Goal: Feedback & Contribution: Contribute content

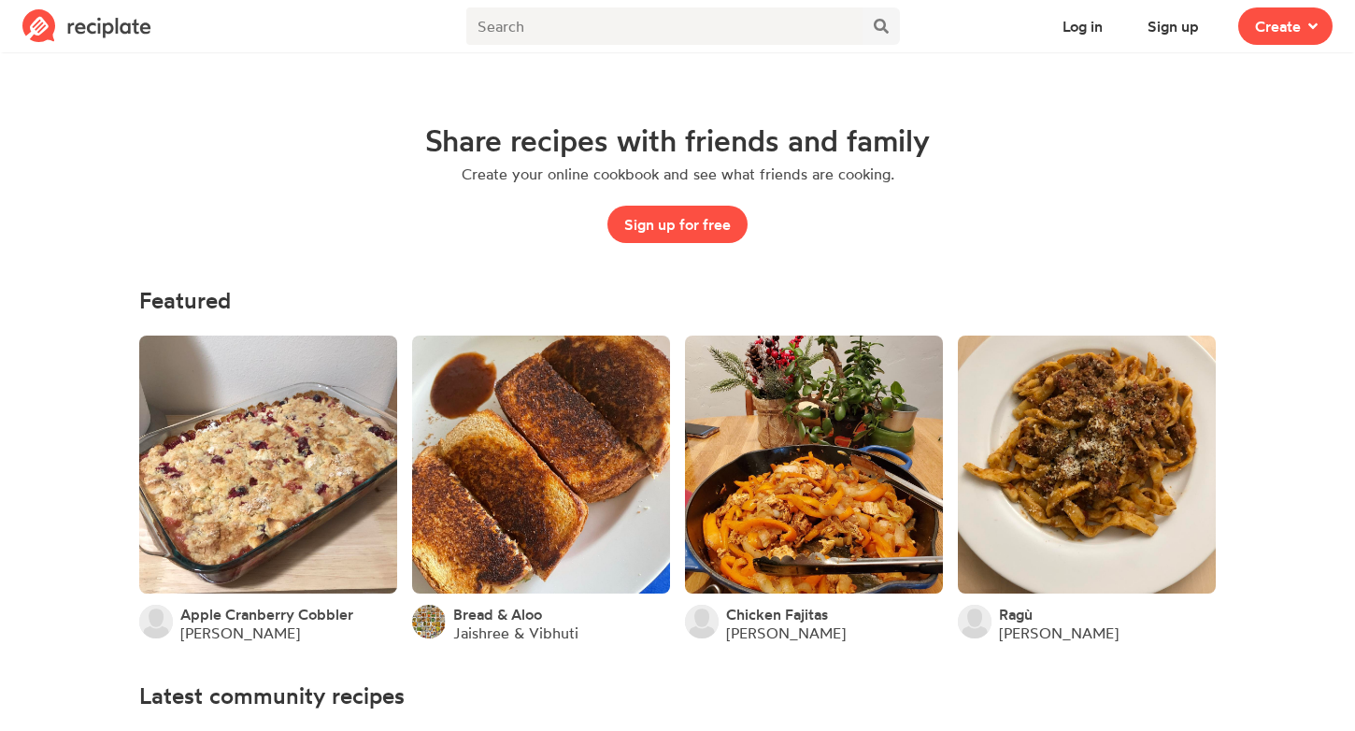
drag, startPoint x: 677, startPoint y: 228, endPoint x: 1275, endPoint y: 49, distance: 624.2
click at [1085, 26] on button "Log in" at bounding box center [1082, 25] width 74 height 37
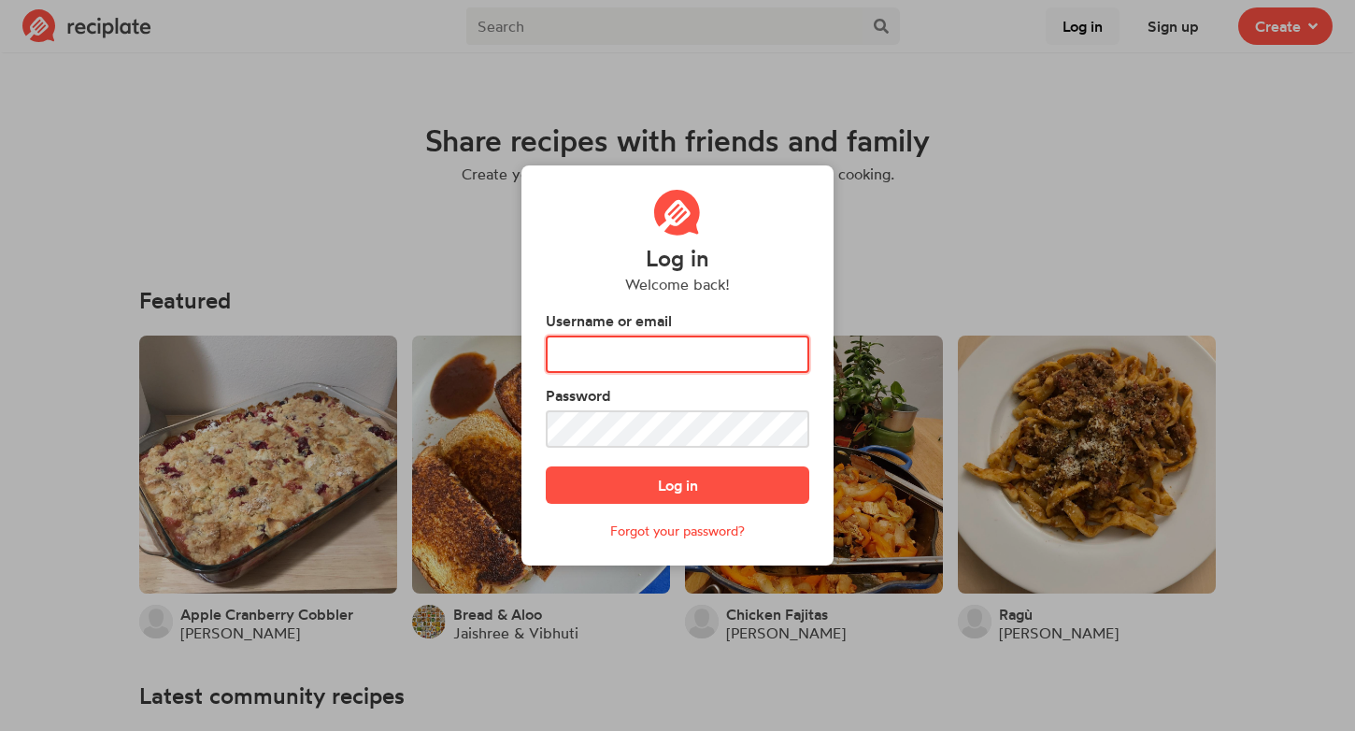
type input "[PERSON_NAME].hallaj"
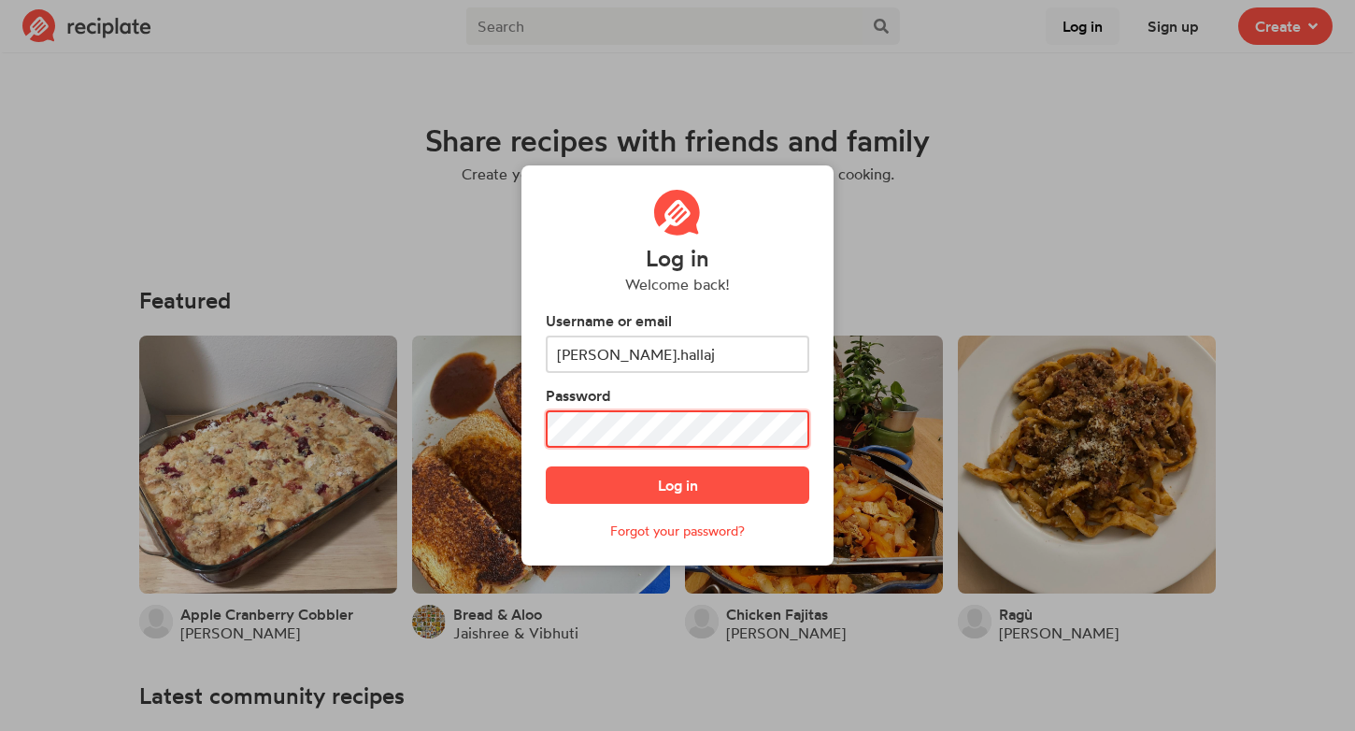
click at [677, 485] on button "Log in" at bounding box center [677, 484] width 263 height 37
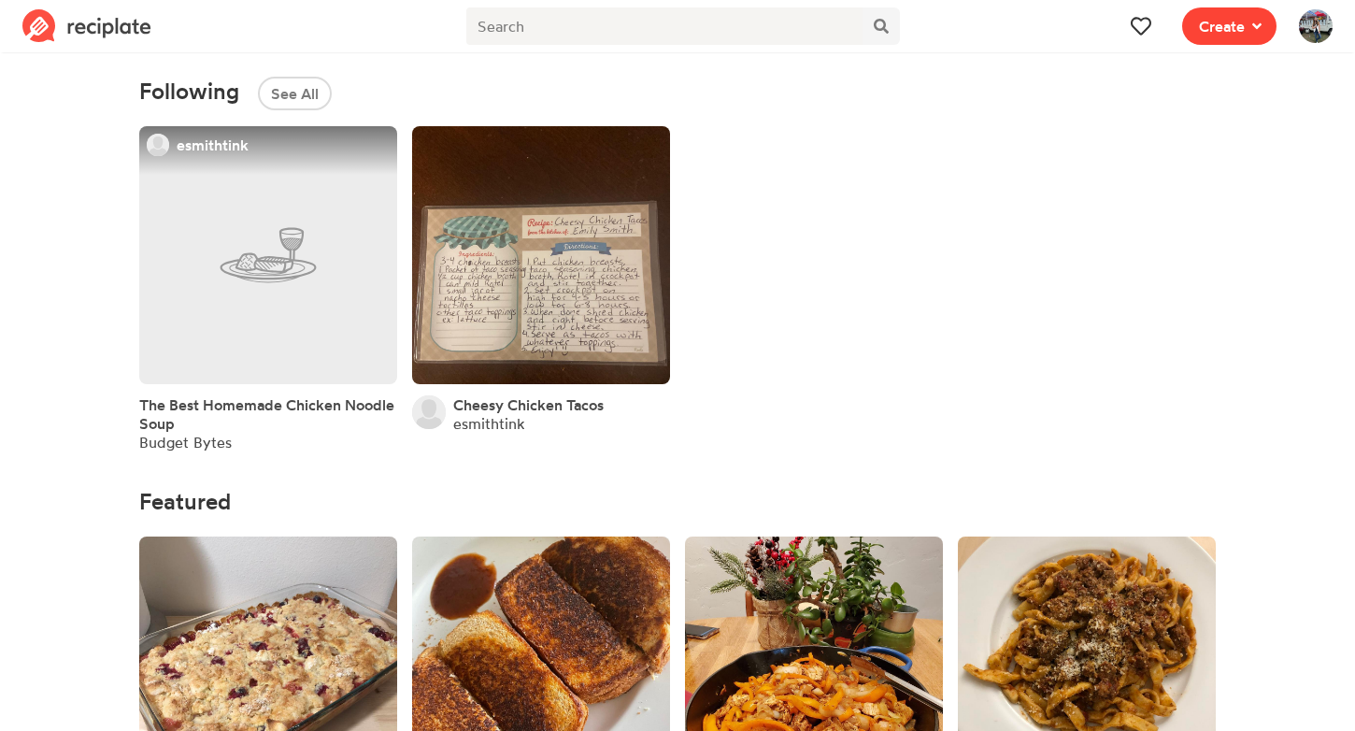
click at [1243, 35] on span "Create" at bounding box center [1222, 26] width 46 height 22
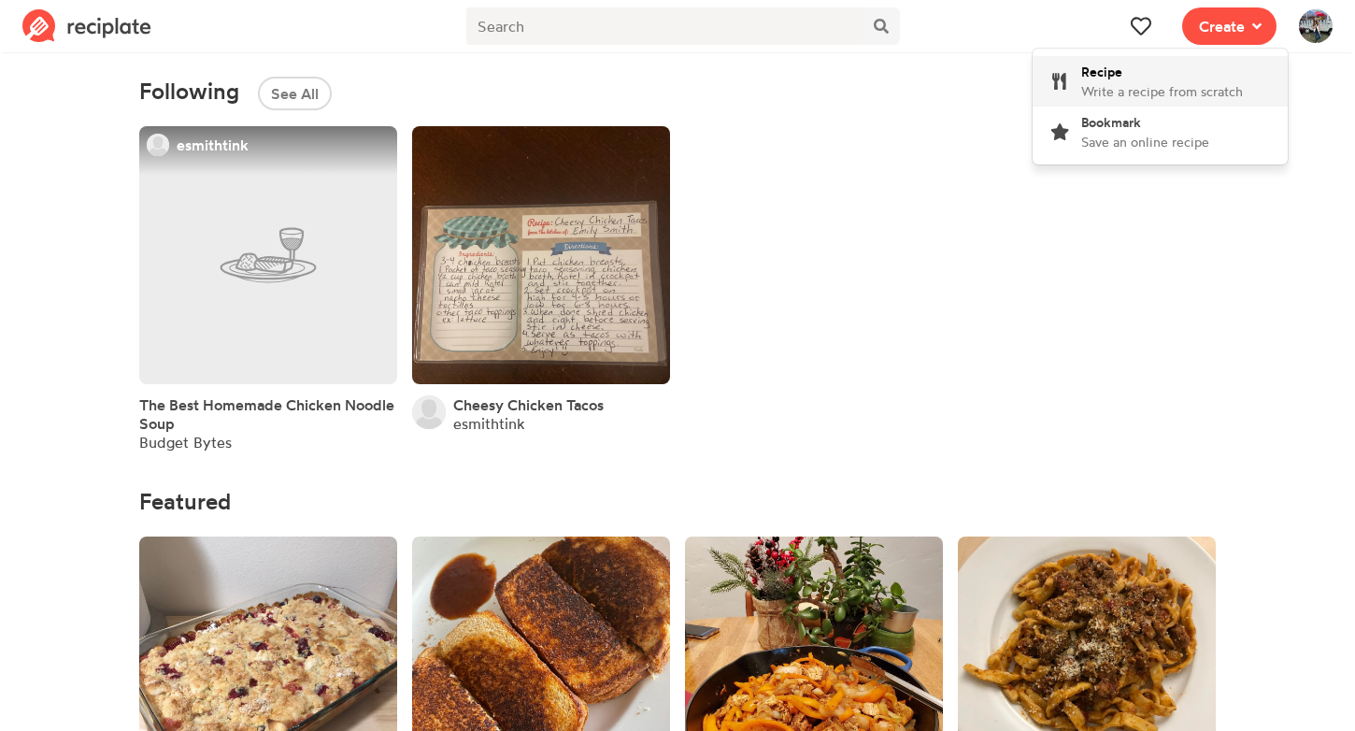
click at [1197, 75] on div "Recipe Write a recipe from scratch" at bounding box center [1162, 81] width 162 height 39
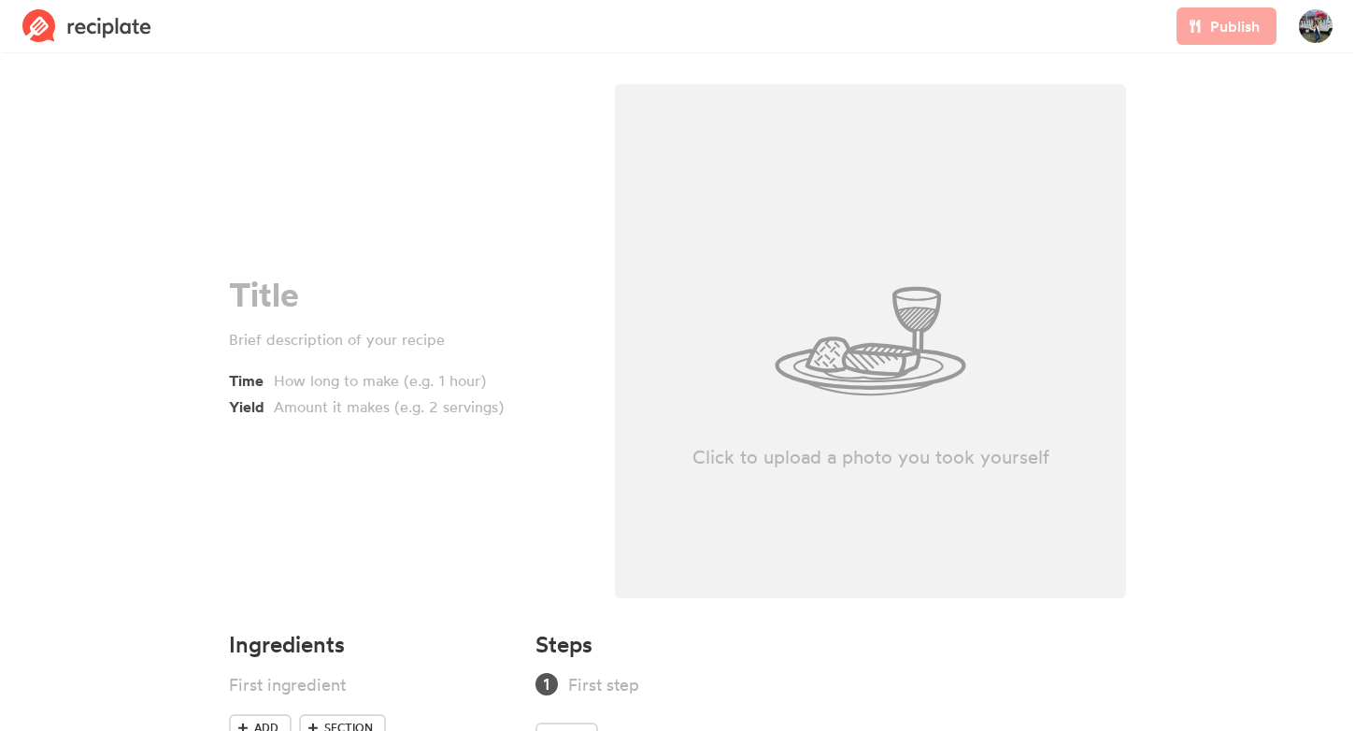
click at [1319, 15] on img at bounding box center [1316, 26] width 34 height 34
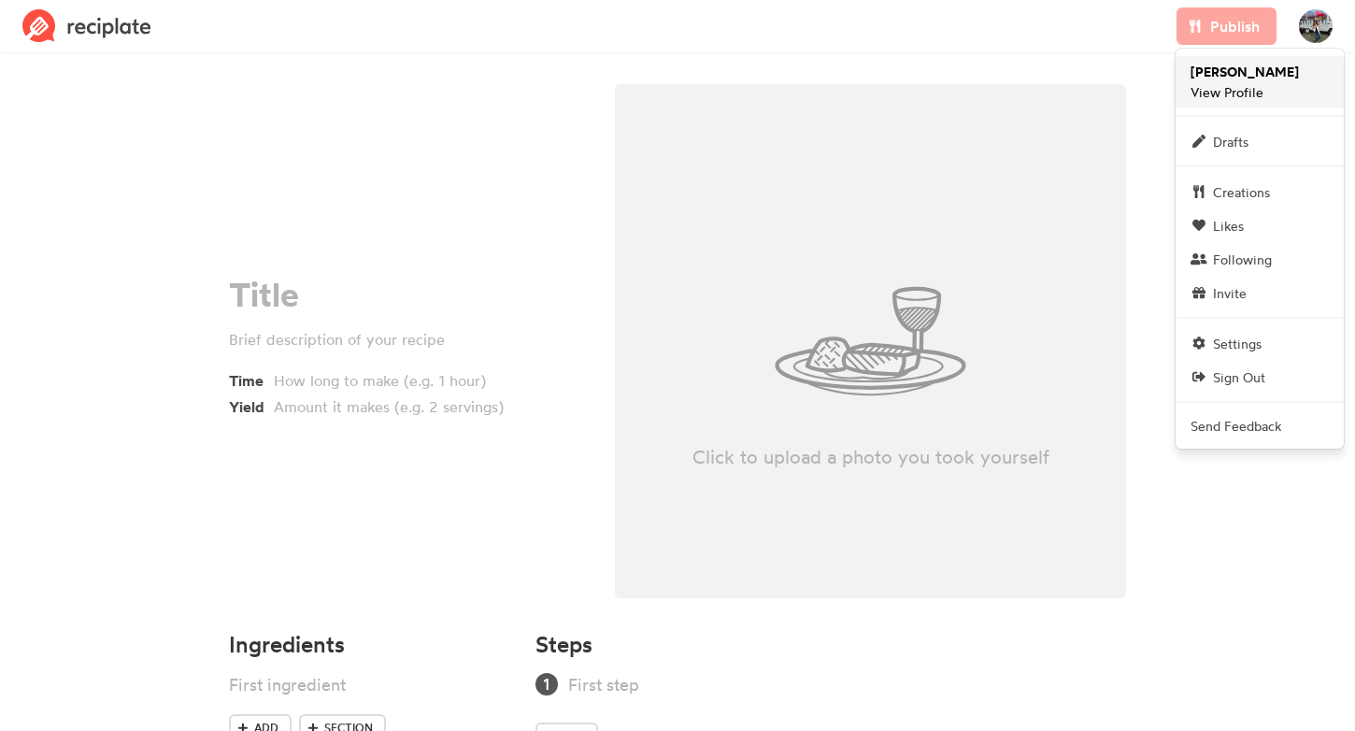
click at [1250, 95] on span "Halla Lopez View Profile" at bounding box center [1244, 82] width 108 height 40
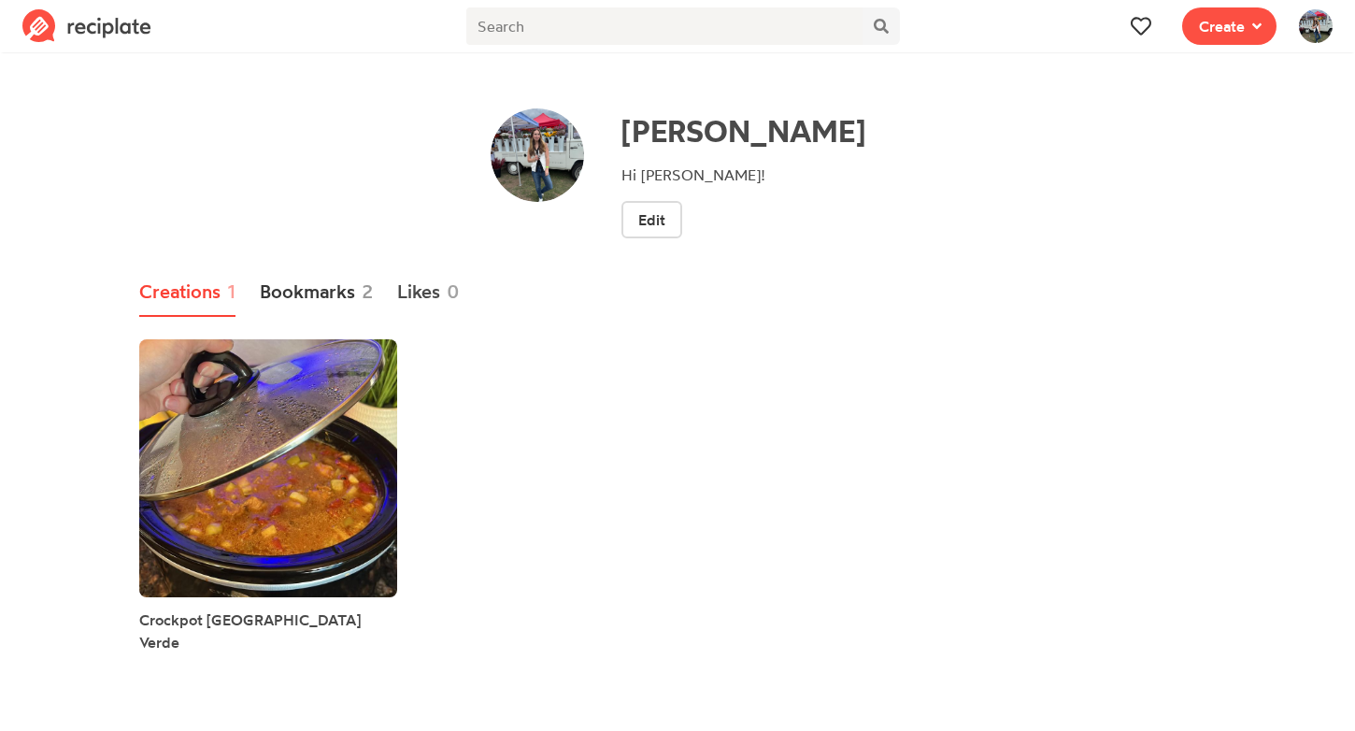
click at [315, 281] on link "Bookmarks 2" at bounding box center [316, 292] width 113 height 49
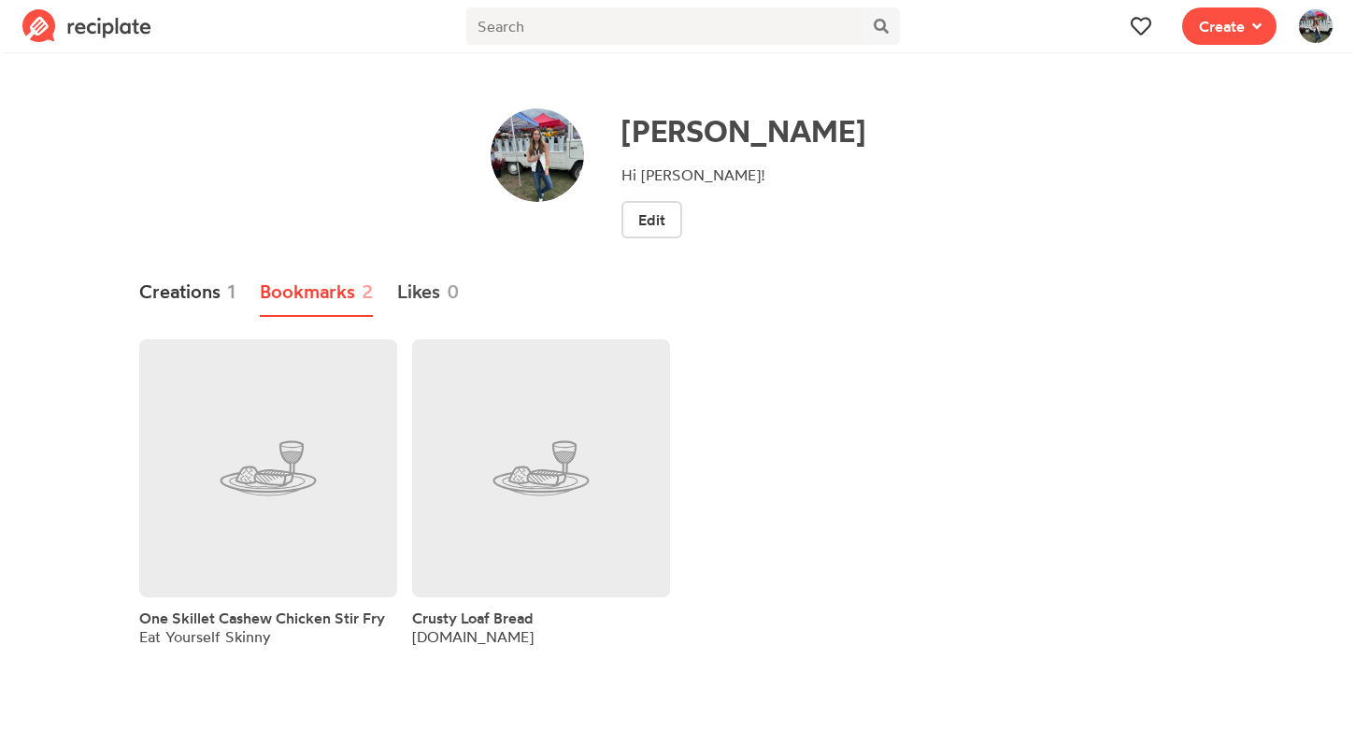
click at [217, 291] on link "Creations 1" at bounding box center [187, 292] width 96 height 49
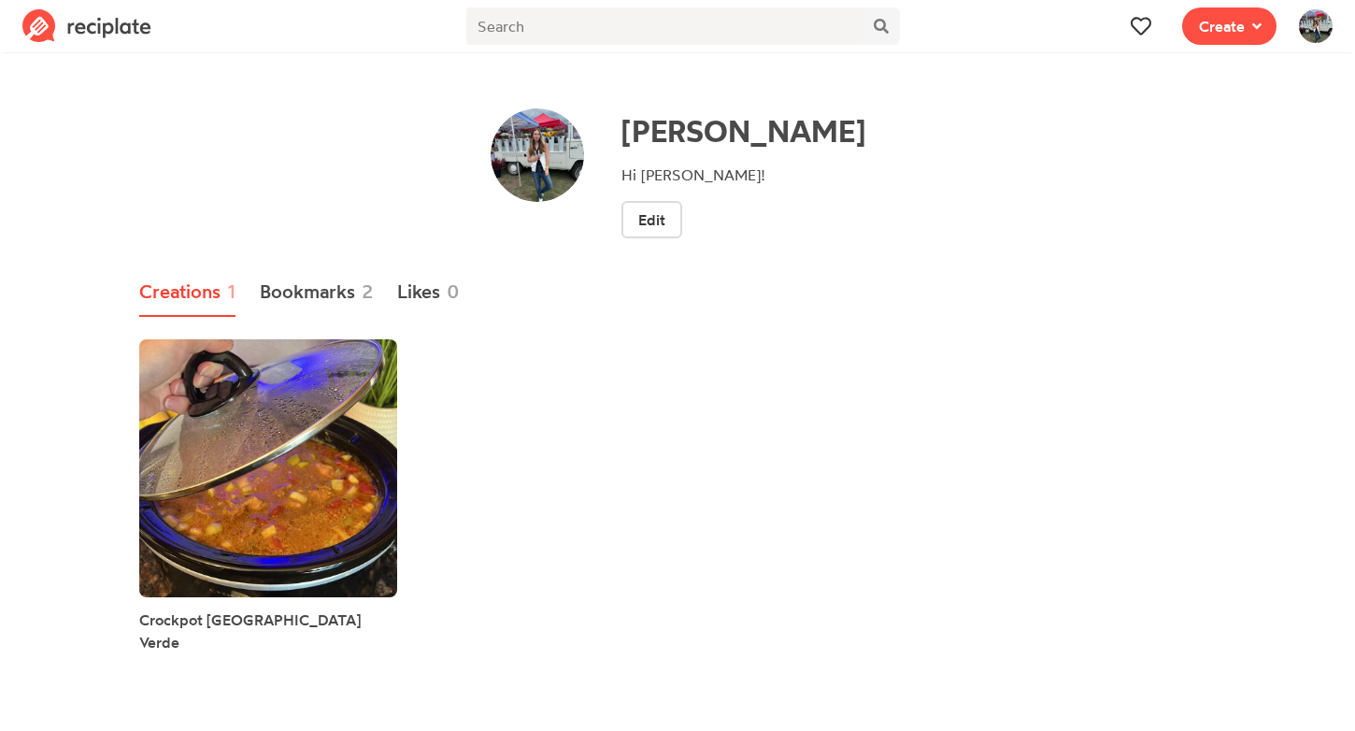
click at [564, 457] on div "Crockpot [GEOGRAPHIC_DATA] Verde" at bounding box center [677, 502] width 1091 height 348
click at [1255, 35] on span at bounding box center [1252, 26] width 17 height 22
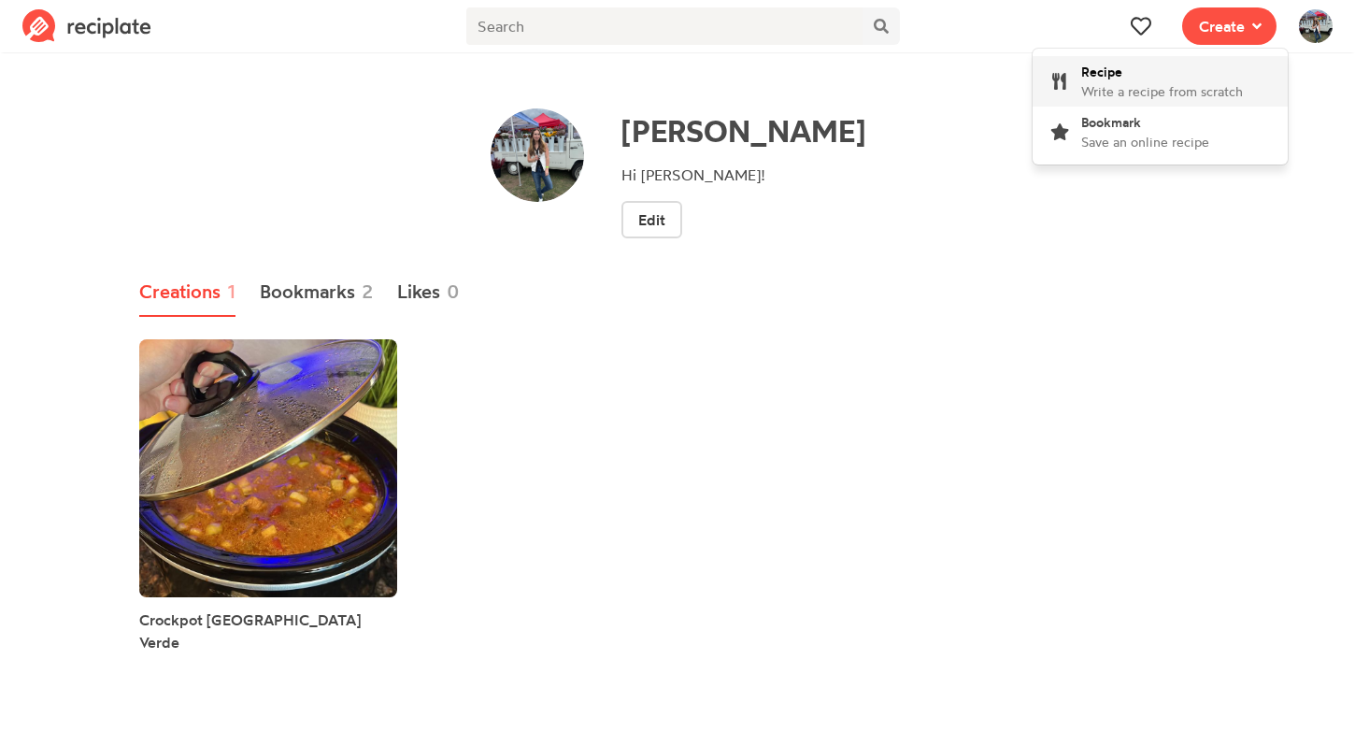
click at [1220, 73] on div "Recipe Write a recipe from scratch" at bounding box center [1162, 81] width 162 height 39
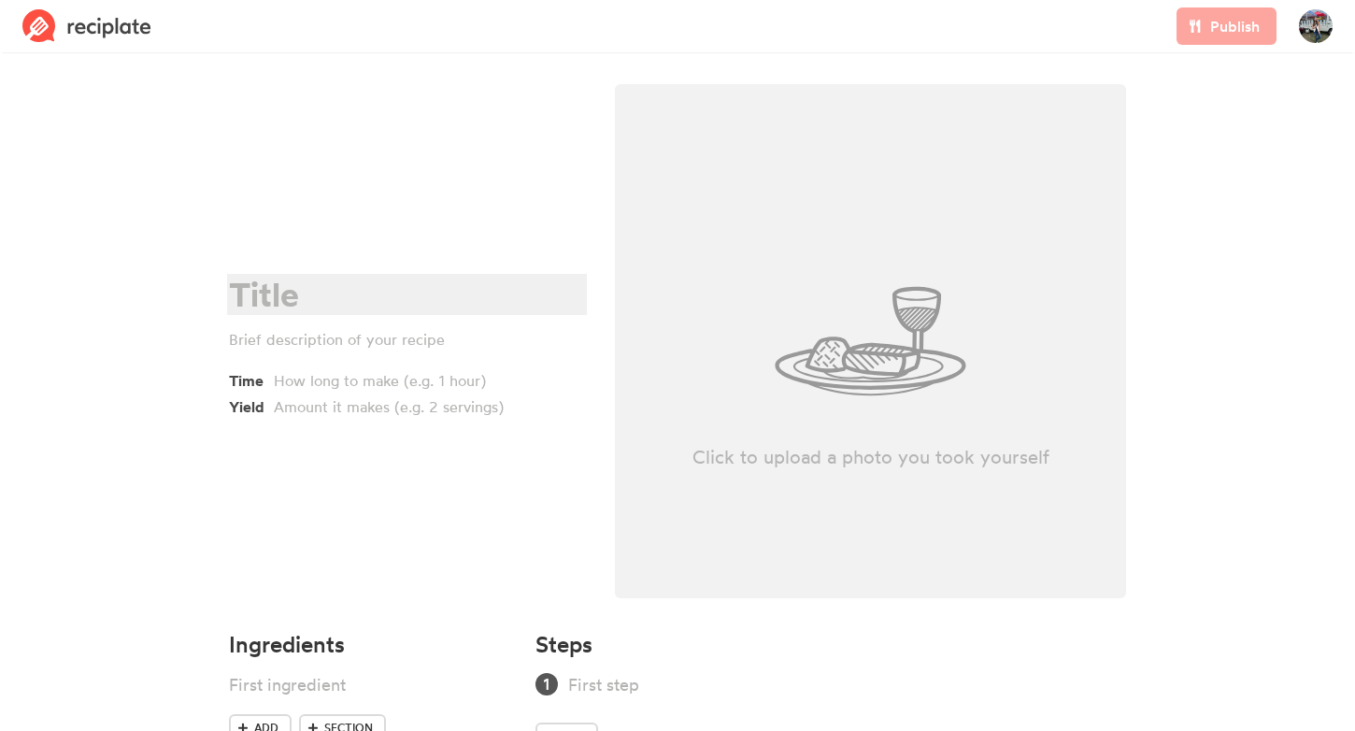
click at [348, 305] on div at bounding box center [404, 295] width 350 height 38
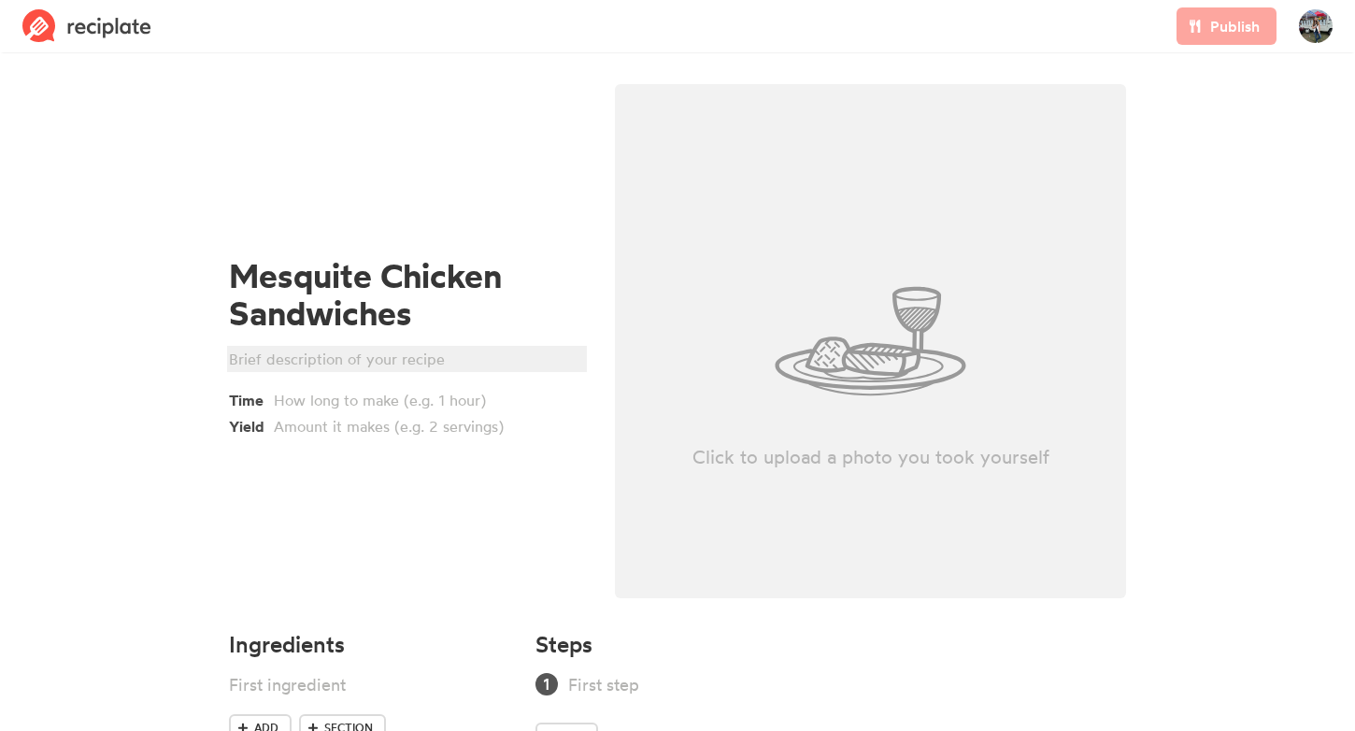
click at [315, 351] on div at bounding box center [404, 359] width 350 height 22
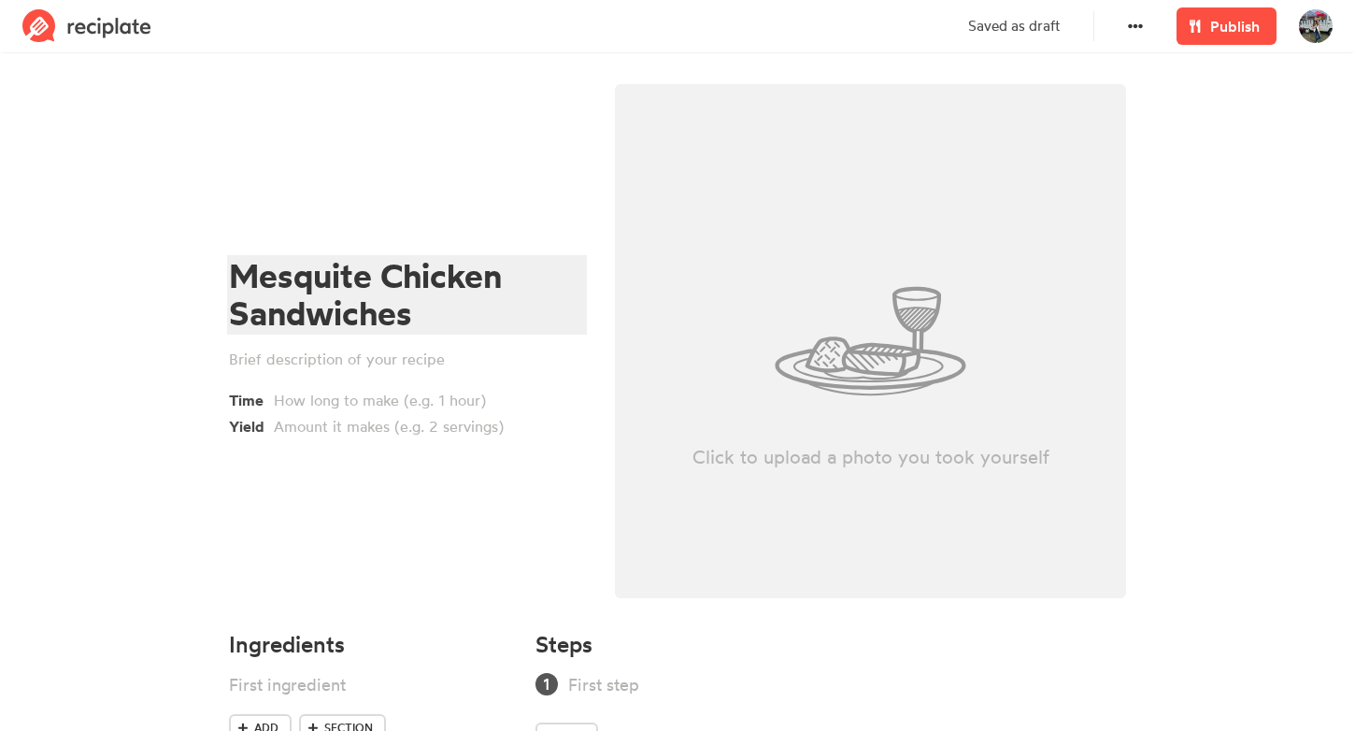
click at [371, 281] on div "Mesquite Chicken Sandwiches" at bounding box center [404, 295] width 350 height 76
click at [461, 314] on div "Mesquite Chicken Sandwiches" at bounding box center [404, 295] width 350 height 76
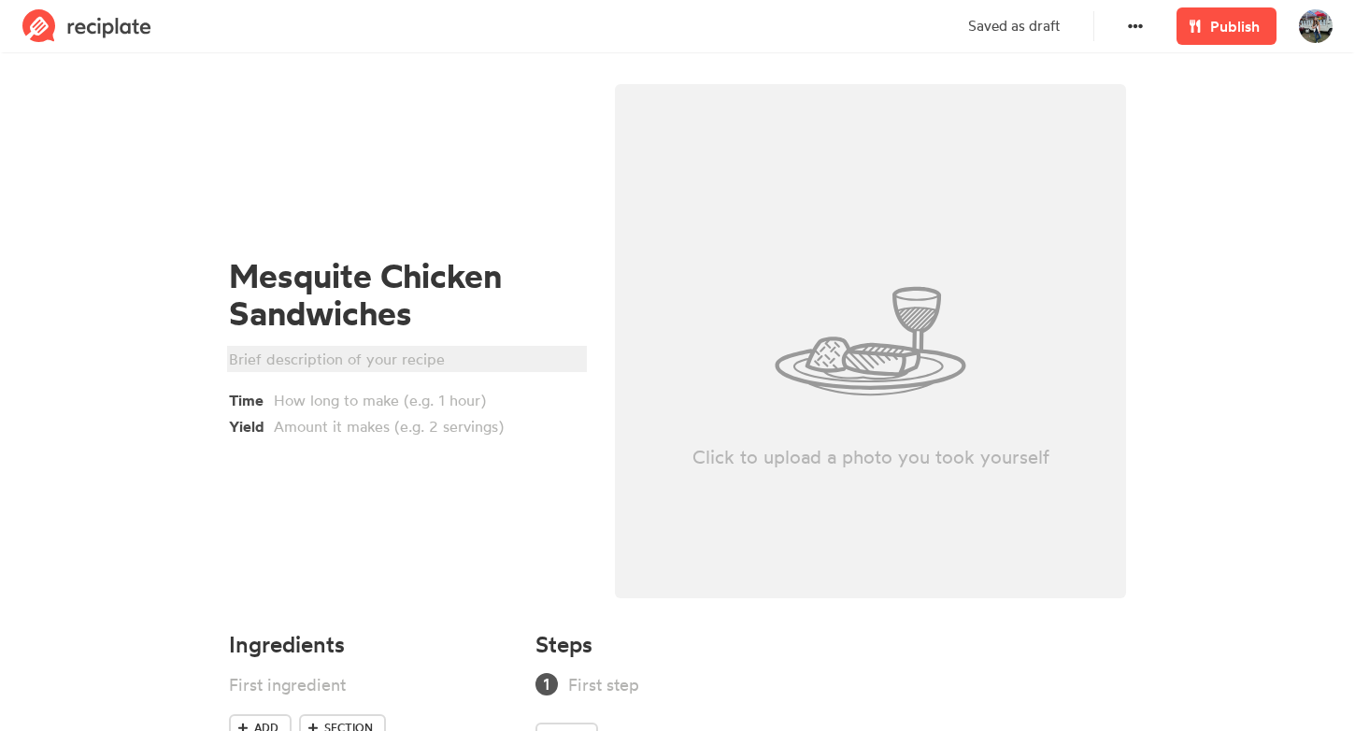
click at [447, 354] on div at bounding box center [404, 359] width 350 height 22
click at [391, 399] on div at bounding box center [412, 400] width 276 height 22
click at [370, 428] on div at bounding box center [412, 426] width 276 height 22
click at [317, 546] on div "Mesquite Chicken Sandwiches Bacon ranch chicken mesquite sandwiches Time 30 min…" at bounding box center [407, 346] width 386 height 547
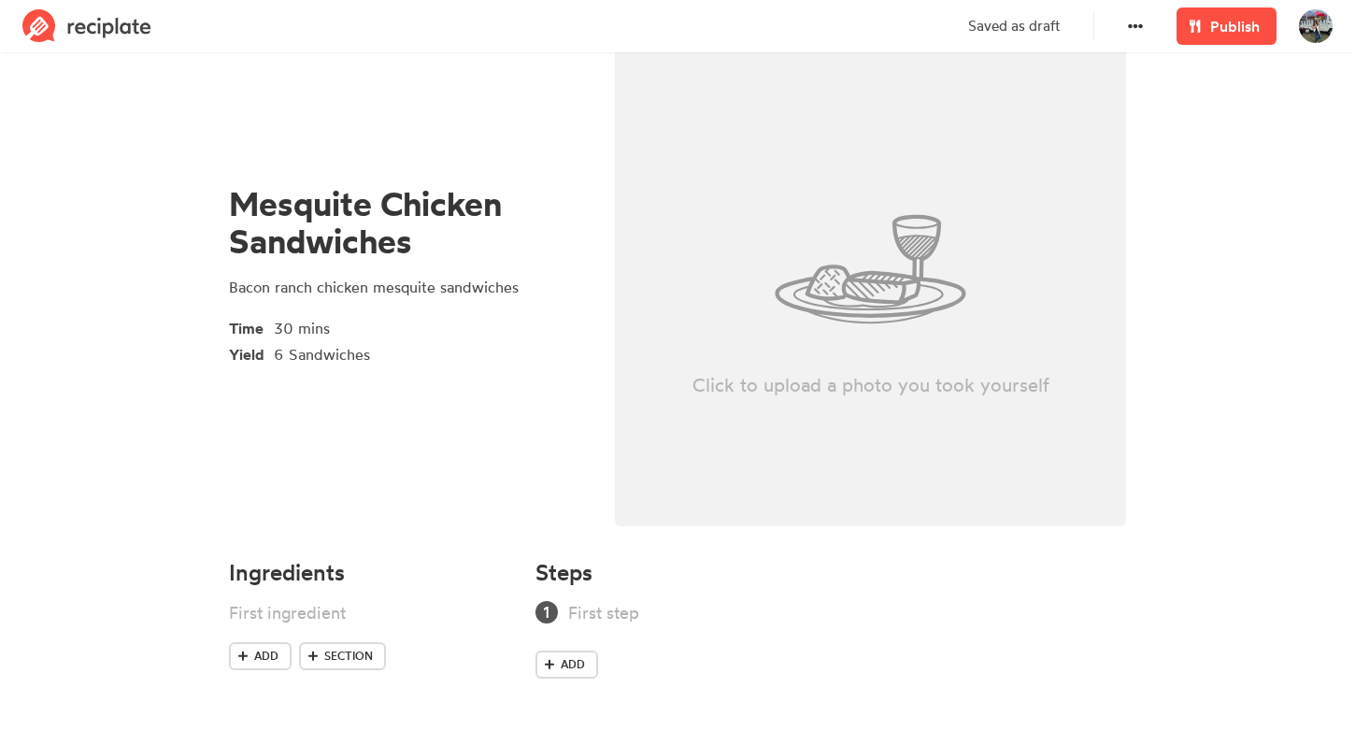
scroll to position [72, 0]
click at [284, 613] on div at bounding box center [346, 612] width 234 height 25
click at [234, 616] on div "Chicken cubed" at bounding box center [346, 612] width 234 height 25
click at [379, 606] on div "1-2 Chicken cubed" at bounding box center [346, 612] width 234 height 25
click at [327, 613] on div "1-2 Chicken cubed" at bounding box center [346, 612] width 234 height 25
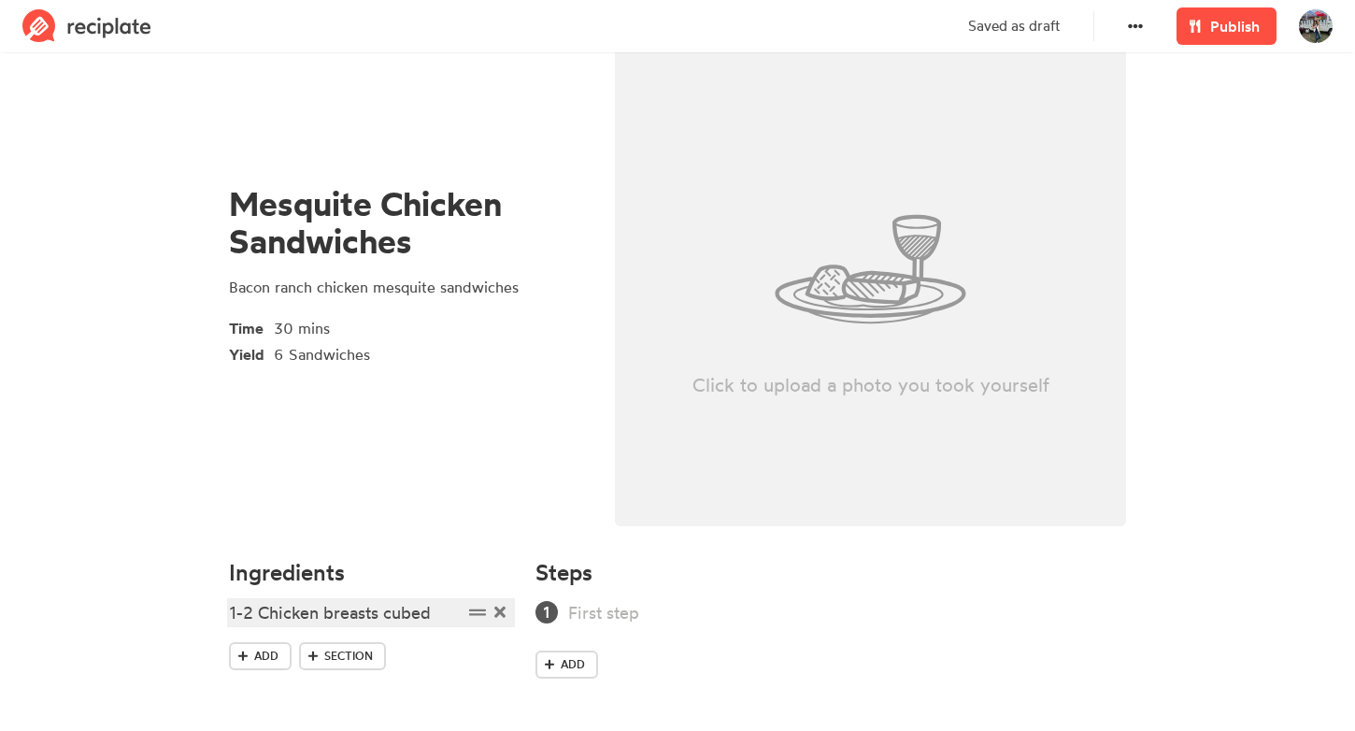
click at [447, 606] on div "1-2 Chicken breasts cubed" at bounding box center [346, 612] width 234 height 25
click at [270, 656] on span "Add" at bounding box center [266, 655] width 24 height 17
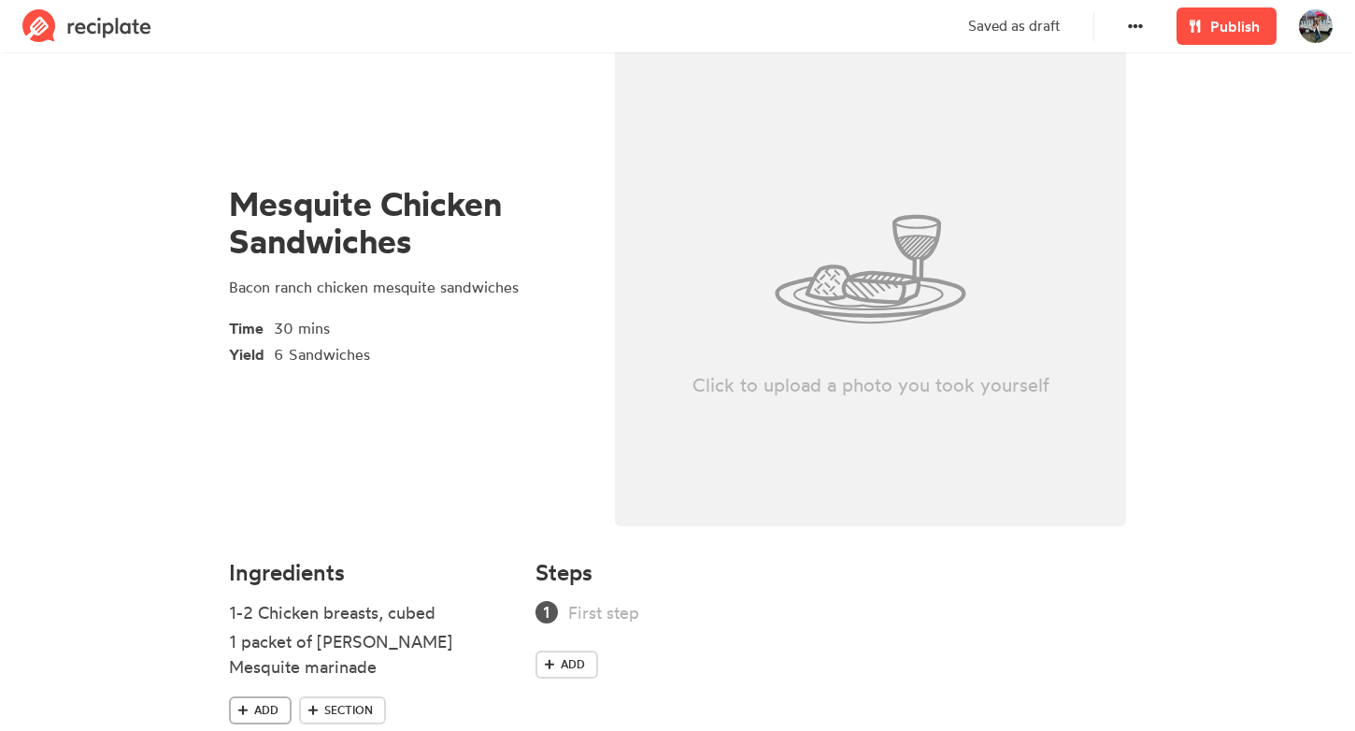
click at [263, 698] on link "Add" at bounding box center [260, 710] width 63 height 28
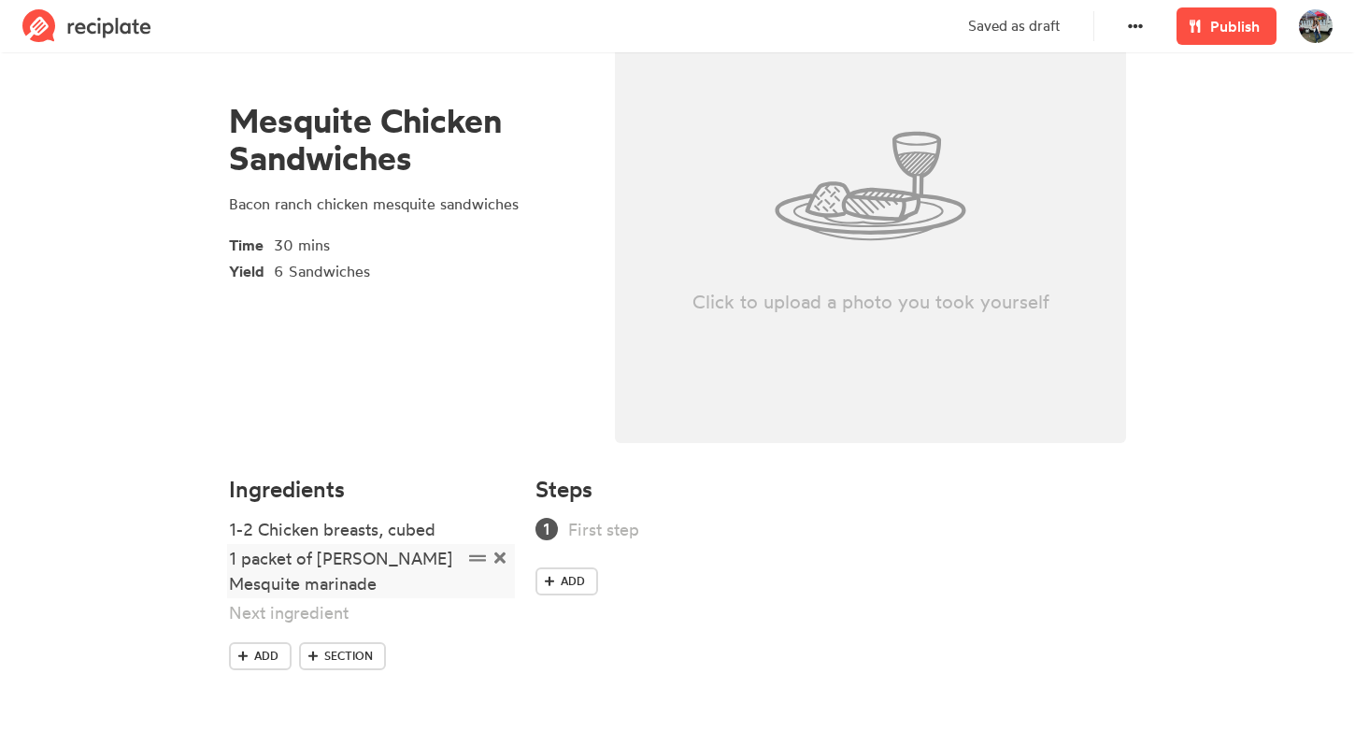
scroll to position [155, 0]
click at [254, 630] on ul "1-2 Chicken breasts, cubed 1 packet of McCormick Mesquite marinade Shredded che…" at bounding box center [371, 579] width 284 height 125
click at [252, 657] on link "Add" at bounding box center [260, 656] width 63 height 28
click at [255, 689] on span "Add" at bounding box center [266, 684] width 24 height 17
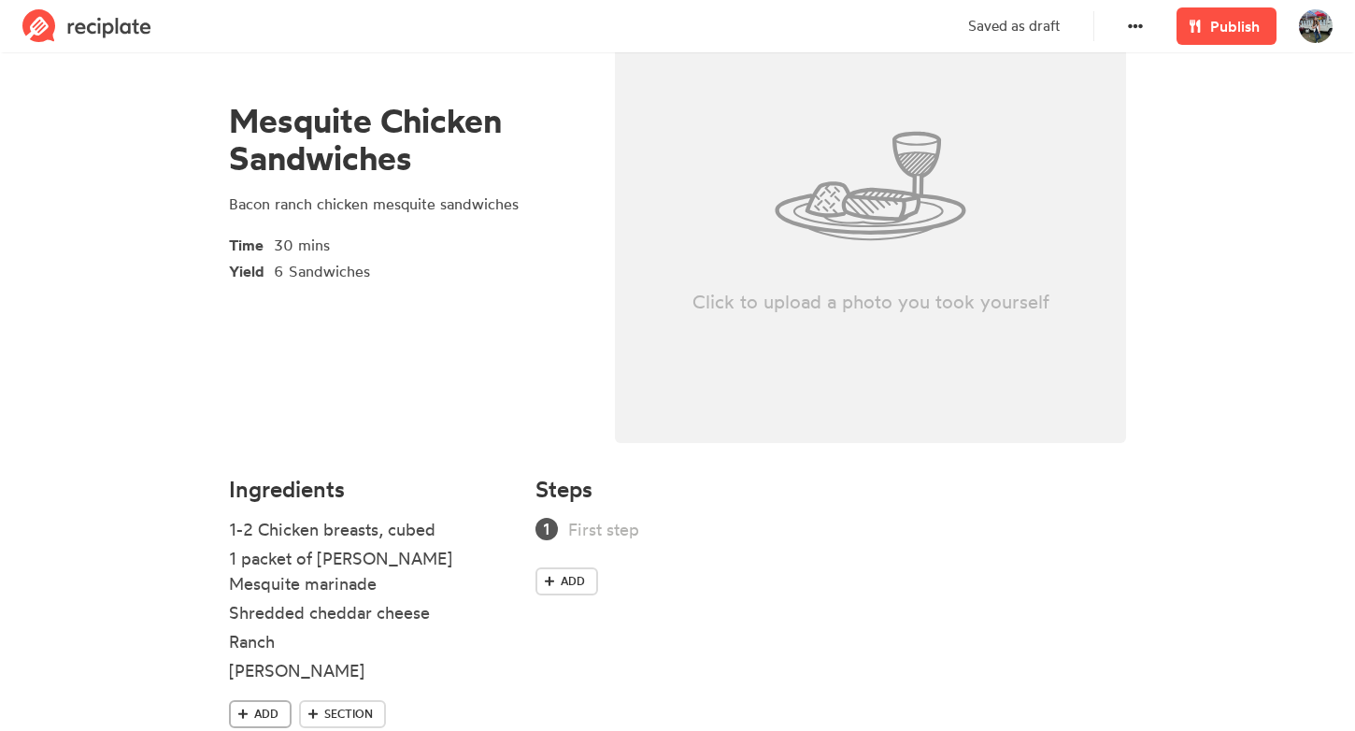
click at [258, 725] on link "Add" at bounding box center [260, 714] width 63 height 28
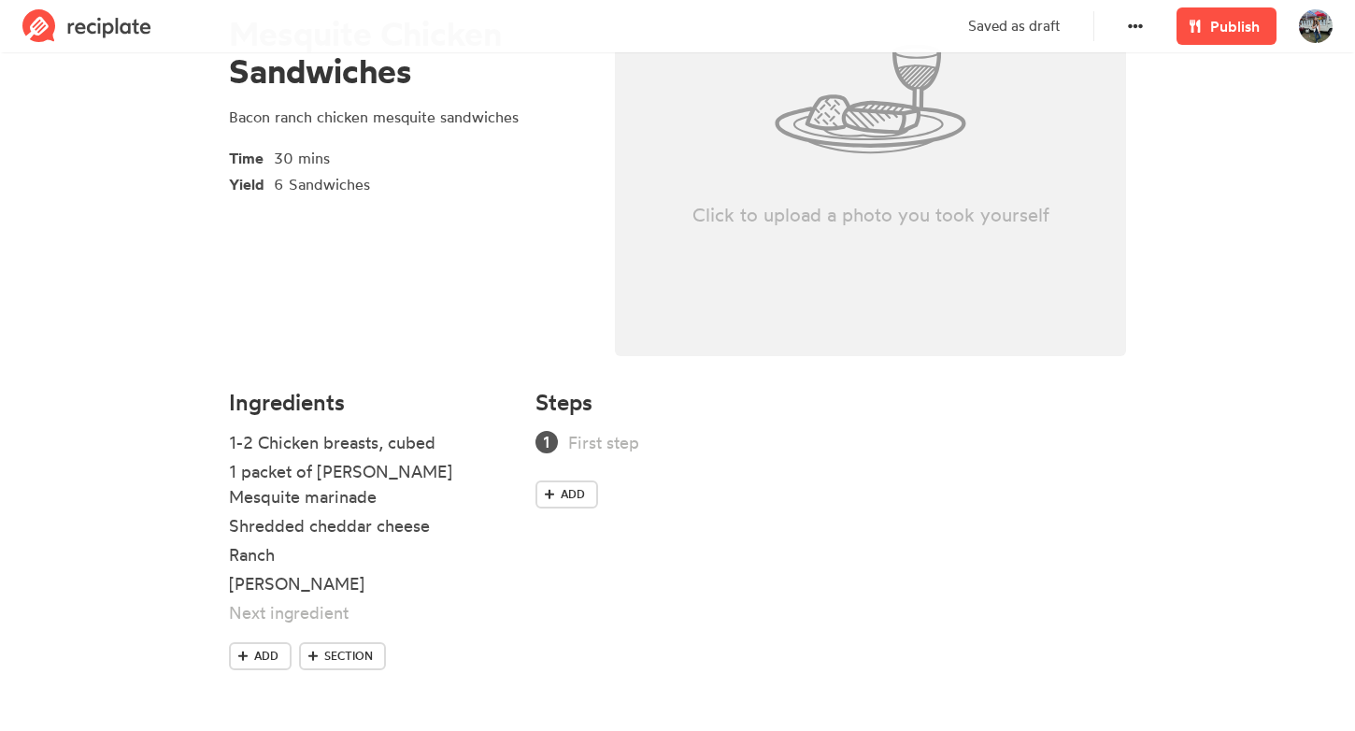
scroll to position [242, 0]
click at [246, 645] on div "10 bacon slices" at bounding box center [346, 641] width 234 height 25
click at [394, 646] on div "10(+/-) bacon slices" at bounding box center [346, 641] width 234 height 25
click at [247, 636] on div "10(+/-) bacon slices" at bounding box center [346, 641] width 234 height 25
click at [391, 640] on div "8(+/-) bacon slices" at bounding box center [346, 641] width 234 height 25
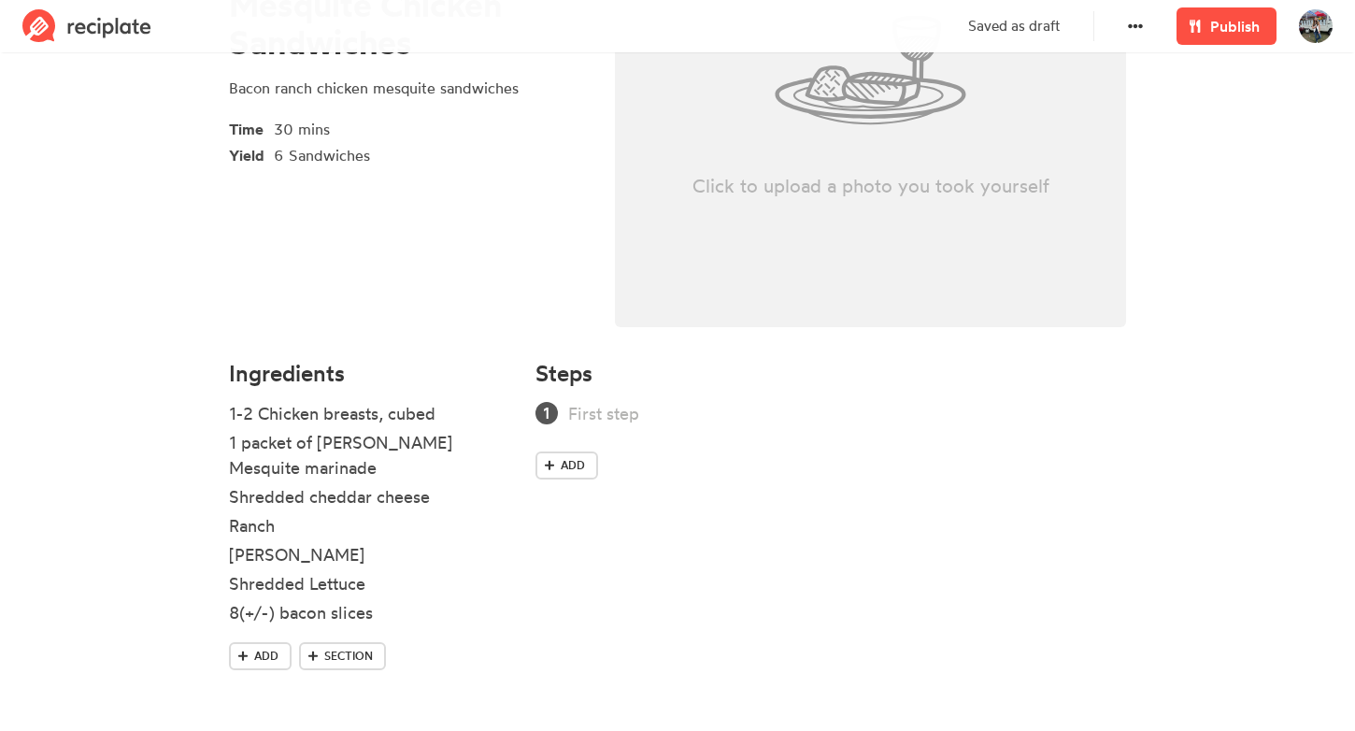
scroll to position [271, 0]
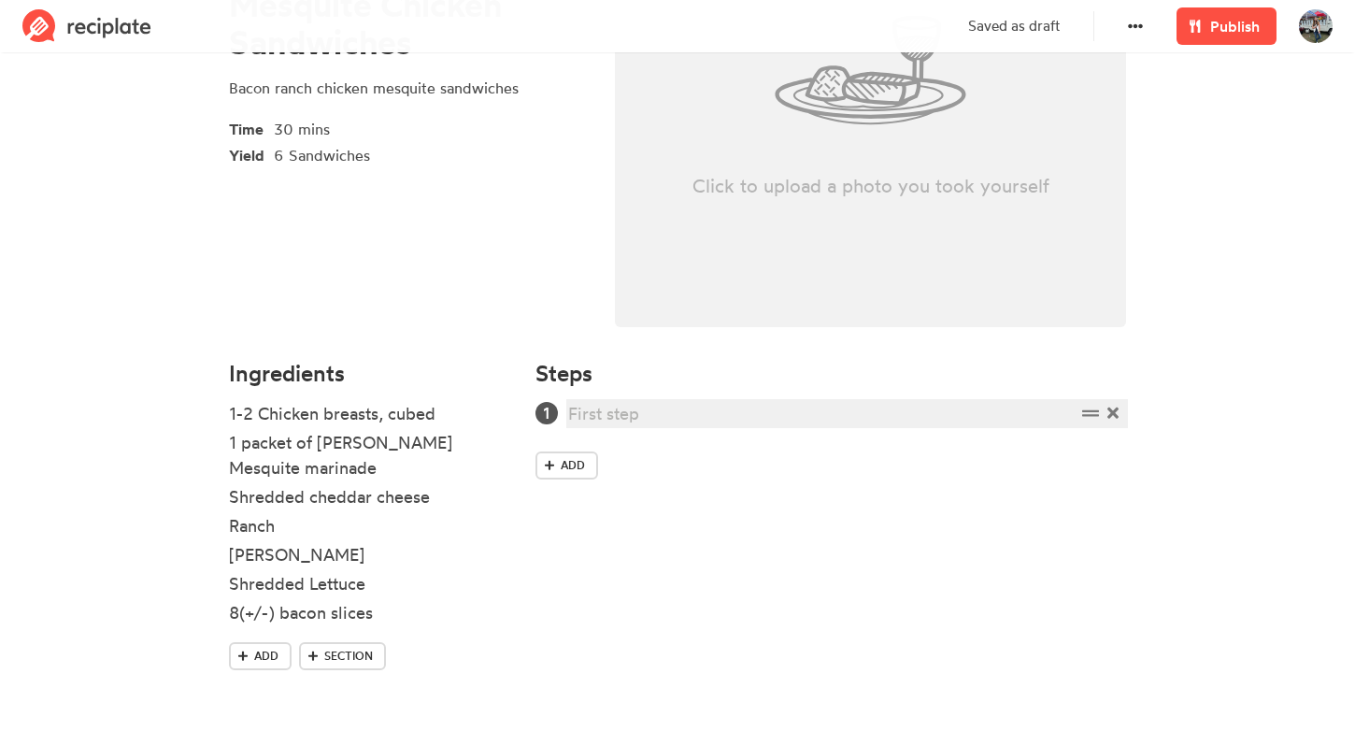
click at [623, 411] on div at bounding box center [821, 413] width 507 height 25
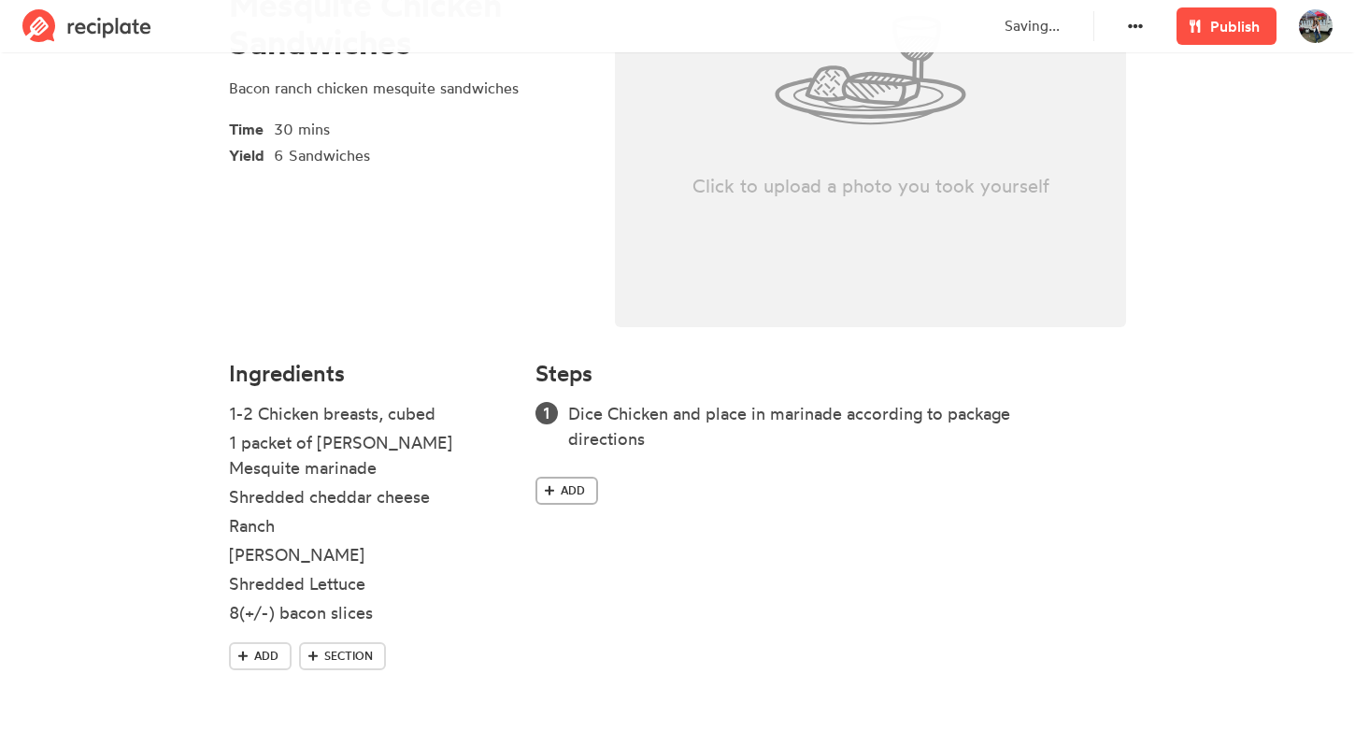
drag, startPoint x: 623, startPoint y: 406, endPoint x: 578, endPoint y: 490, distance: 94.5
click at [578, 490] on span "Add" at bounding box center [573, 490] width 24 height 17
click at [561, 546] on span "Add" at bounding box center [573, 540] width 24 height 17
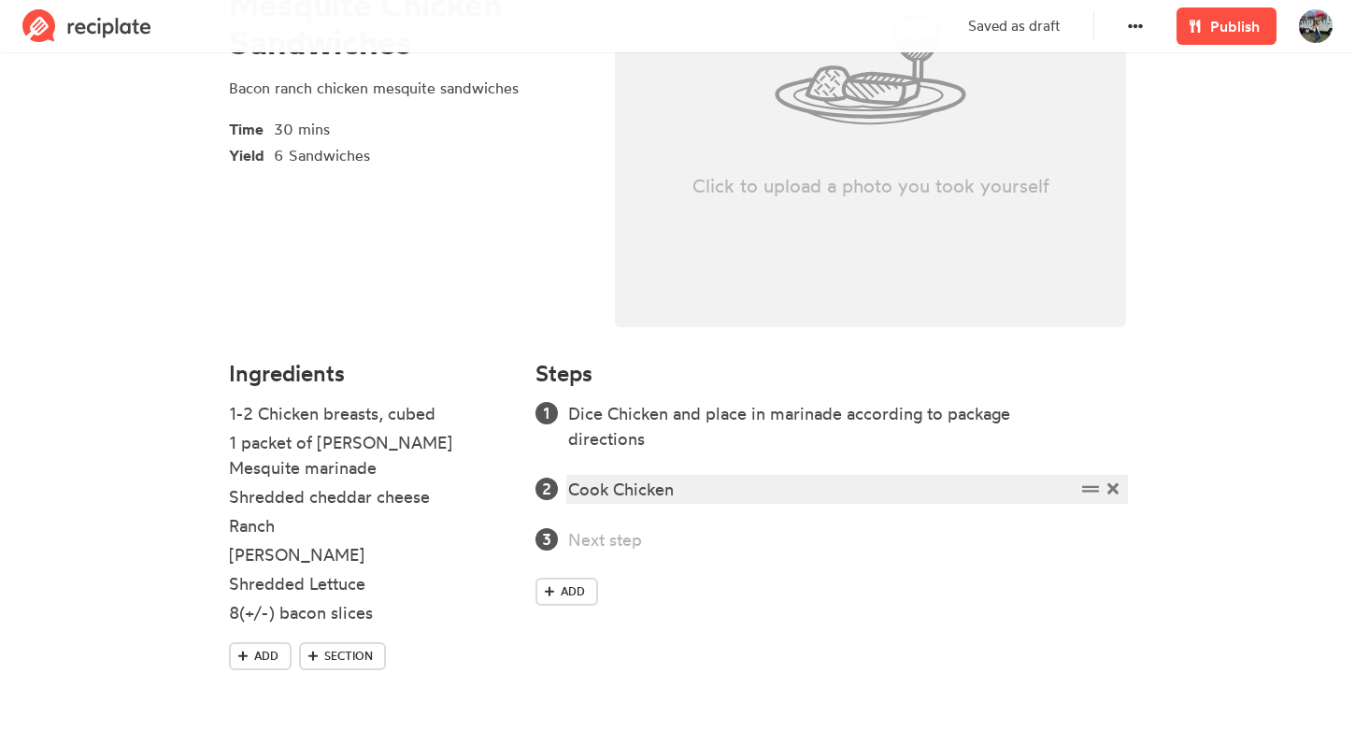
click at [704, 481] on div "Cook Chicken" at bounding box center [821, 488] width 507 height 25
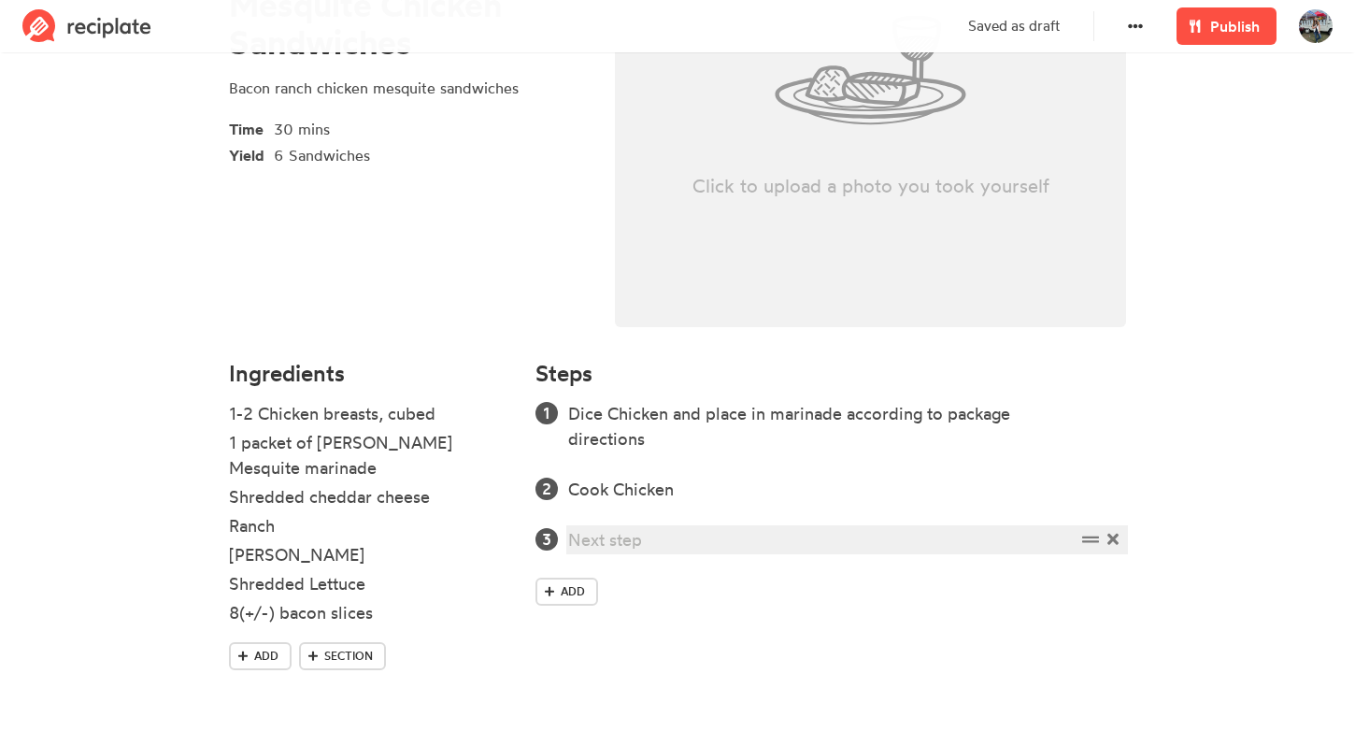
click at [668, 533] on div at bounding box center [821, 539] width 507 height 25
click at [561, 623] on span "Add" at bounding box center [573, 616] width 24 height 17
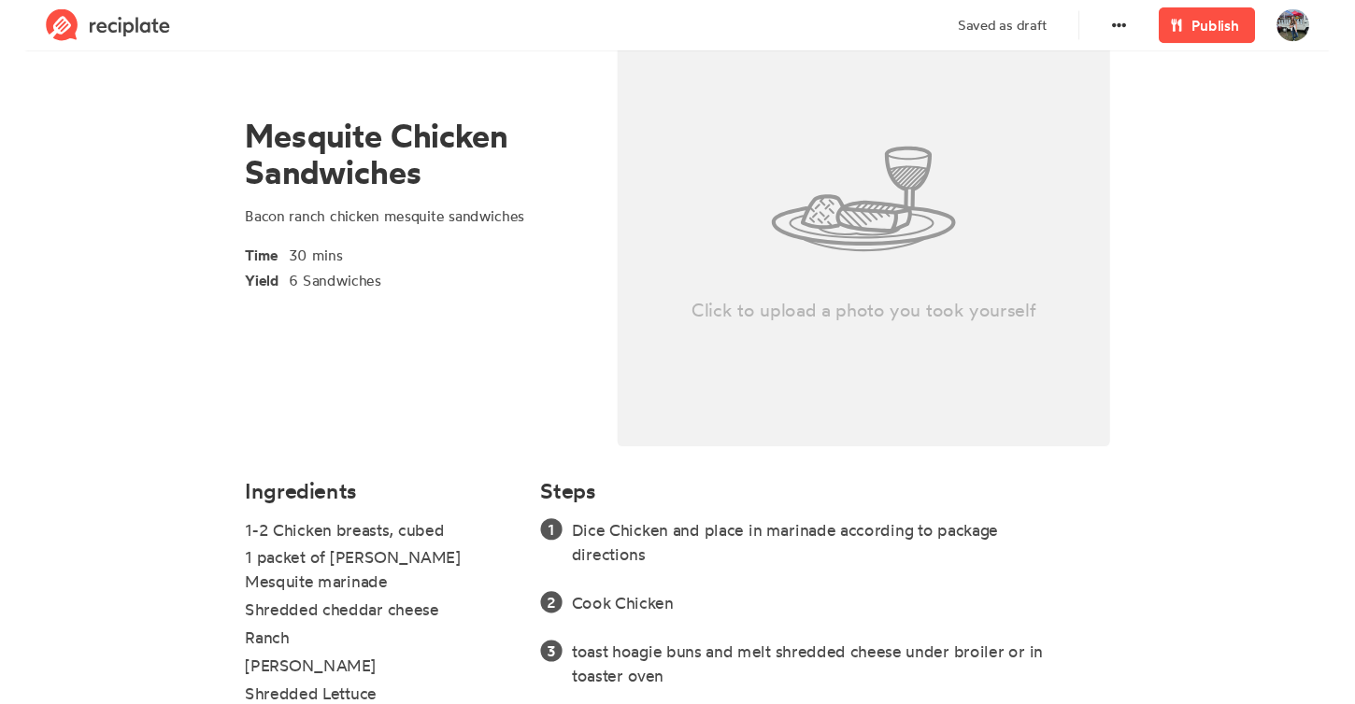
scroll to position [127, 0]
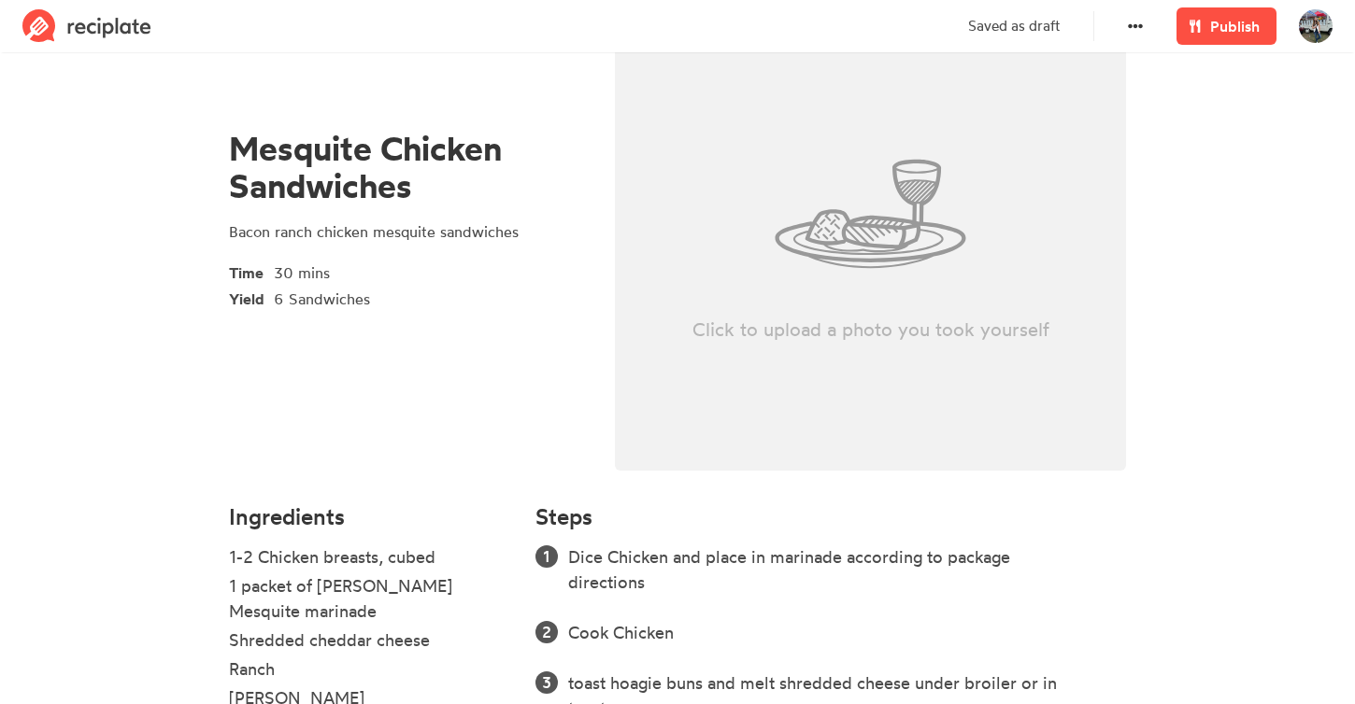
click at [901, 245] on div "Click to upload a photo you took yourself" at bounding box center [870, 214] width 511 height 514
click at [864, 302] on div "Click to upload a photo you took yourself" at bounding box center [870, 214] width 511 height 514
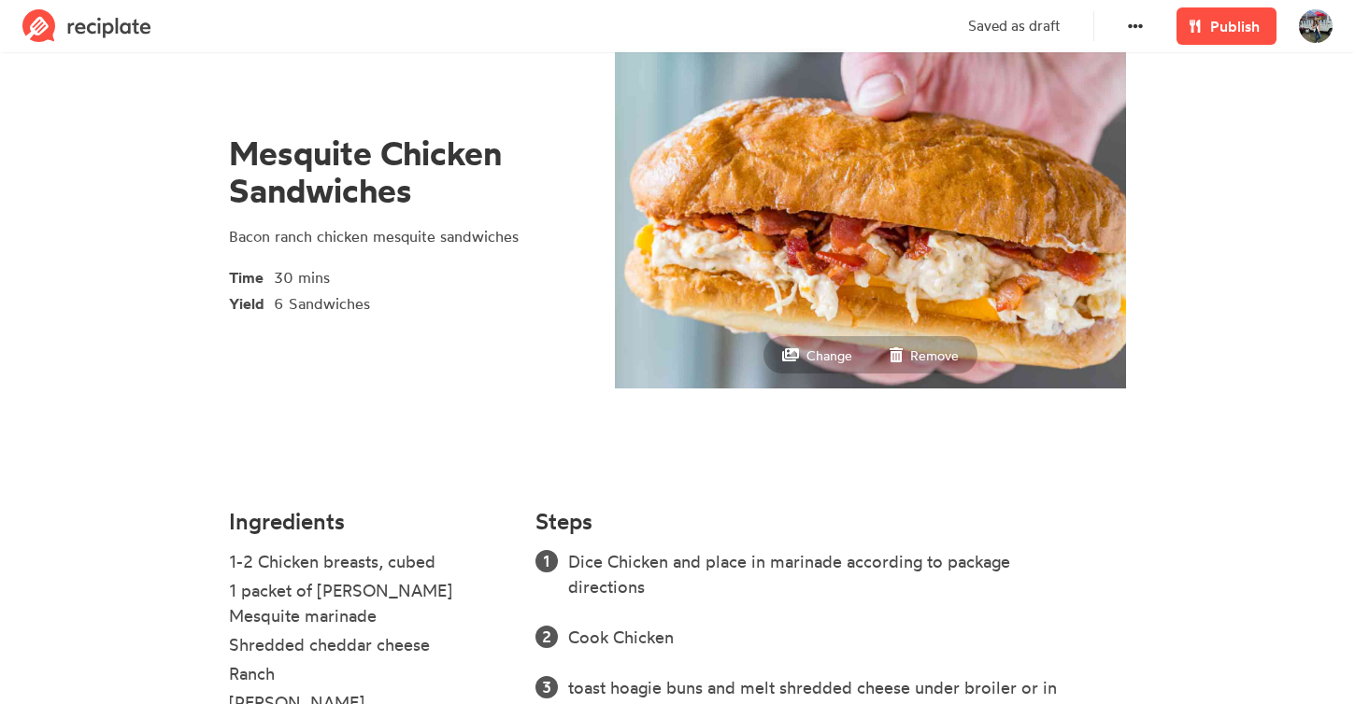
scroll to position [126, 0]
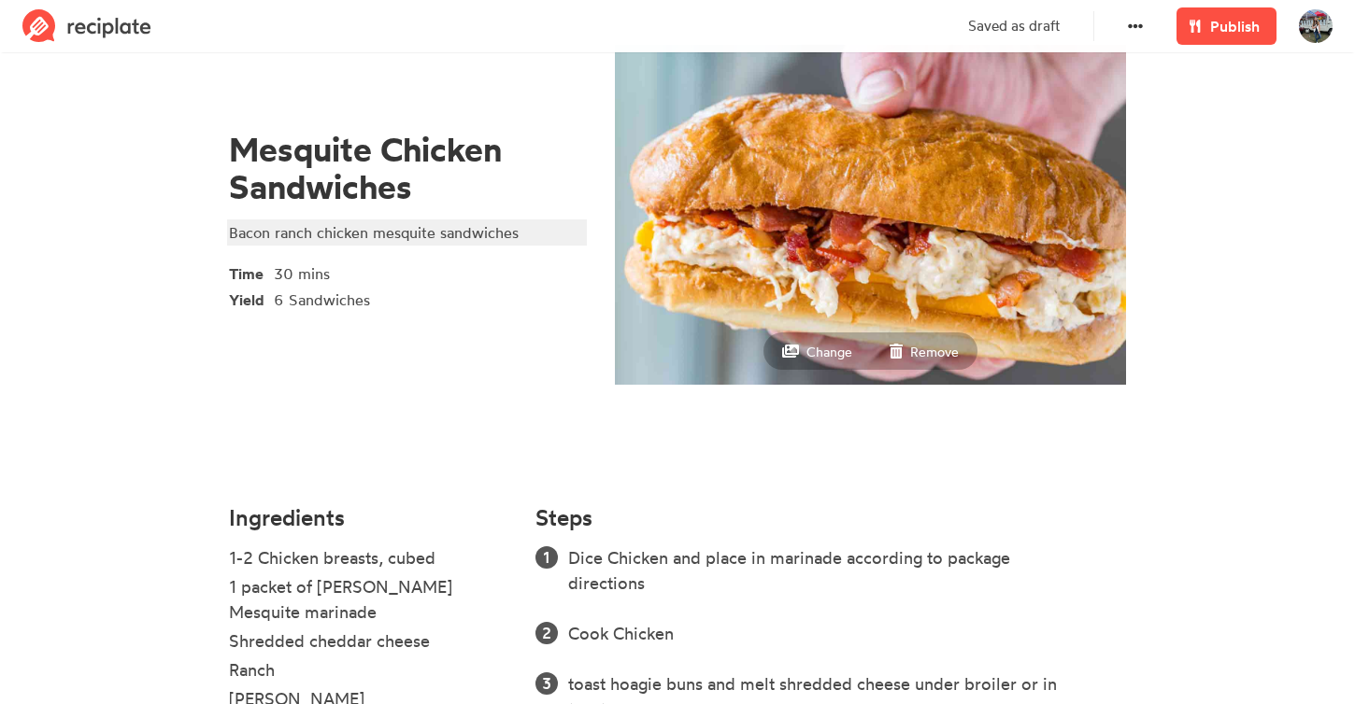
click at [543, 230] on div "Bacon ranch chicken mesquite sandwiches" at bounding box center [404, 232] width 350 height 22
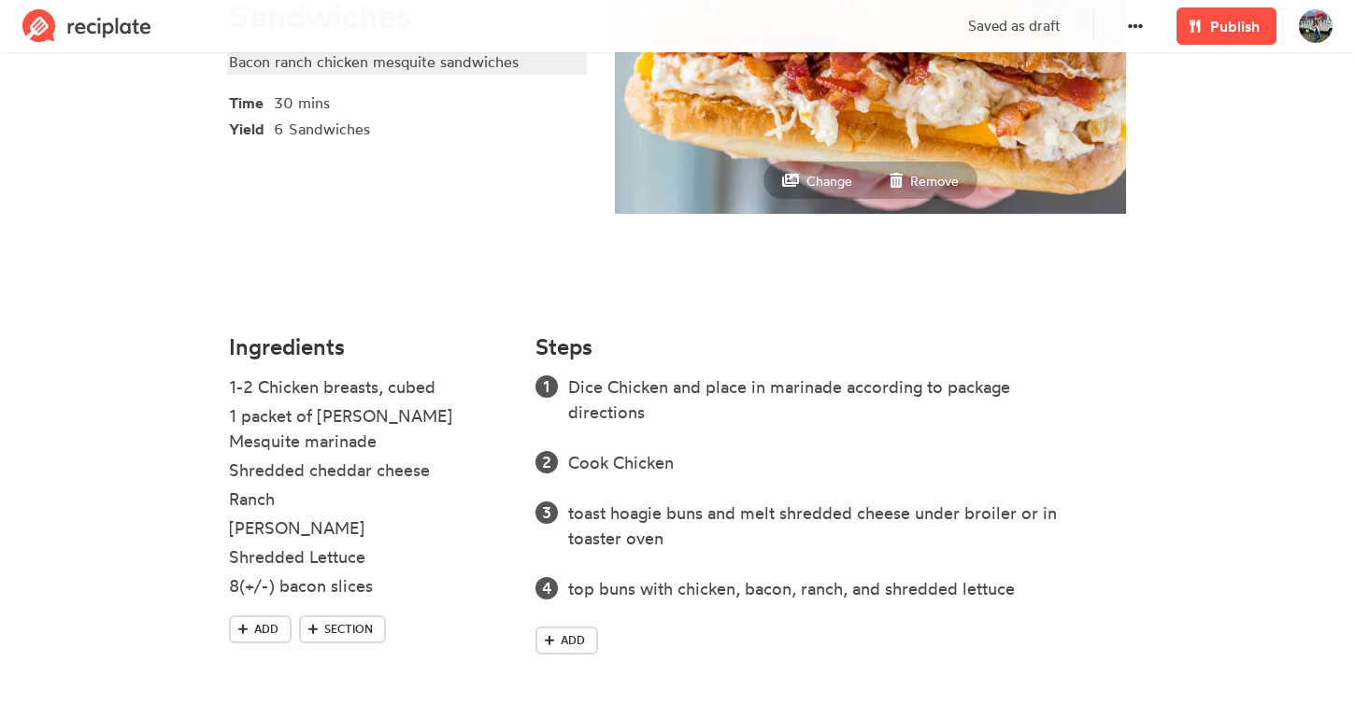
scroll to position [297, 0]
click at [843, 188] on small "Change" at bounding box center [829, 181] width 46 height 16
type input "C:\fakepath\5954bcb006b10dbfd0bc160f6370faf3.jpeg"
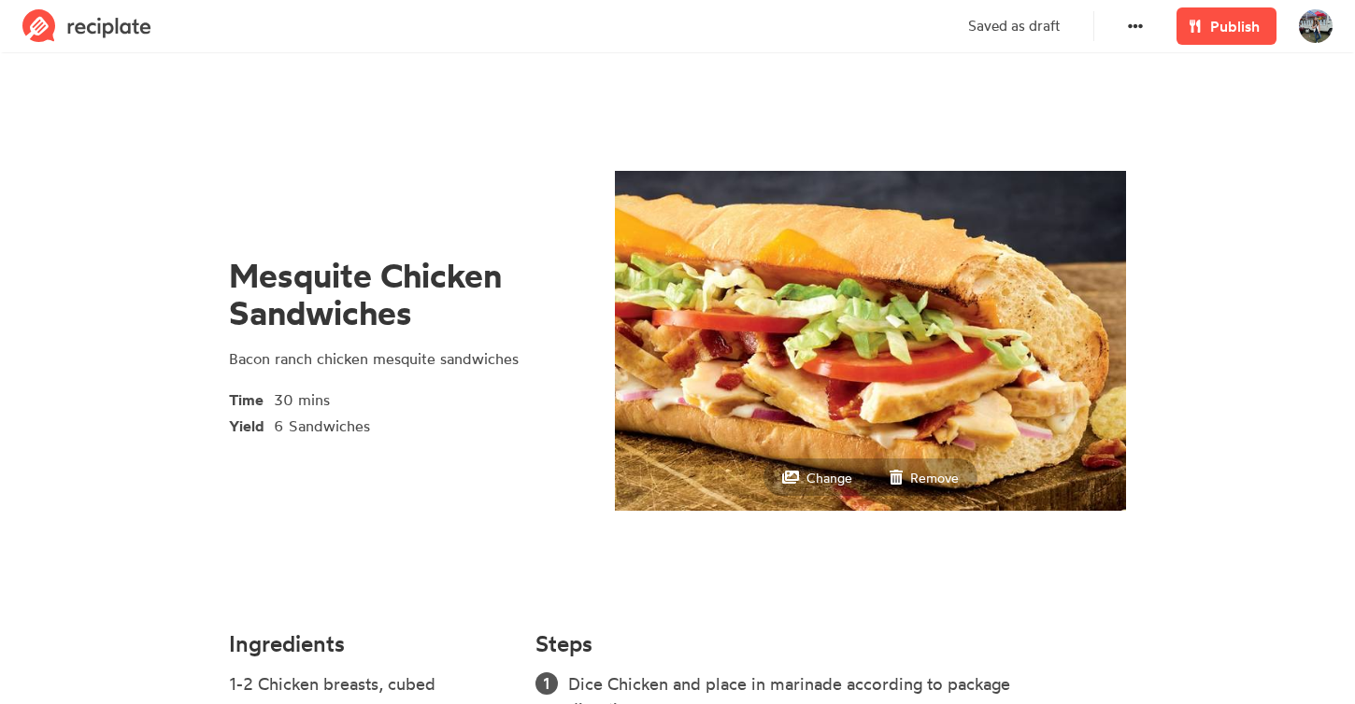
scroll to position [0, 0]
click at [1222, 21] on span "Publish" at bounding box center [1235, 26] width 50 height 22
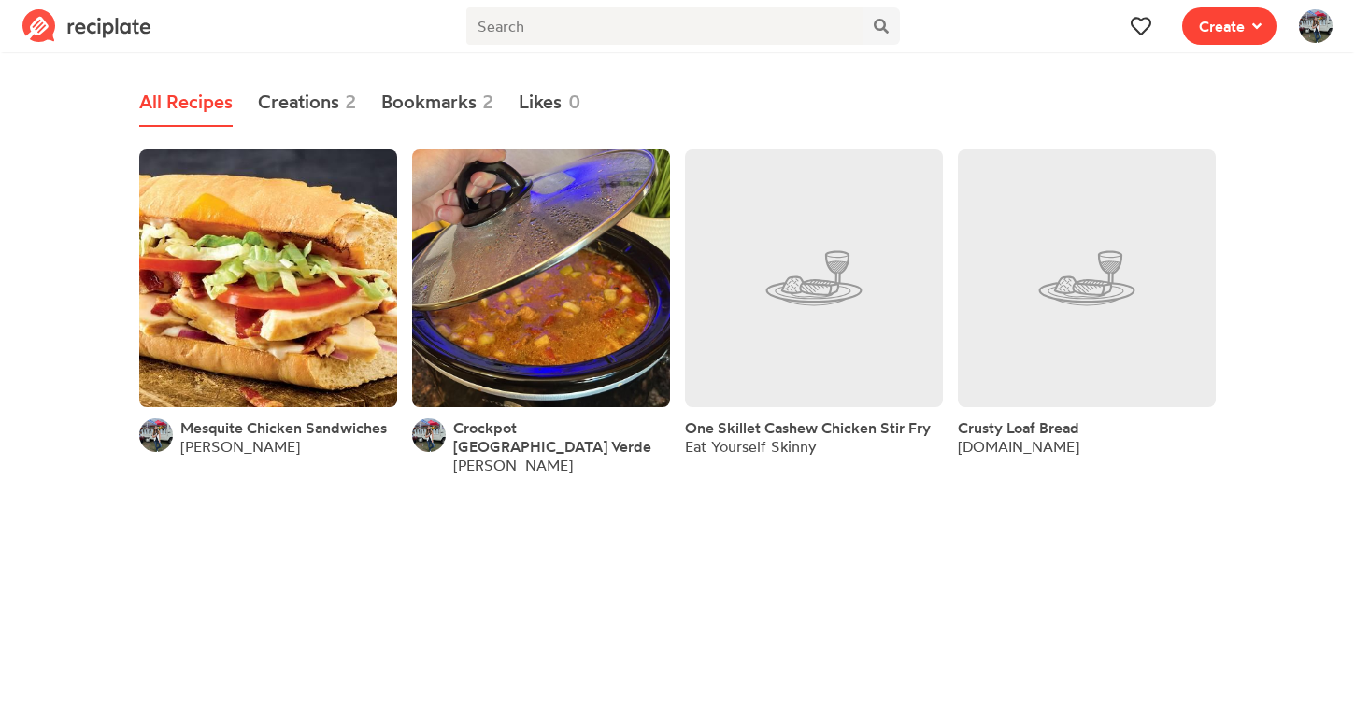
click at [1191, 26] on button "Create" at bounding box center [1229, 25] width 94 height 37
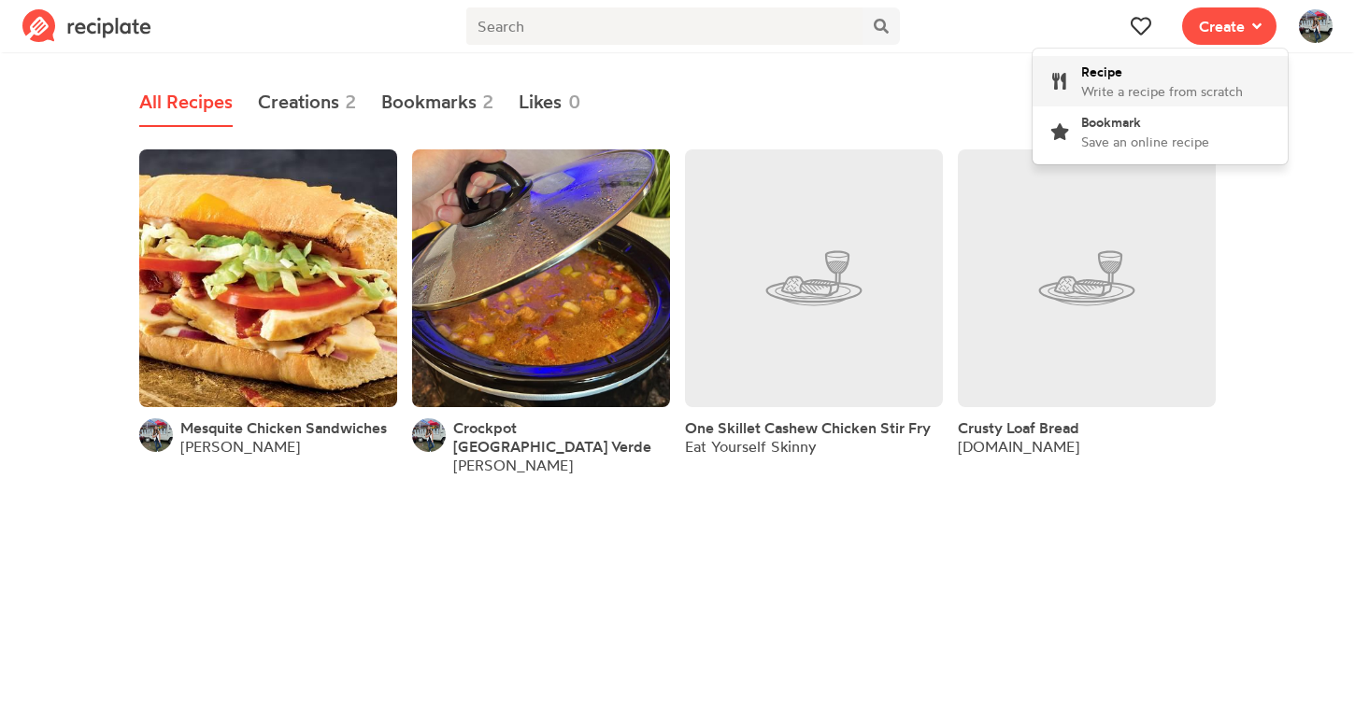
click at [1210, 83] on span "Write a recipe from scratch" at bounding box center [1162, 91] width 162 height 16
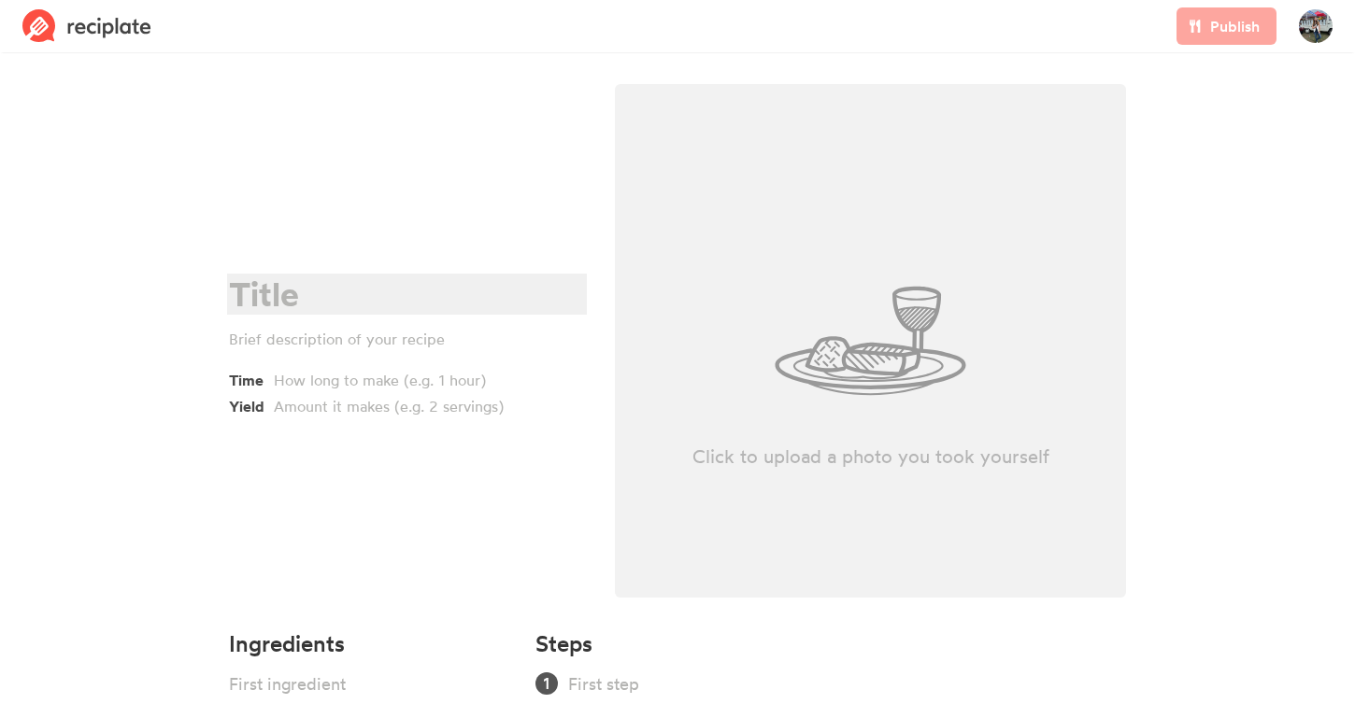
click at [386, 295] on div at bounding box center [404, 295] width 350 height 38
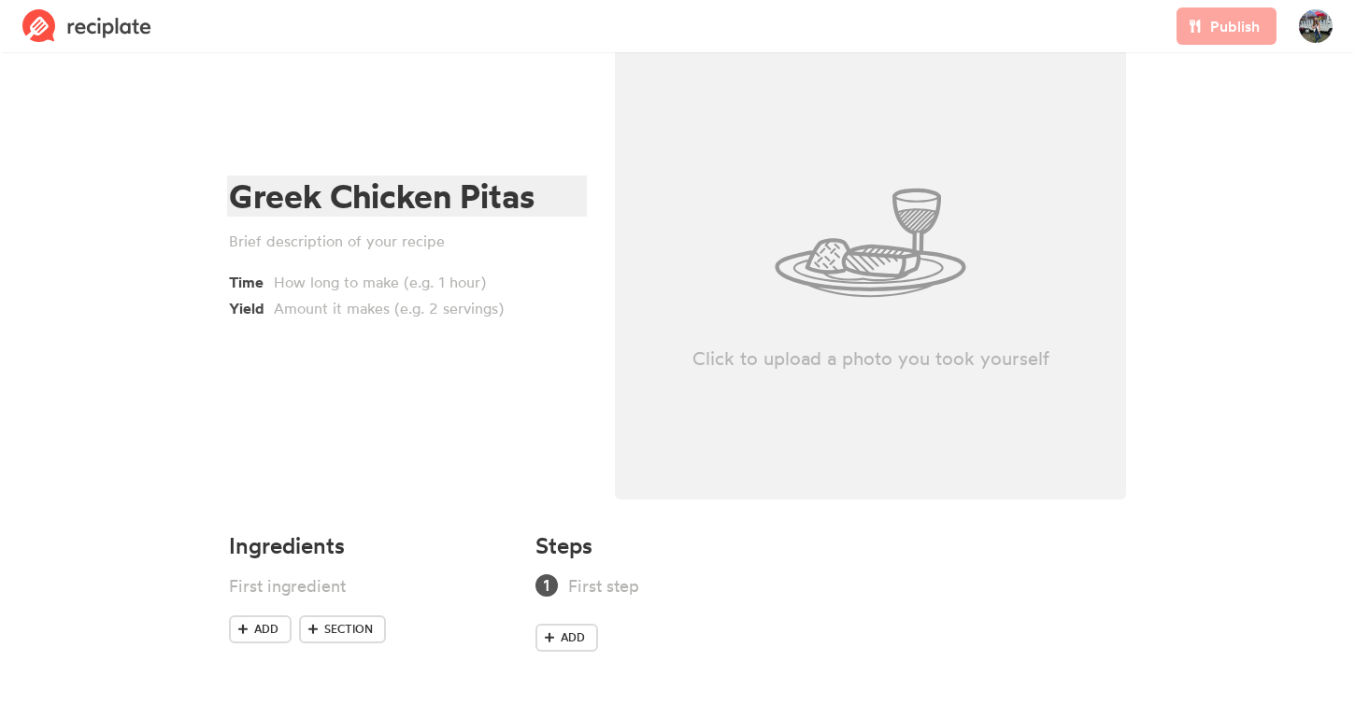
scroll to position [98, 0]
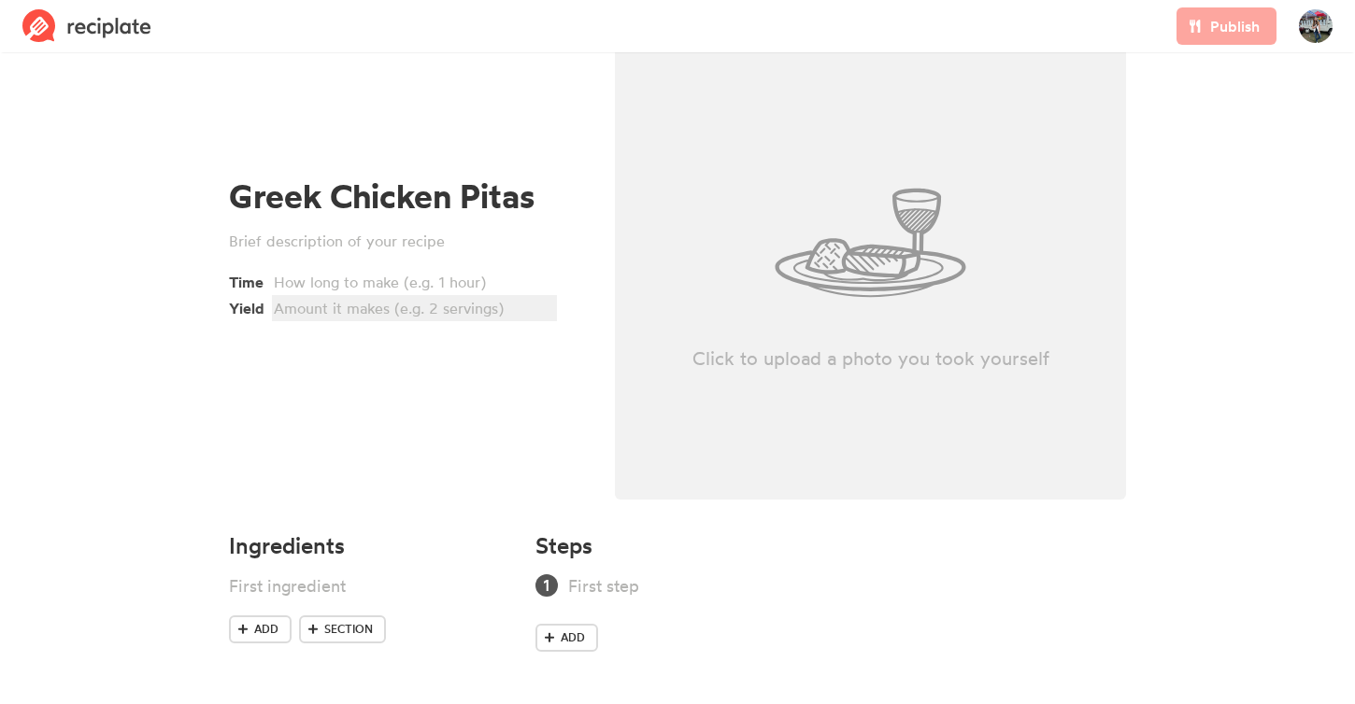
click at [305, 318] on div at bounding box center [412, 308] width 276 height 22
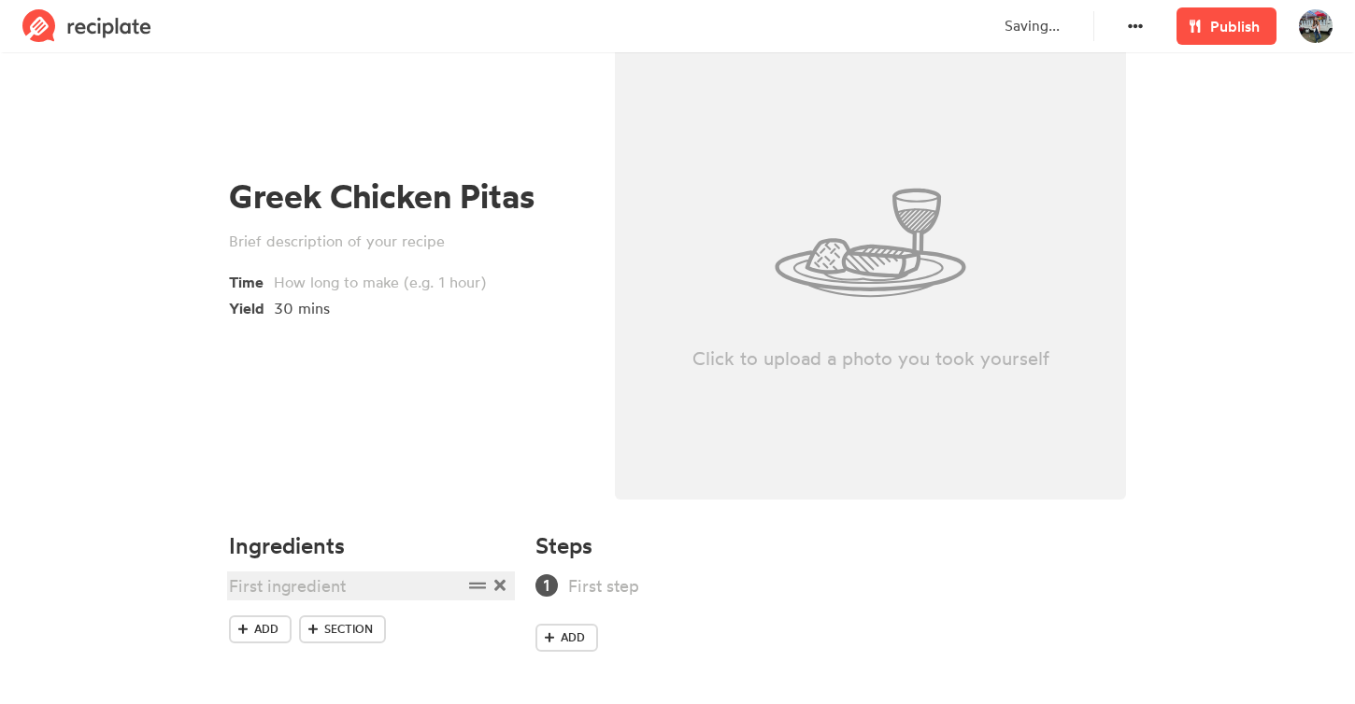
click at [279, 594] on div at bounding box center [346, 586] width 234 height 25
click at [243, 634] on icon at bounding box center [243, 629] width 10 height 11
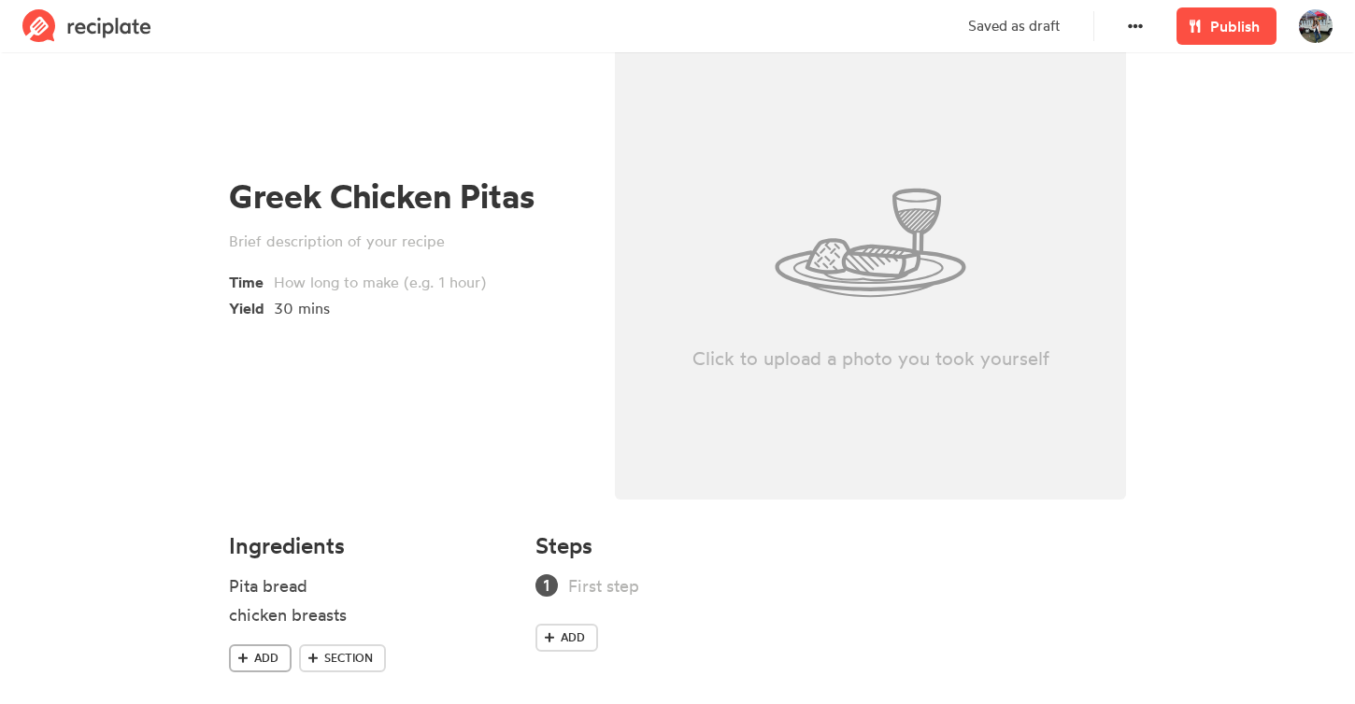
click at [261, 652] on span "Add" at bounding box center [266, 658] width 24 height 17
click at [241, 650] on div "taziki style dip" at bounding box center [346, 644] width 234 height 25
click at [346, 642] on div "taziki style dip" at bounding box center [346, 644] width 234 height 25
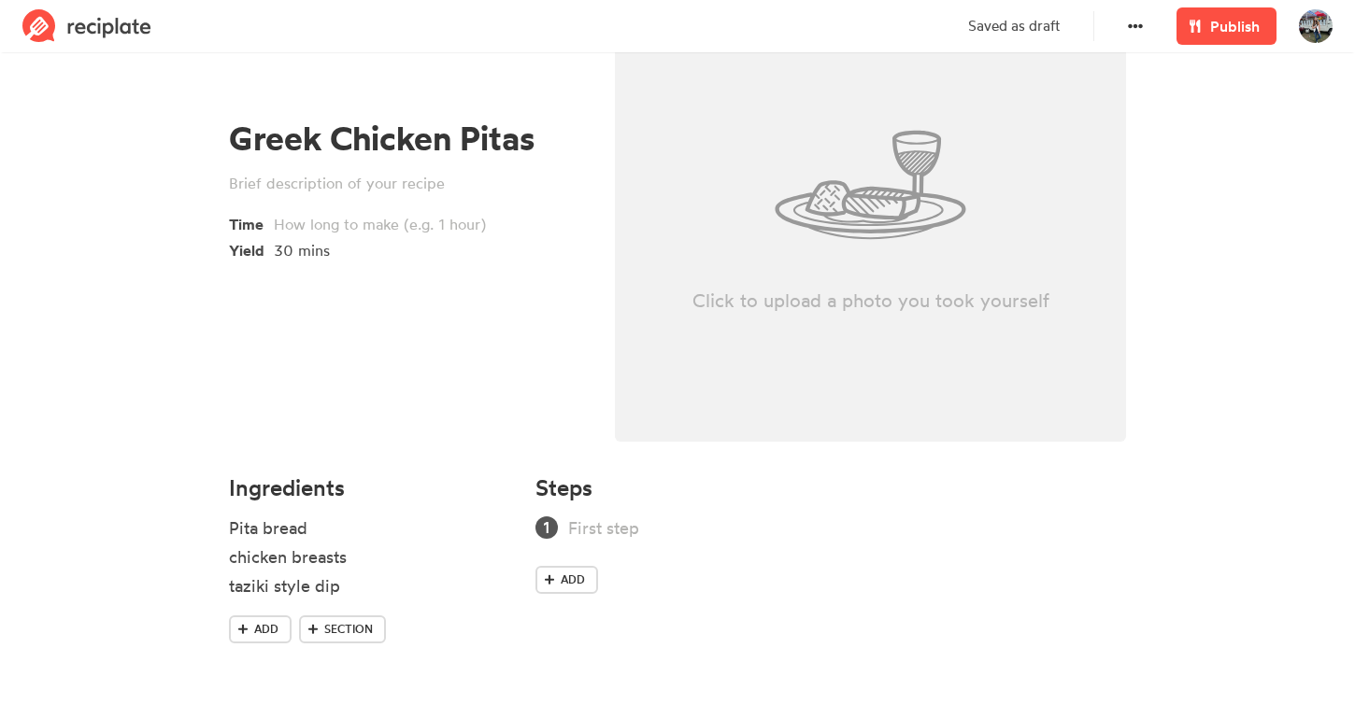
scroll to position [156, 0]
click at [267, 636] on span "Add" at bounding box center [266, 629] width 24 height 17
click at [400, 551] on div "chicken breasts" at bounding box center [346, 557] width 234 height 25
drag, startPoint x: 476, startPoint y: 589, endPoint x: 476, endPoint y: 611, distance: 22.4
click at [476, 611] on ul "Pita bread chicken breasts taziki style dip" at bounding box center [371, 580] width 284 height 129
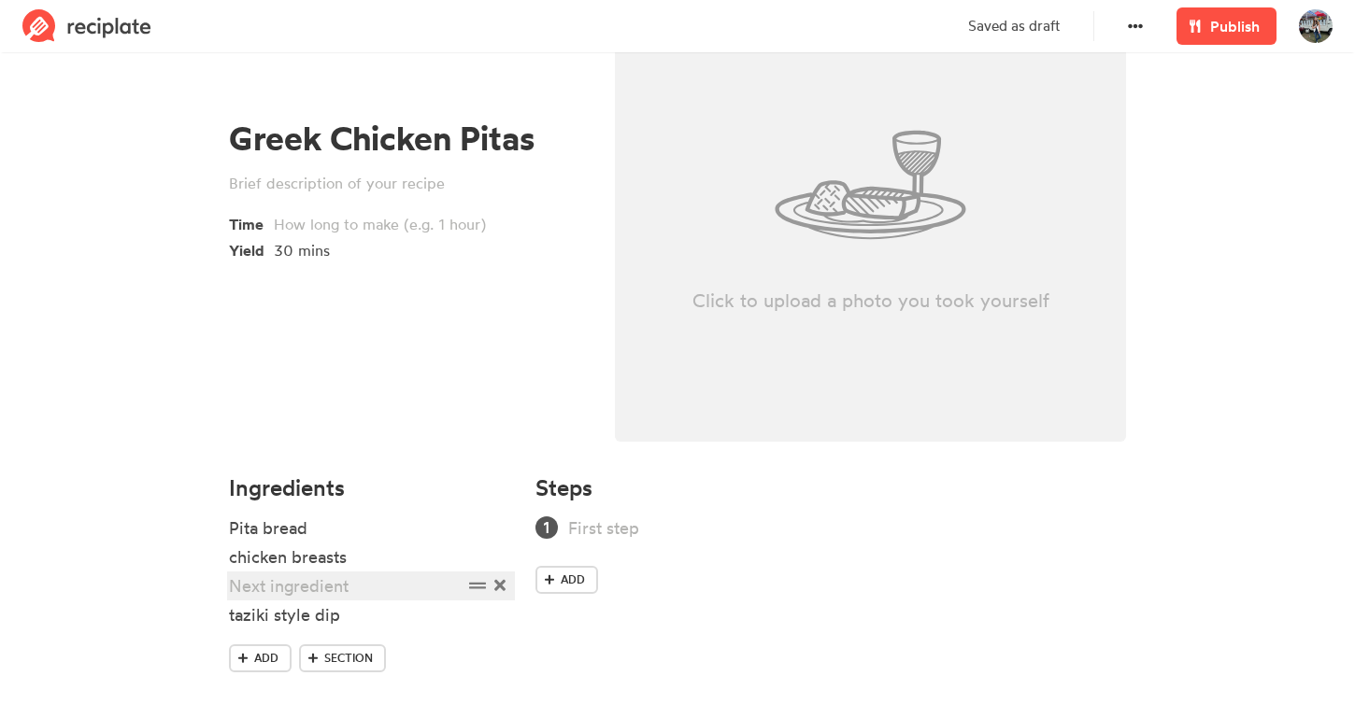
click at [447, 586] on div at bounding box center [346, 586] width 234 height 25
drag, startPoint x: 476, startPoint y: 620, endPoint x: 476, endPoint y: 590, distance: 29.9
click at [476, 590] on ul "Pita bread chicken breasts taziki style dip" at bounding box center [371, 580] width 284 height 129
click at [447, 591] on div "taziki style dip" at bounding box center [346, 586] width 234 height 25
click at [438, 608] on div at bounding box center [346, 615] width 234 height 25
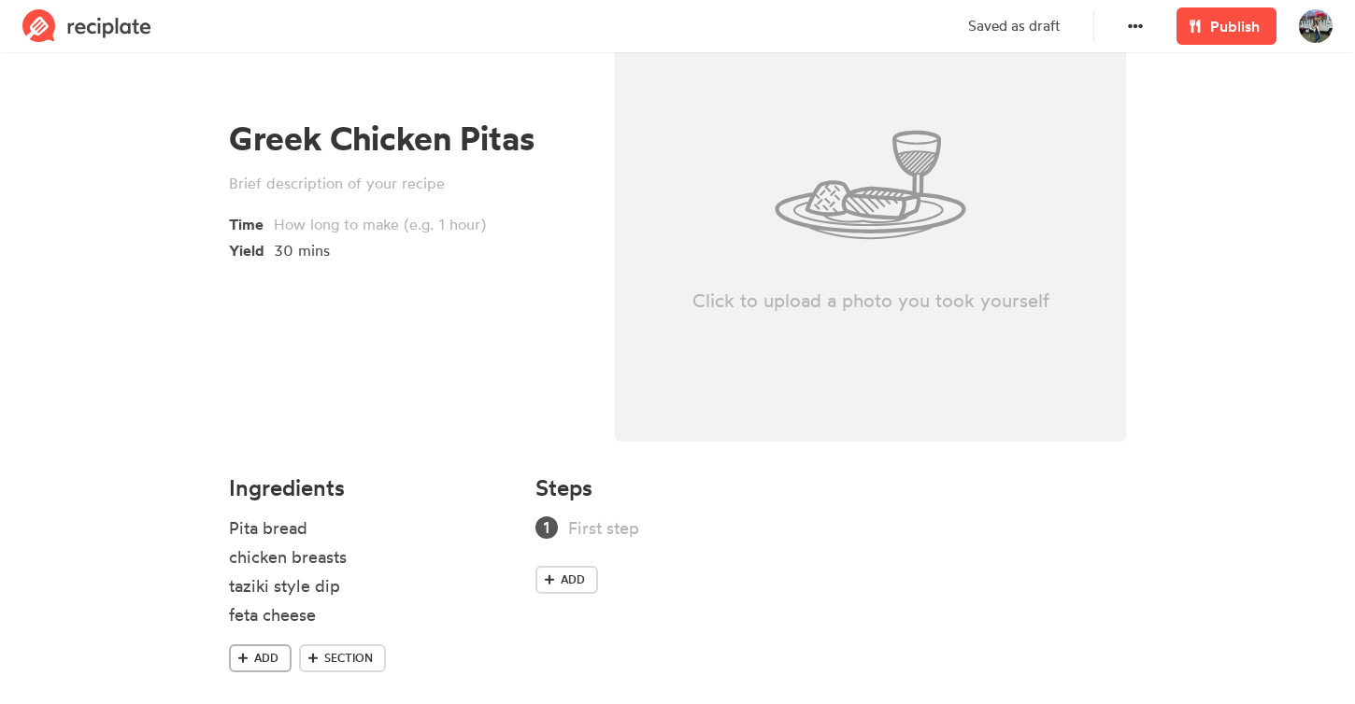
click at [277, 651] on span "Add" at bounding box center [266, 658] width 24 height 17
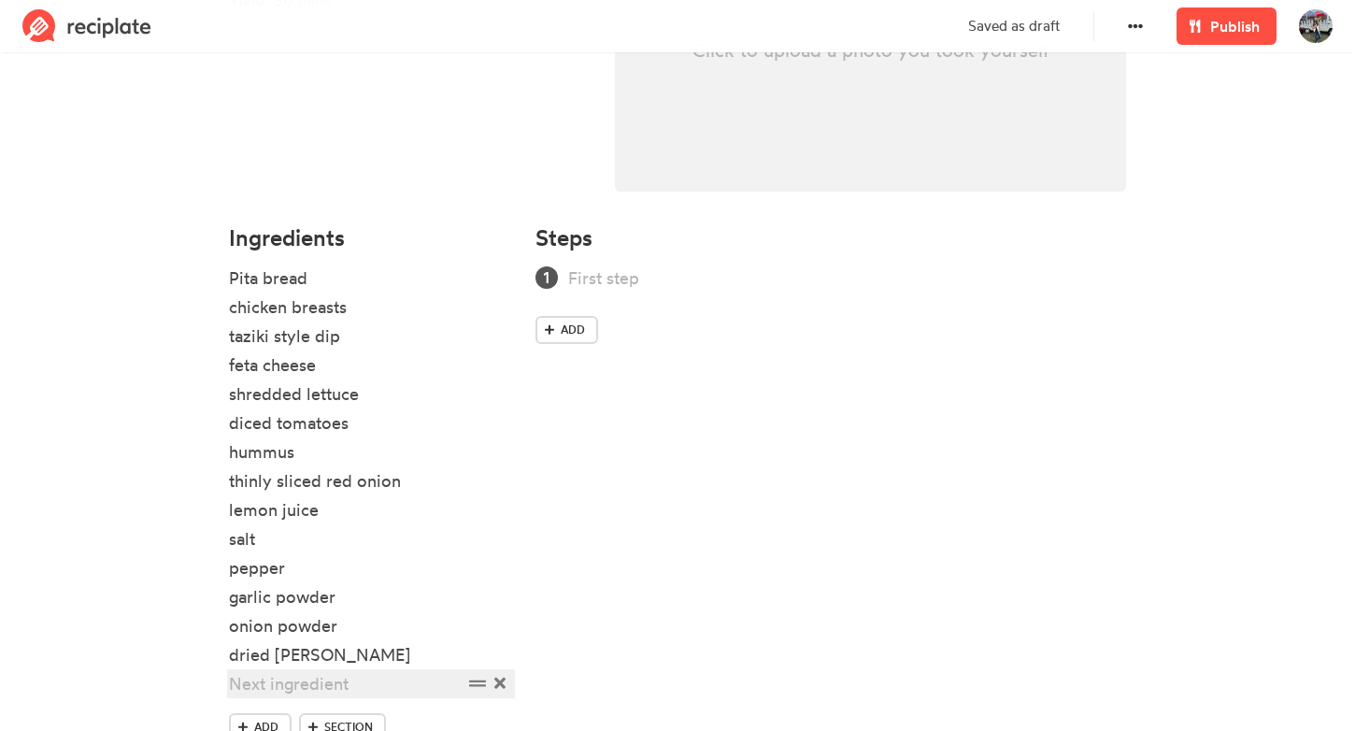
scroll to position [409, 0]
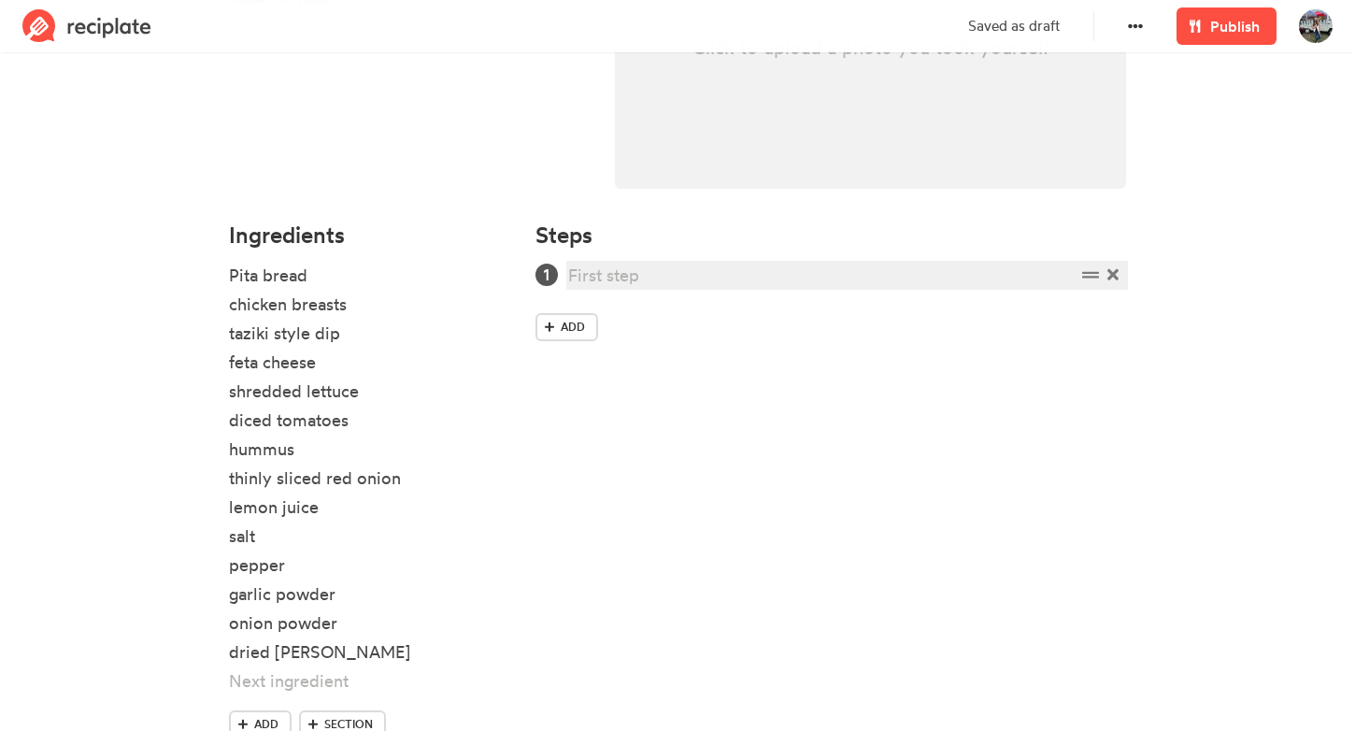
click at [678, 277] on div at bounding box center [821, 275] width 507 height 25
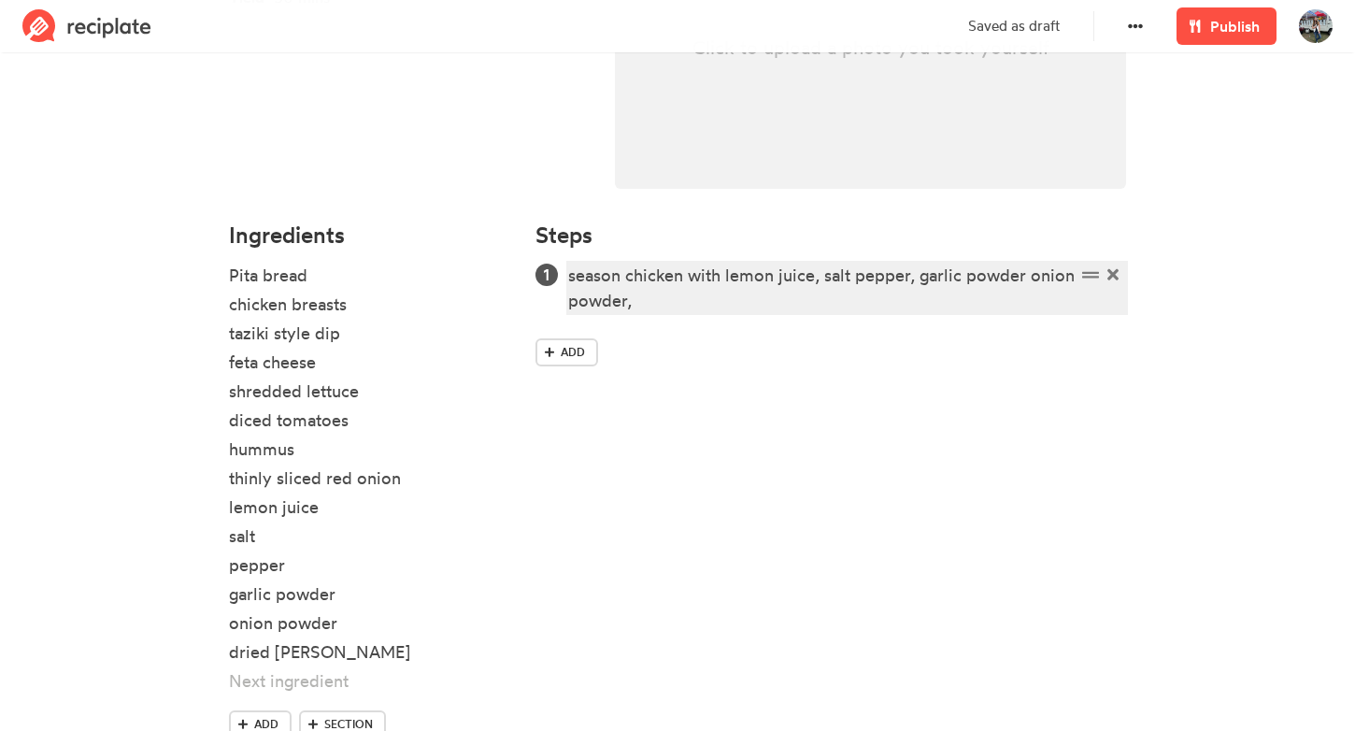
click at [689, 293] on div "season chicken with lemon juice, salt pepper, garlic powder onion powder," at bounding box center [821, 288] width 507 height 50
click at [1022, 274] on div "season chicken with lemon juice, salt pepper, garlic powder onion powder," at bounding box center [821, 288] width 507 height 50
click at [849, 297] on div "season chicken with lemon juice, salt pepper, garlic powder, onion powder," at bounding box center [821, 288] width 507 height 50
click at [722, 299] on div "season chicken with lemon juice, salt pepper, garlic powder, onion powder, drie…" at bounding box center [821, 288] width 507 height 50
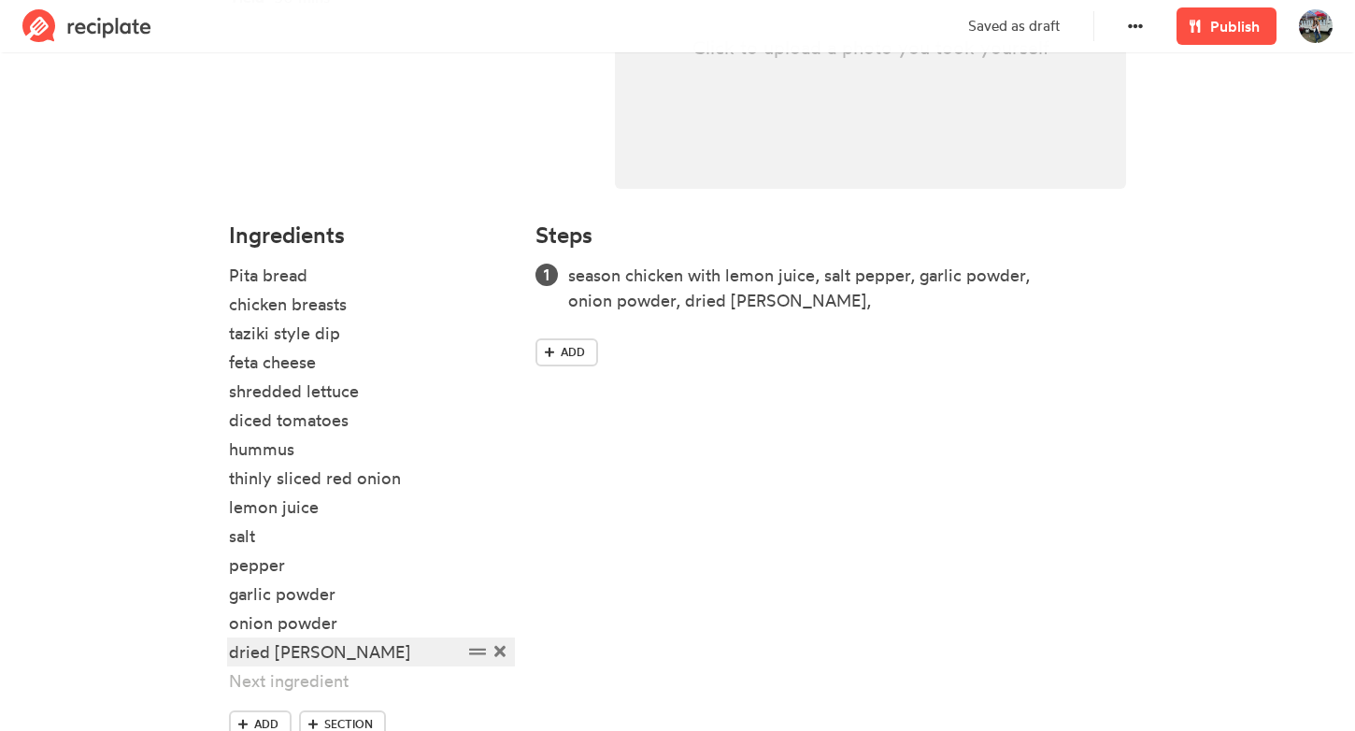
click at [265, 654] on div "dried dill" at bounding box center [346, 651] width 234 height 25
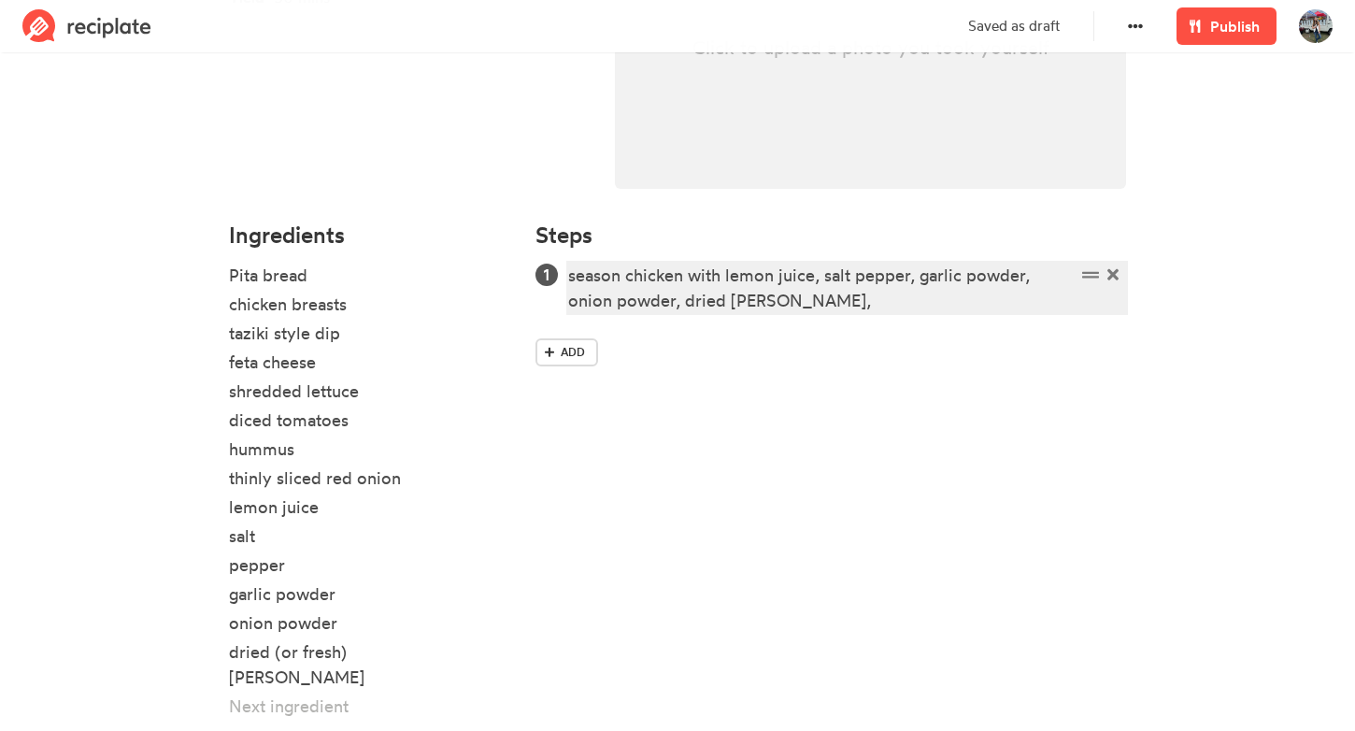
click at [720, 303] on div "season chicken with lemon juice, salt pepper, garlic powder, onion powder, drie…" at bounding box center [821, 288] width 507 height 50
click at [778, 307] on div "season chicken with lemon juice, salt pepper, garlic powder, onion powder, dill," at bounding box center [821, 288] width 507 height 50
click at [684, 300] on div "season chicken with lemon juice, salt pepper, garlic powder, onion powder, dill," at bounding box center [821, 288] width 507 height 50
click at [790, 312] on div "season chicken with lemon juice, salt pepper, garlic powder, onion powder, and …" at bounding box center [821, 288] width 507 height 50
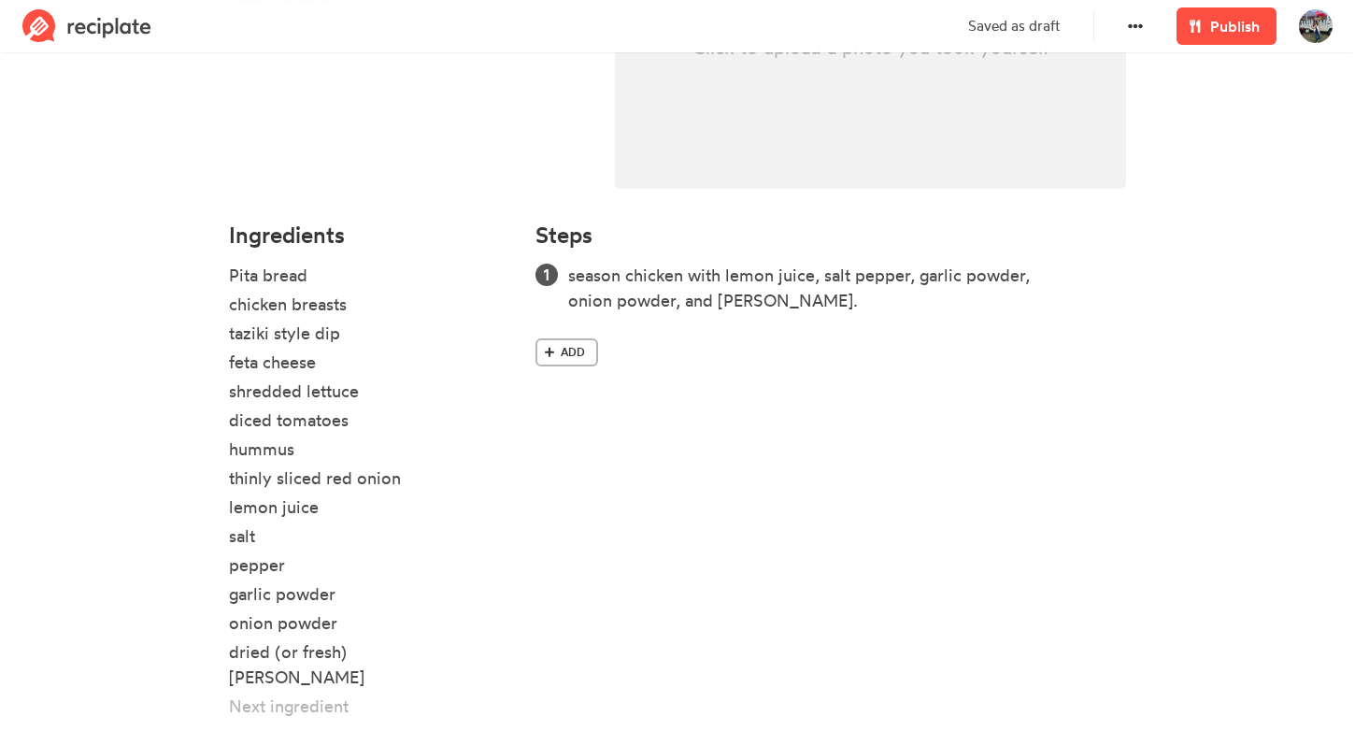
click at [559, 358] on link "Add" at bounding box center [566, 352] width 63 height 28
click at [550, 422] on div "Add" at bounding box center [830, 406] width 590 height 35
click at [561, 401] on span "Add" at bounding box center [573, 402] width 24 height 17
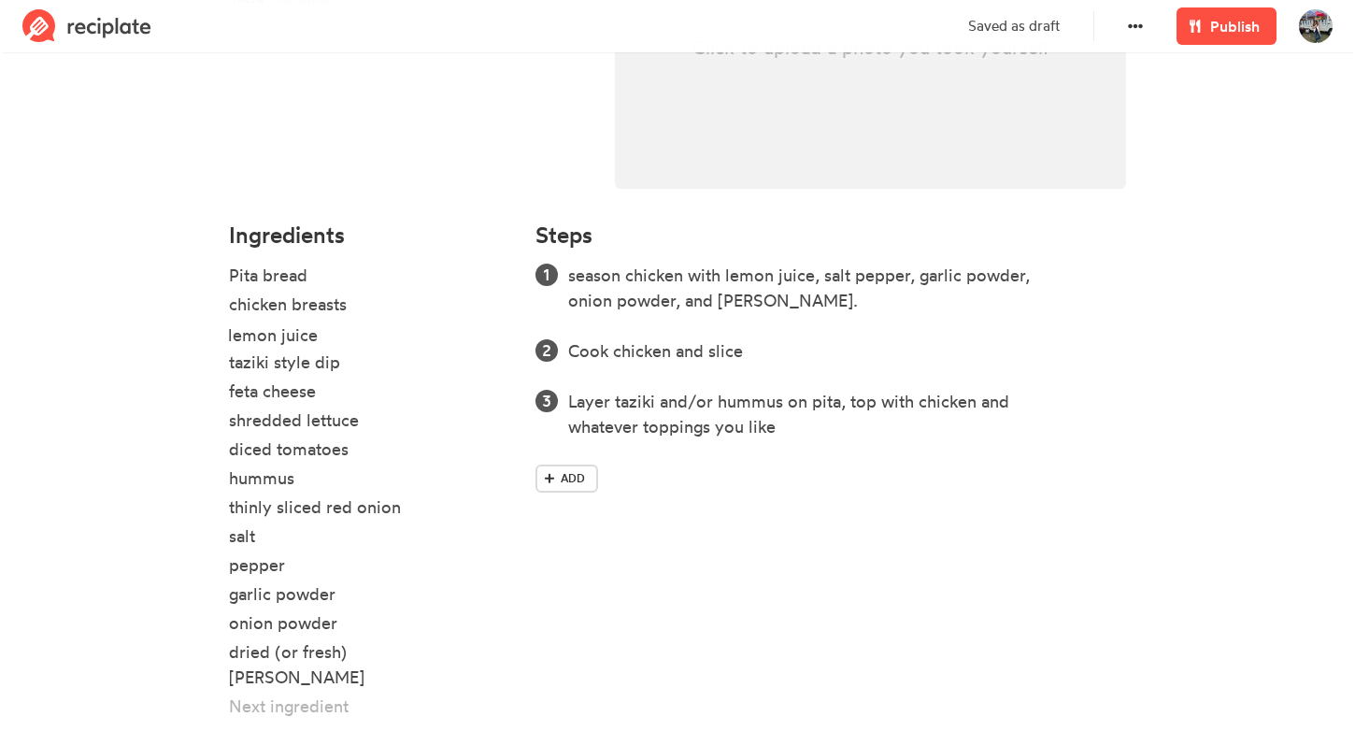
drag, startPoint x: 478, startPoint y: 510, endPoint x: 476, endPoint y: 336, distance: 173.8
click at [477, 336] on ul "Pita bread chicken breasts taziki style dip feta cheese shredded lettuce diced …" at bounding box center [371, 499] width 284 height 473
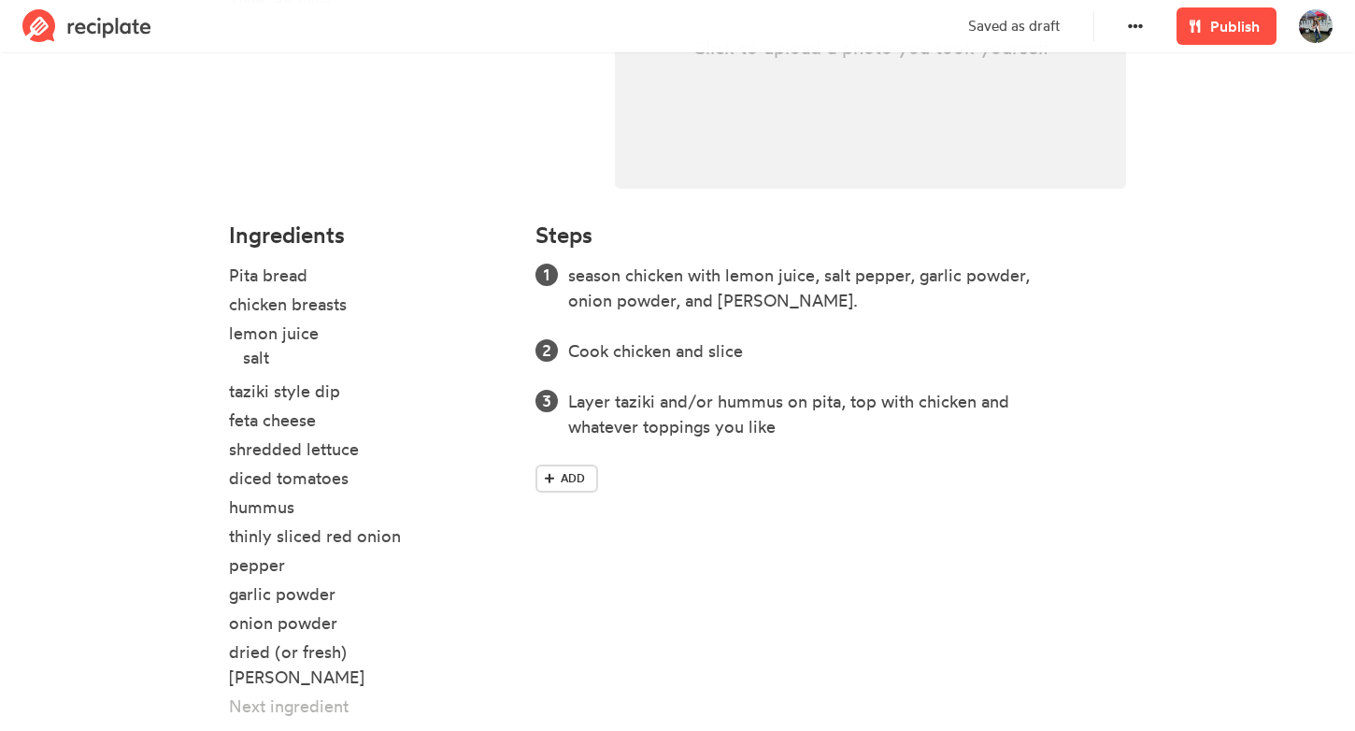
drag, startPoint x: 474, startPoint y: 538, endPoint x: 488, endPoint y: 357, distance: 181.8
click at [488, 357] on ul "Pita bread chicken breasts lemon juice taziki style dip feta cheese shredded le…" at bounding box center [371, 499] width 284 height 473
drag, startPoint x: 480, startPoint y: 570, endPoint x: 485, endPoint y: 390, distance: 179.4
click at [485, 390] on ul "Pita bread chicken breasts lemon juice salt taziki style dip feta cheese shredd…" at bounding box center [371, 499] width 284 height 473
drag, startPoint x: 480, startPoint y: 593, endPoint x: 479, endPoint y: 416, distance: 177.5
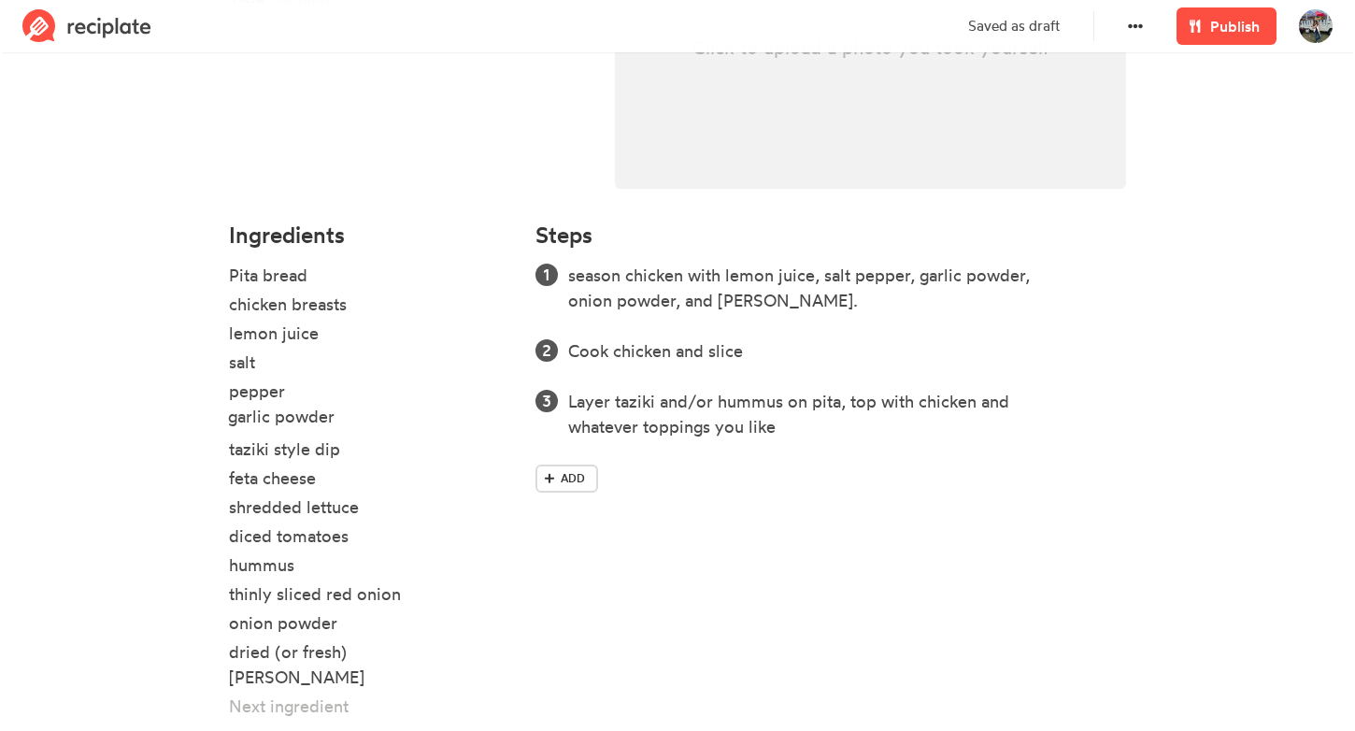
click at [479, 415] on ul "Pita bread chicken breasts lemon juice salt pepper taziki style dip feta cheese…" at bounding box center [371, 499] width 284 height 473
drag, startPoint x: 480, startPoint y: 636, endPoint x: 478, endPoint y: 626, distance: 10.4
click at [478, 626] on li "onion powder" at bounding box center [371, 624] width 284 height 29
drag, startPoint x: 478, startPoint y: 626, endPoint x: 442, endPoint y: 442, distance: 187.6
click at [442, 442] on ul "Pita bread chicken breasts lemon juice salt pepper garlic powder taziki style d…" at bounding box center [371, 499] width 284 height 473
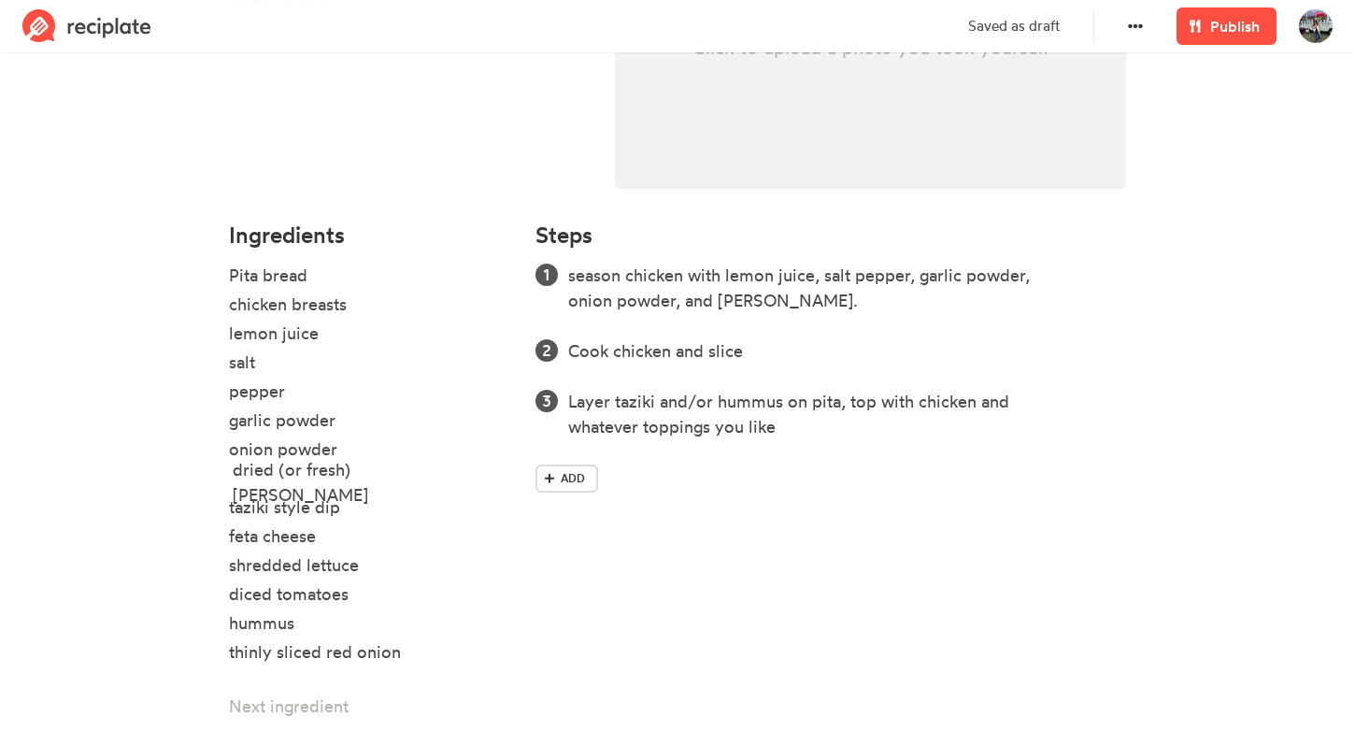
drag, startPoint x: 486, startPoint y: 650, endPoint x: 490, endPoint y: 465, distance: 185.0
click at [490, 465] on ul "Pita bread chicken breasts lemon juice salt pepper garlic powder onion powder t…" at bounding box center [371, 499] width 284 height 473
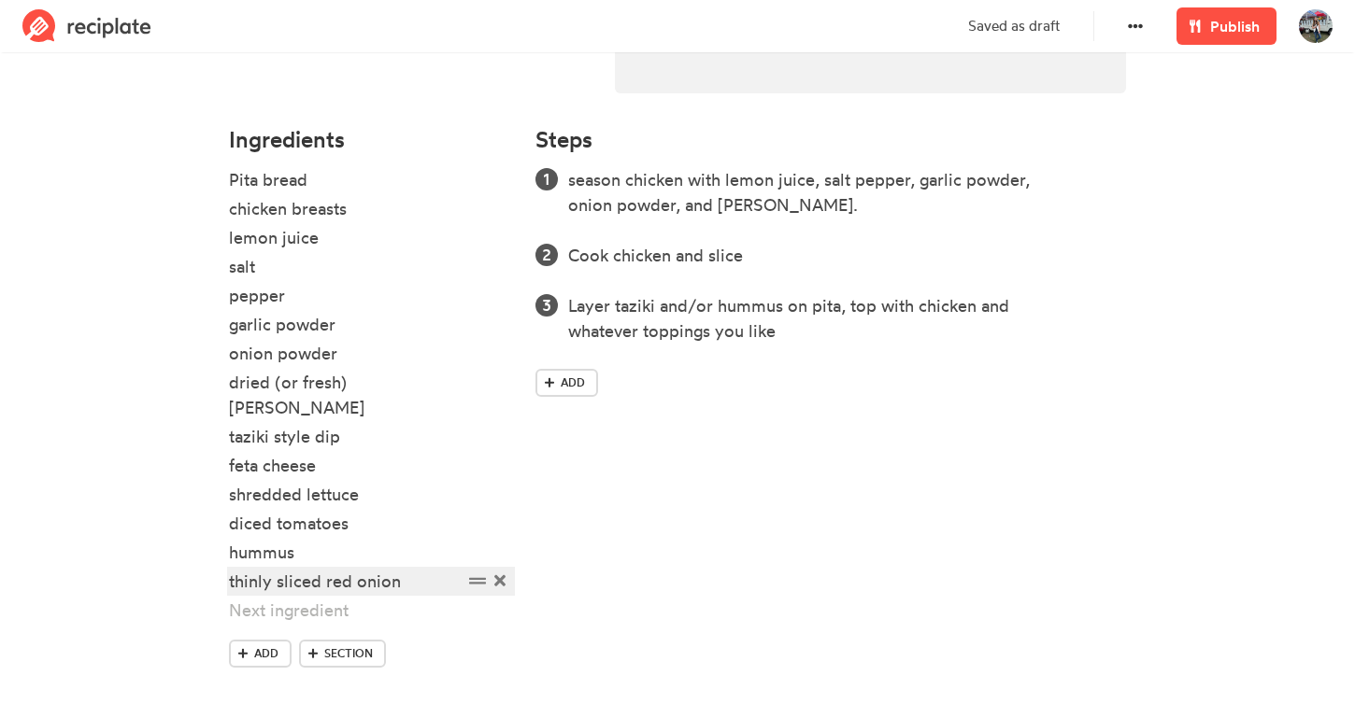
scroll to position [504, 0]
click at [328, 599] on div at bounding box center [346, 611] width 234 height 25
click at [589, 517] on div "Steps season chicken with lemon juice, salt pepper, garlic powder, onion powder…" at bounding box center [830, 416] width 613 height 598
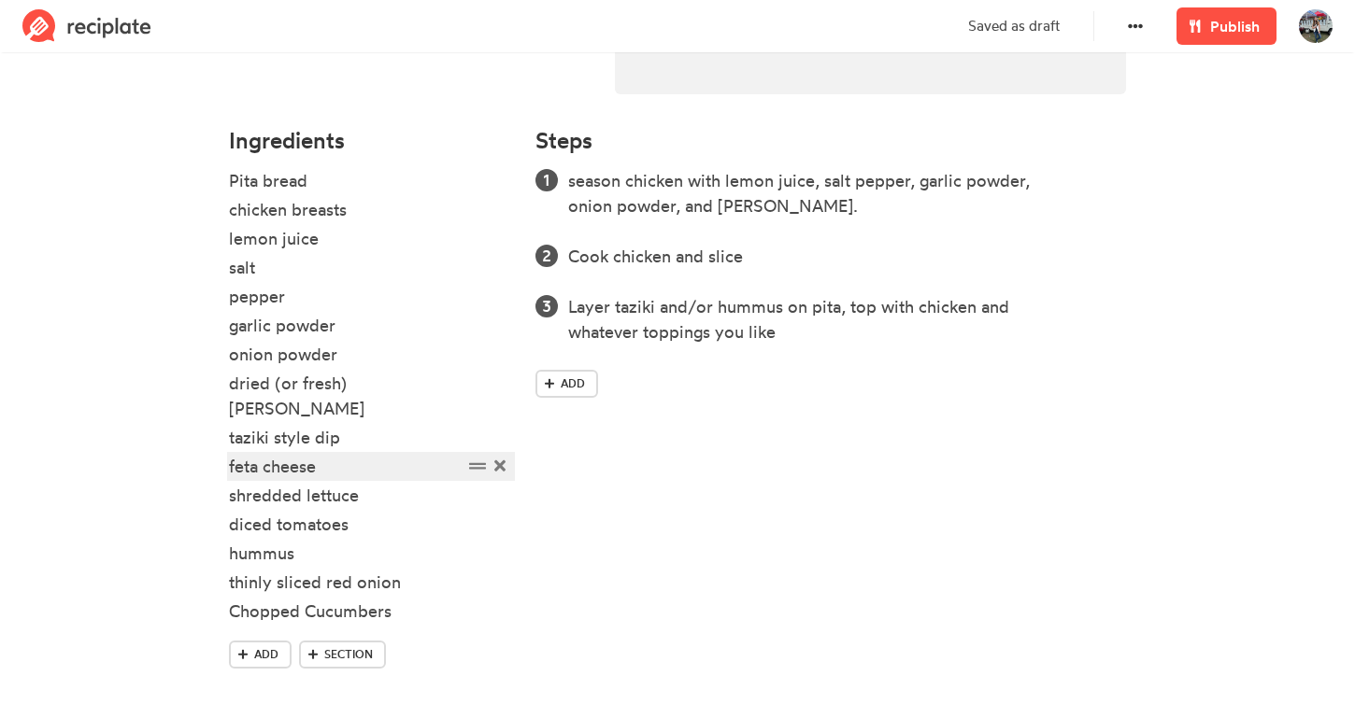
click at [338, 454] on div "feta cheese" at bounding box center [346, 466] width 234 height 25
click at [395, 454] on div "feta cheese (optional)" at bounding box center [346, 466] width 234 height 25
click at [395, 483] on div "shredded lettuce" at bounding box center [346, 495] width 234 height 25
click at [396, 512] on div "diced tomatoes" at bounding box center [346, 524] width 234 height 25
click at [394, 541] on div "hummus" at bounding box center [346, 553] width 234 height 25
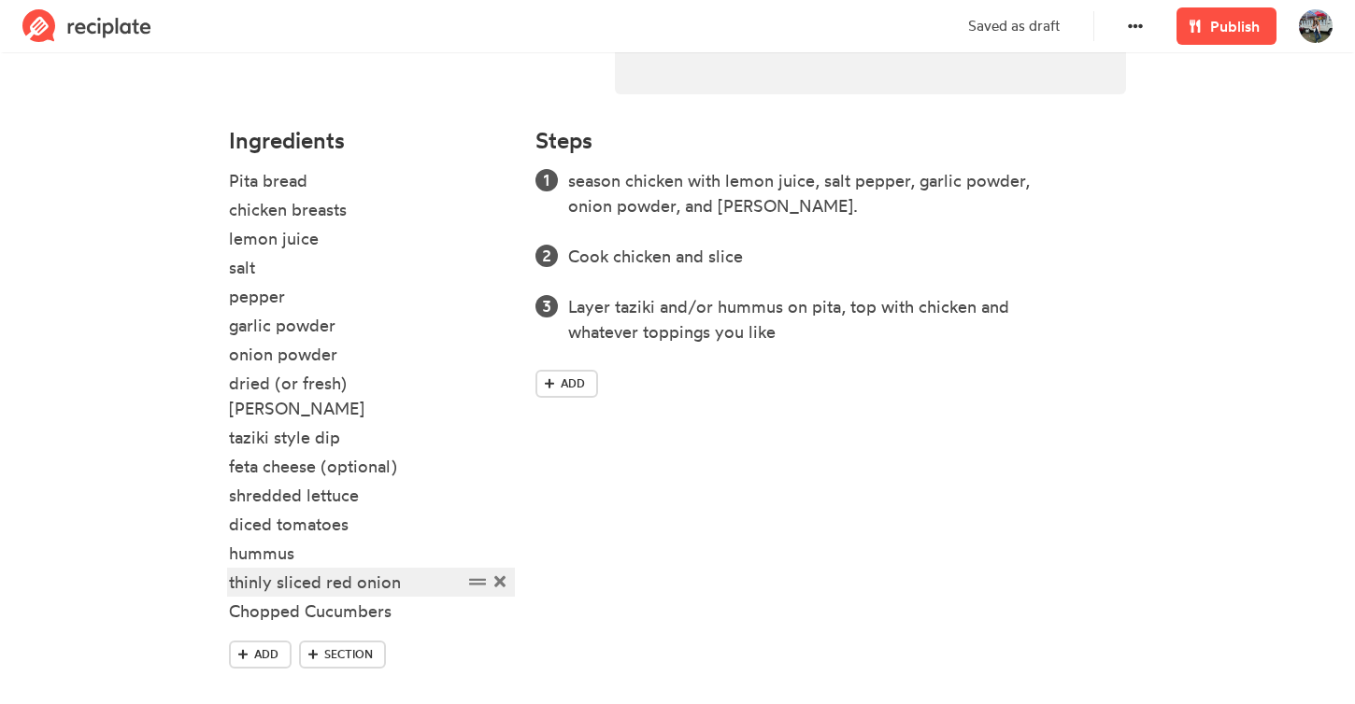
click at [405, 570] on div "thinly sliced red onion" at bounding box center [346, 582] width 234 height 25
click at [407, 570] on div "thinly sliced red onion" at bounding box center [346, 582] width 234 height 25
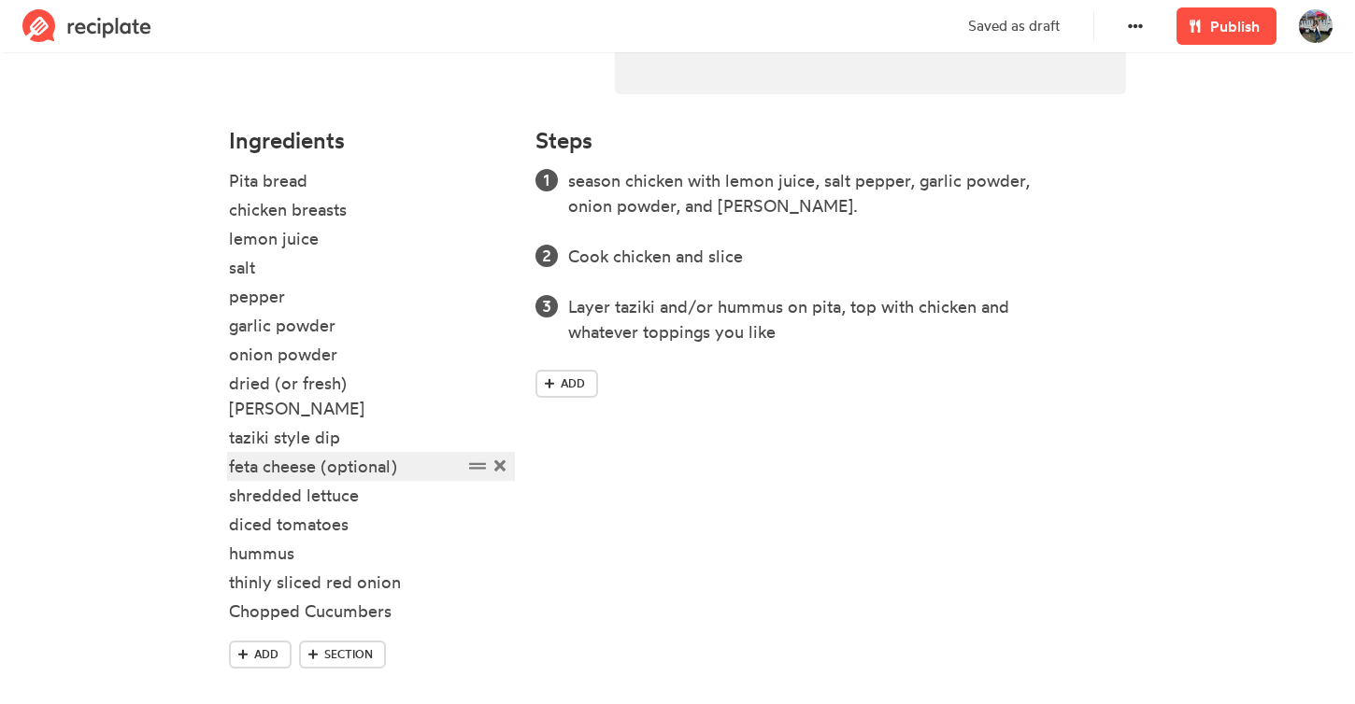
click at [395, 454] on div "feta cheese (optional)" at bounding box center [346, 466] width 234 height 25
click at [390, 454] on div "feta cheese (optional)" at bounding box center [346, 466] width 234 height 25
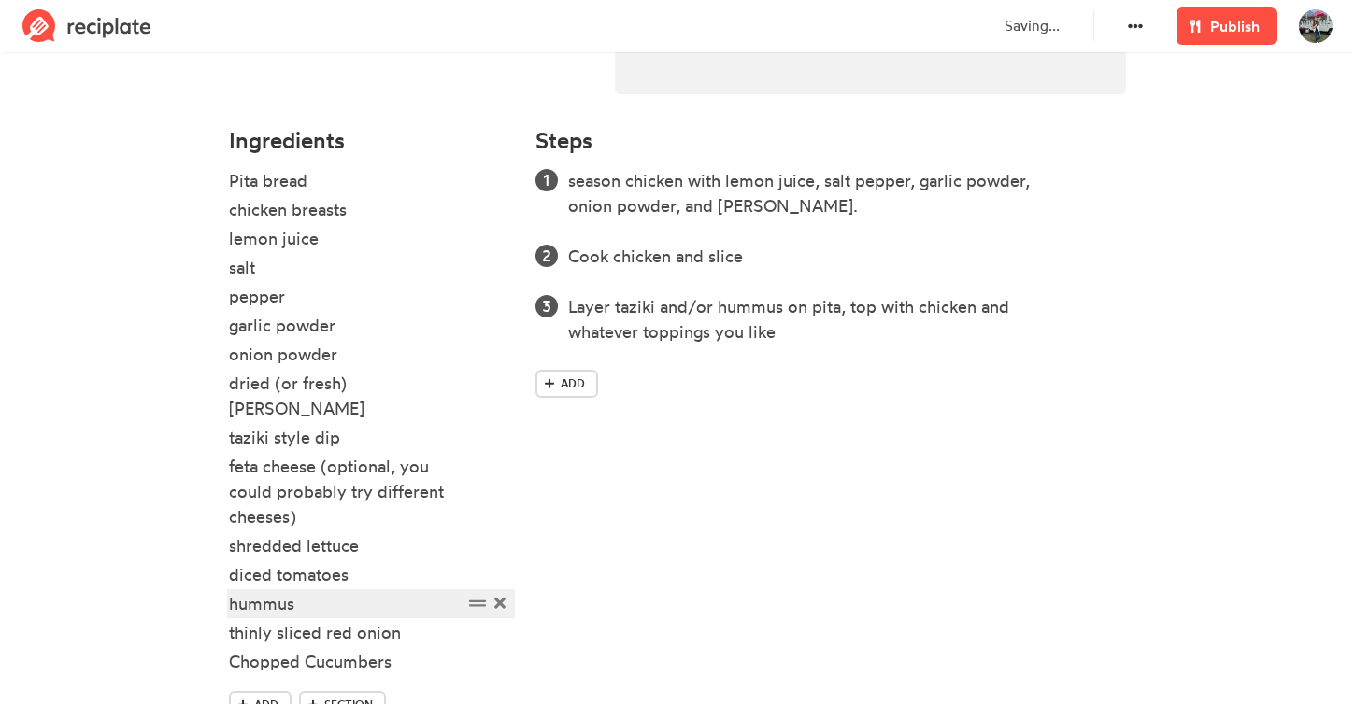
click at [431, 591] on div "hummus" at bounding box center [346, 603] width 234 height 25
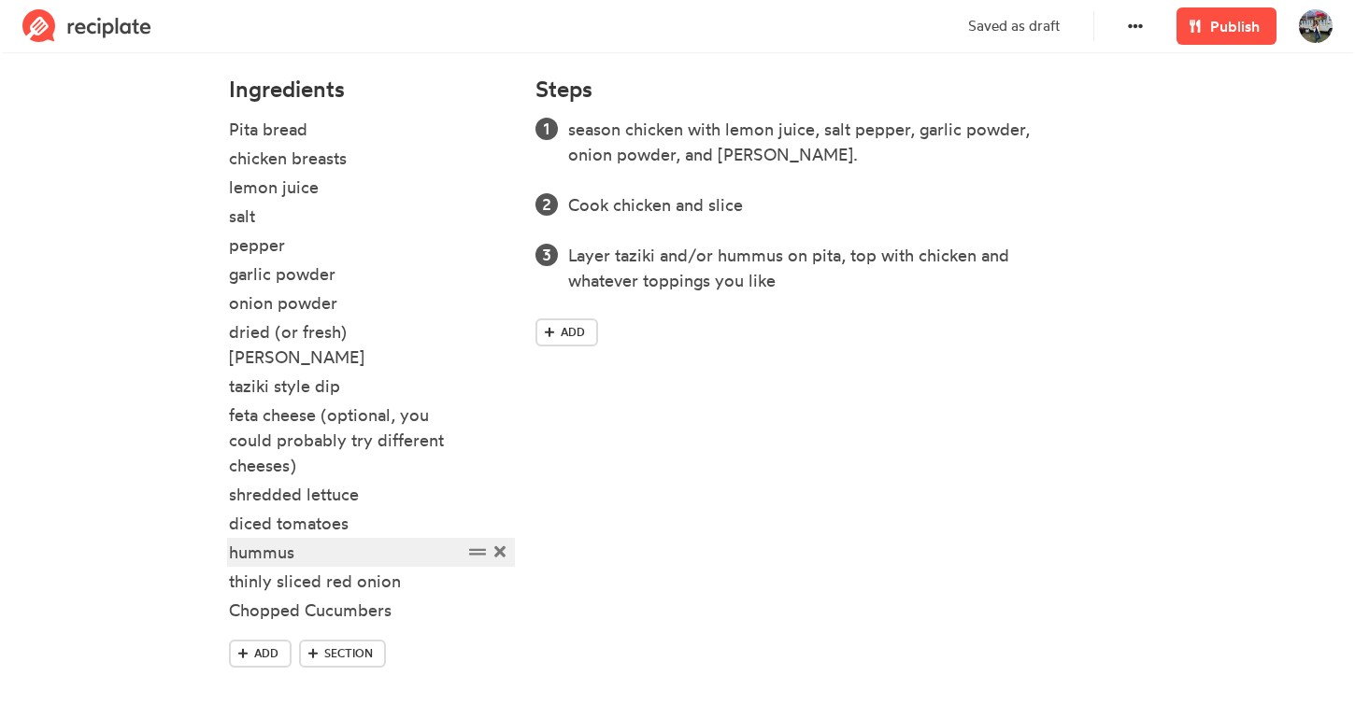
scroll to position [554, 0]
click at [225, 638] on div "Ingredients Pita bread chicken breasts lemon juice salt pepper garlic powder on…" at bounding box center [371, 390] width 306 height 648
click at [242, 641] on link "Add" at bounding box center [260, 655] width 63 height 28
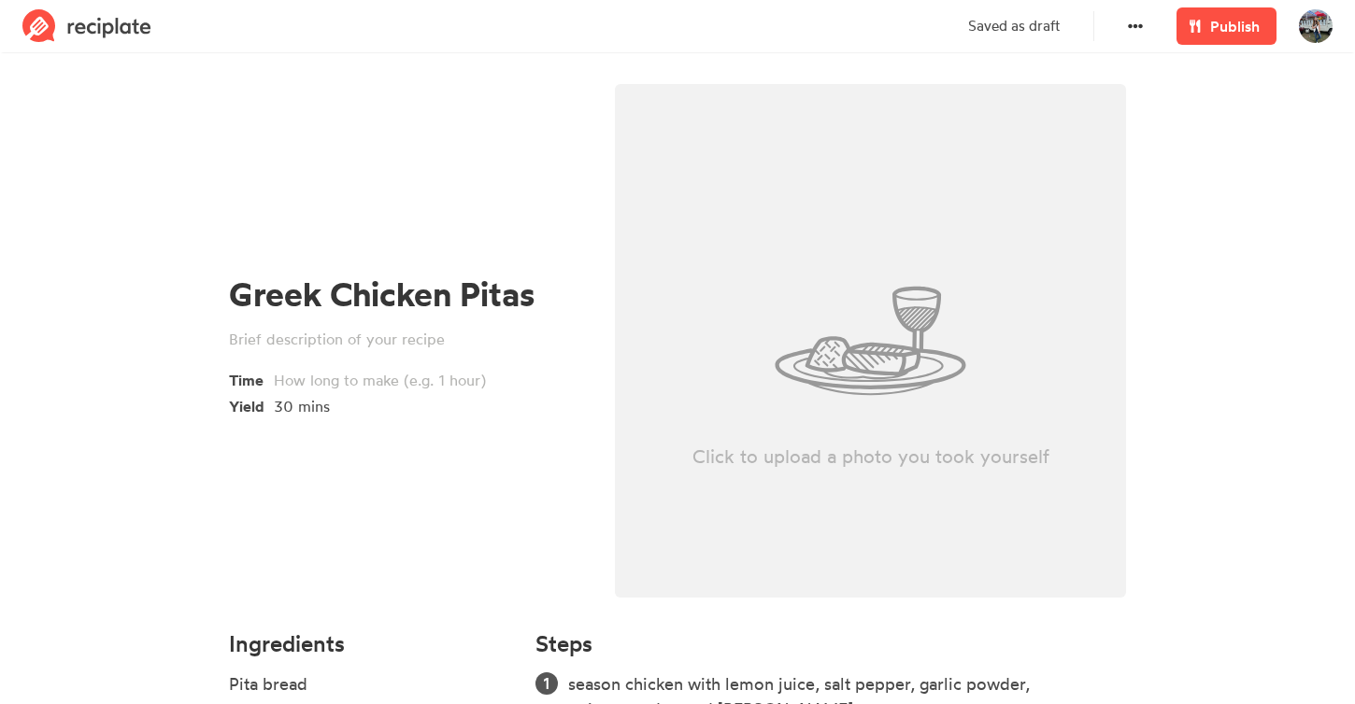
scroll to position [0, 0]
click at [887, 437] on div "Click to upload a photo you took yourself" at bounding box center [870, 341] width 511 height 514
click at [731, 285] on div "Click to upload a photo you took yourself" at bounding box center [870, 341] width 511 height 514
click at [822, 290] on div "Click to upload a photo you took yourself" at bounding box center [870, 341] width 511 height 514
type input "C:\fakepath\Image.jpeg"
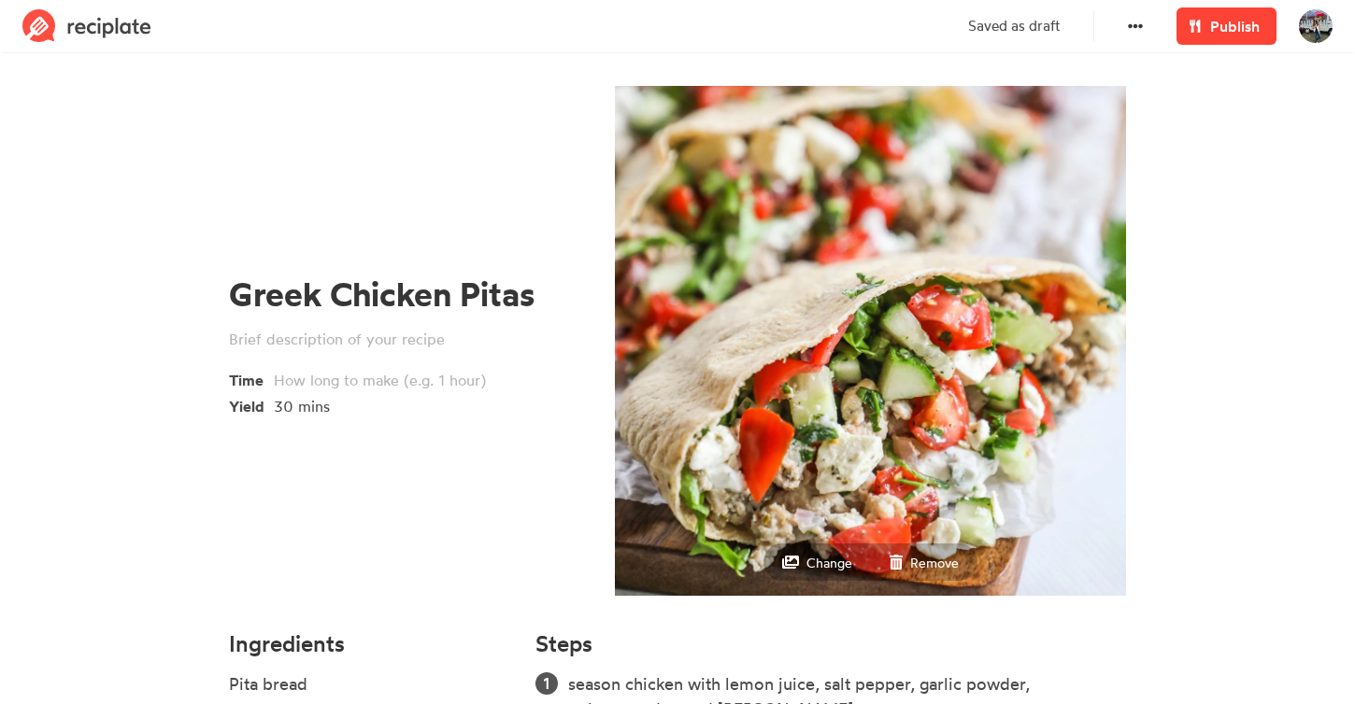
click at [1232, 38] on link "Publish" at bounding box center [1226, 25] width 100 height 37
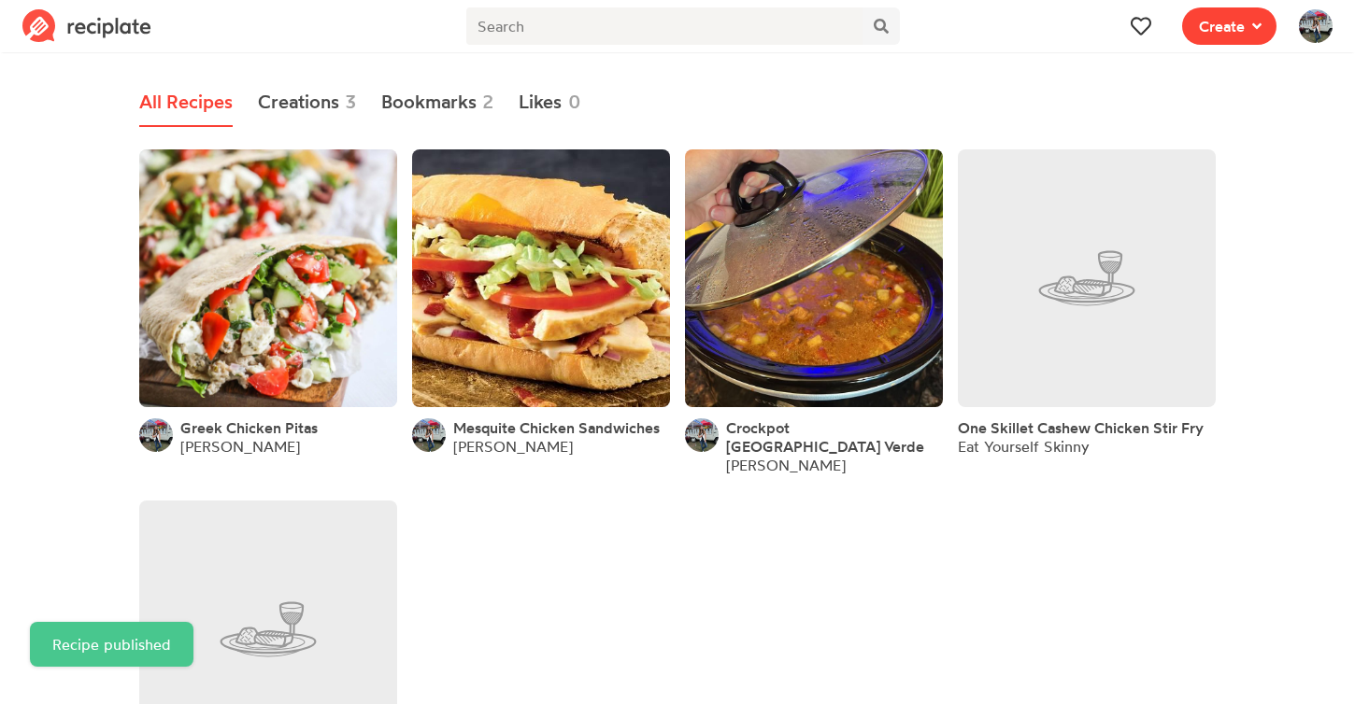
click at [1211, 31] on span "Create" at bounding box center [1222, 26] width 46 height 22
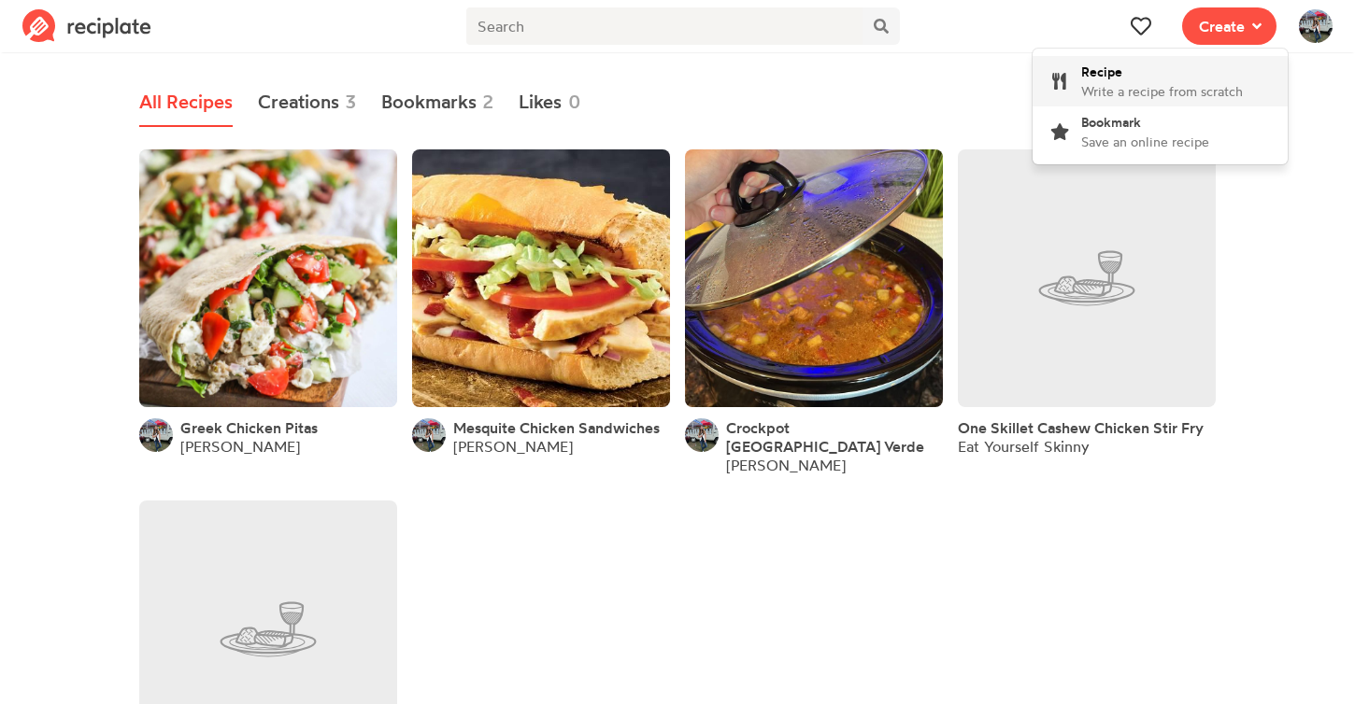
click at [1158, 77] on div "Recipe Write a recipe from scratch" at bounding box center [1162, 81] width 162 height 39
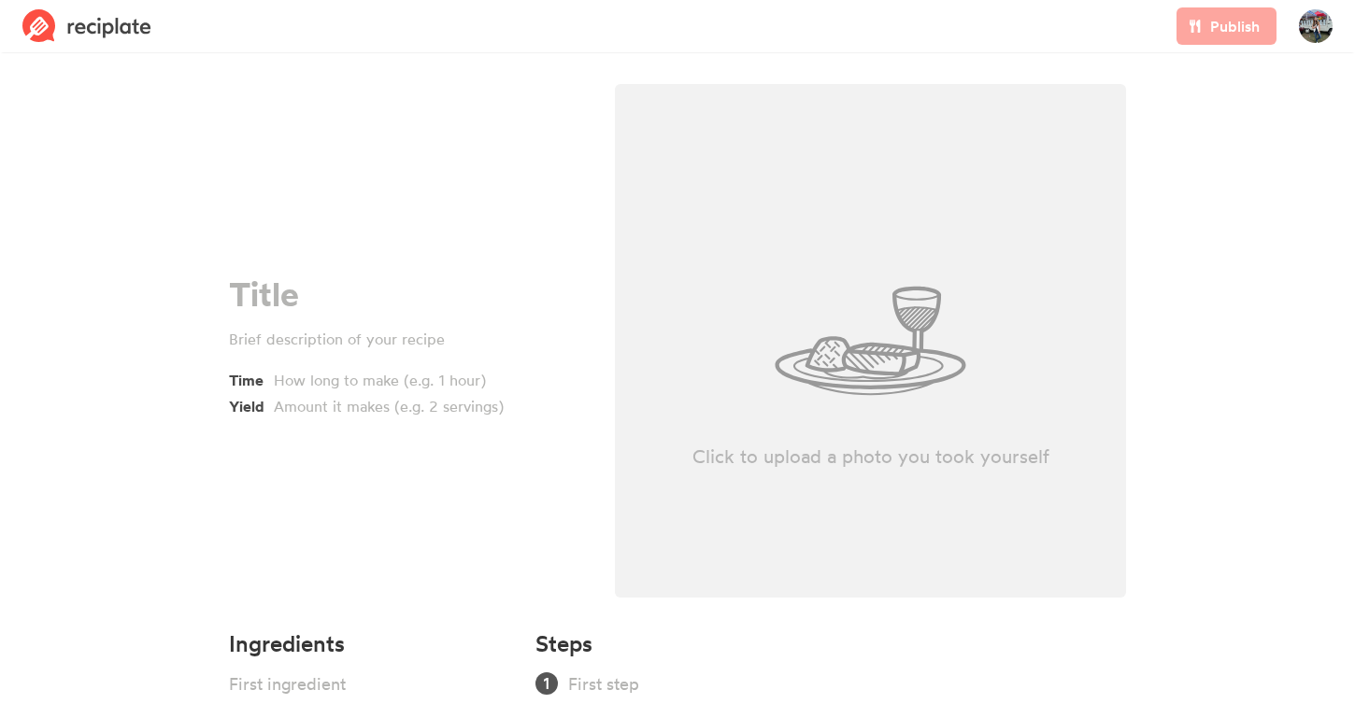
click at [93, 37] on img at bounding box center [86, 26] width 129 height 34
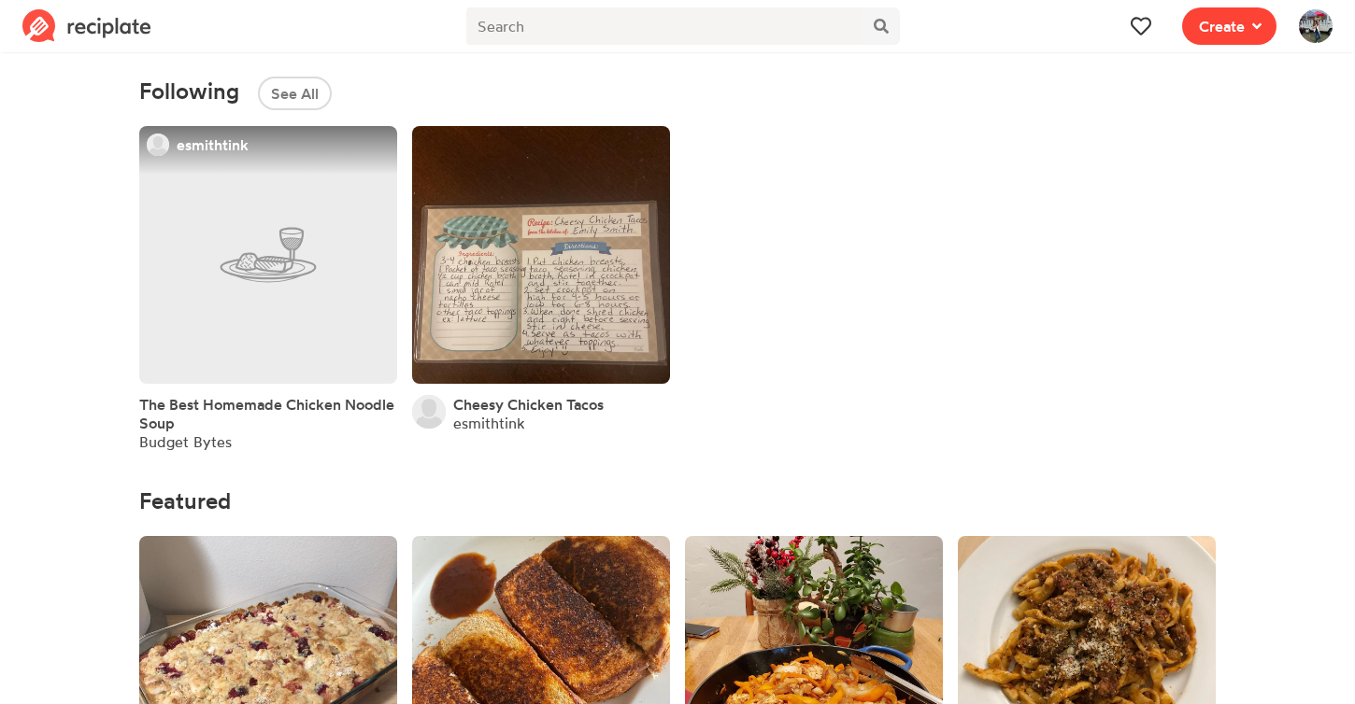
click at [1225, 16] on span "Create" at bounding box center [1222, 26] width 46 height 22
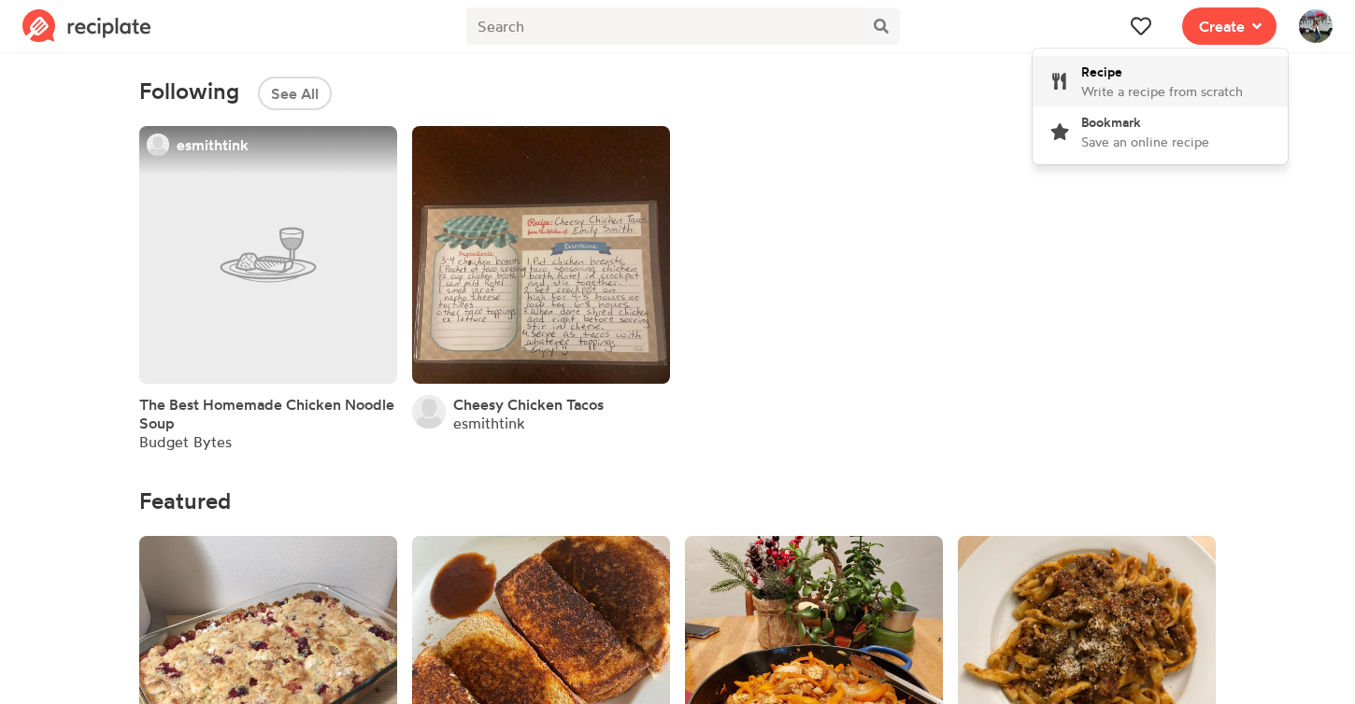
click at [1173, 92] on span "Write a recipe from scratch" at bounding box center [1162, 91] width 162 height 16
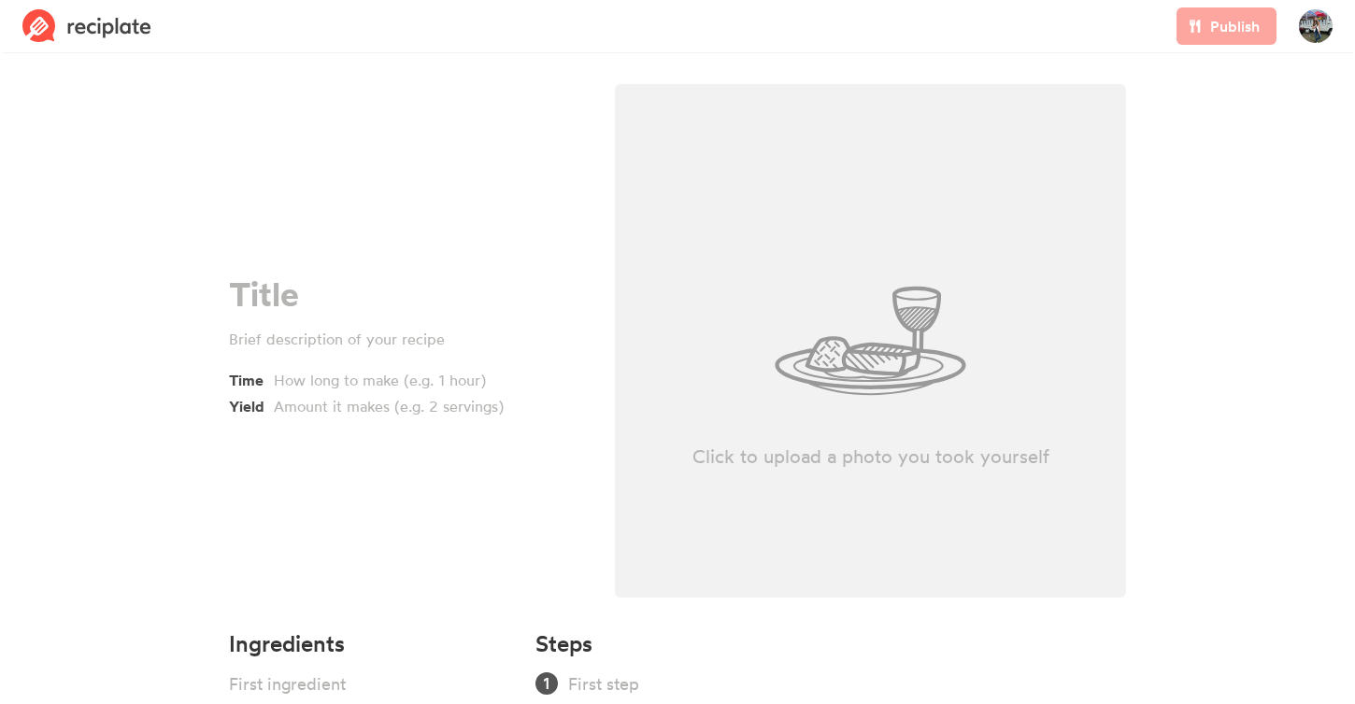
click at [1188, 35] on div "Publish" at bounding box center [1226, 26] width 122 height 52
click at [1304, 28] on img at bounding box center [1316, 26] width 34 height 34
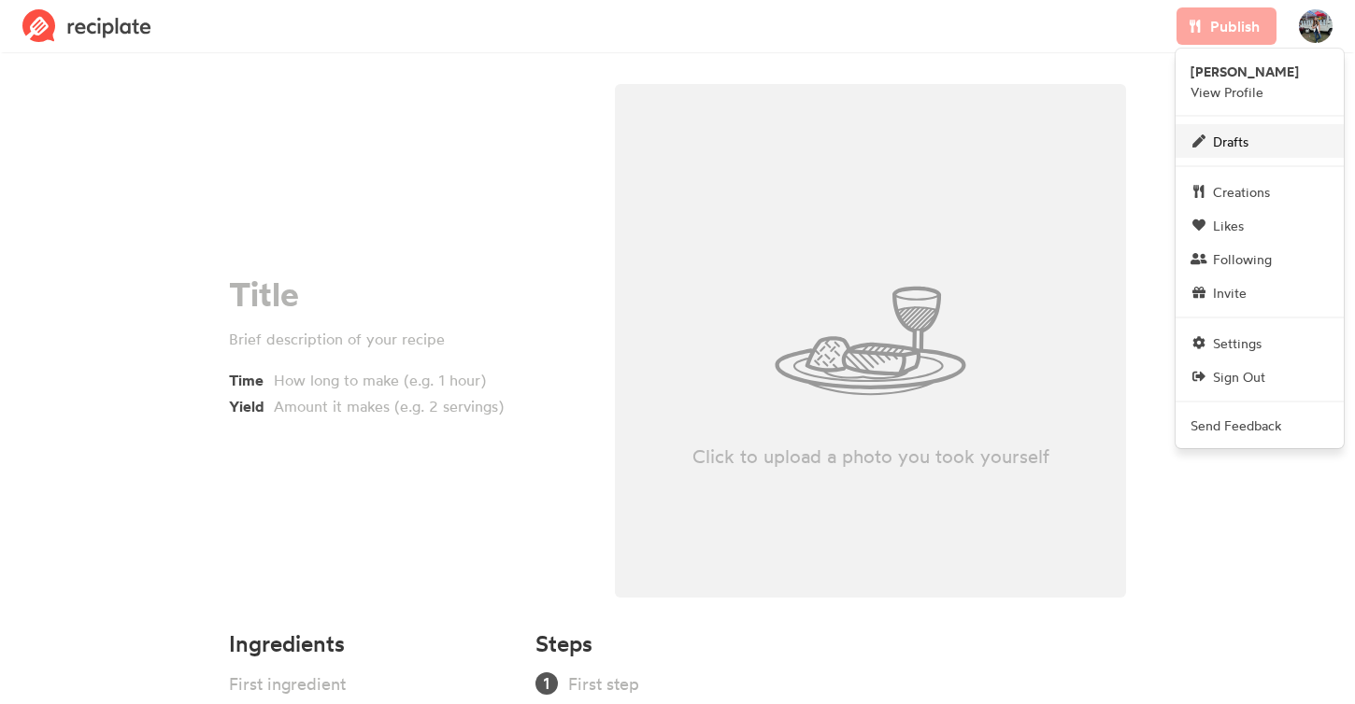
click at [1234, 149] on span "Drafts" at bounding box center [1230, 142] width 35 height 20
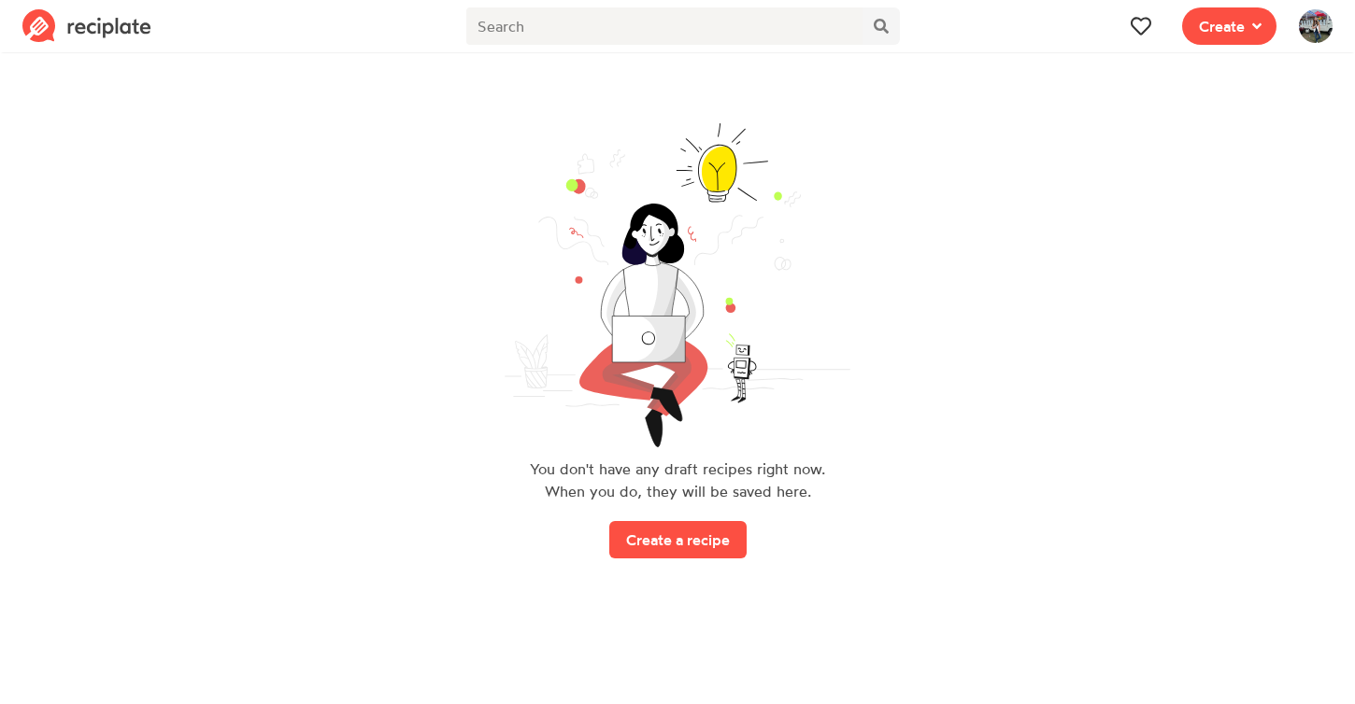
click at [1308, 16] on img at bounding box center [1316, 26] width 34 height 34
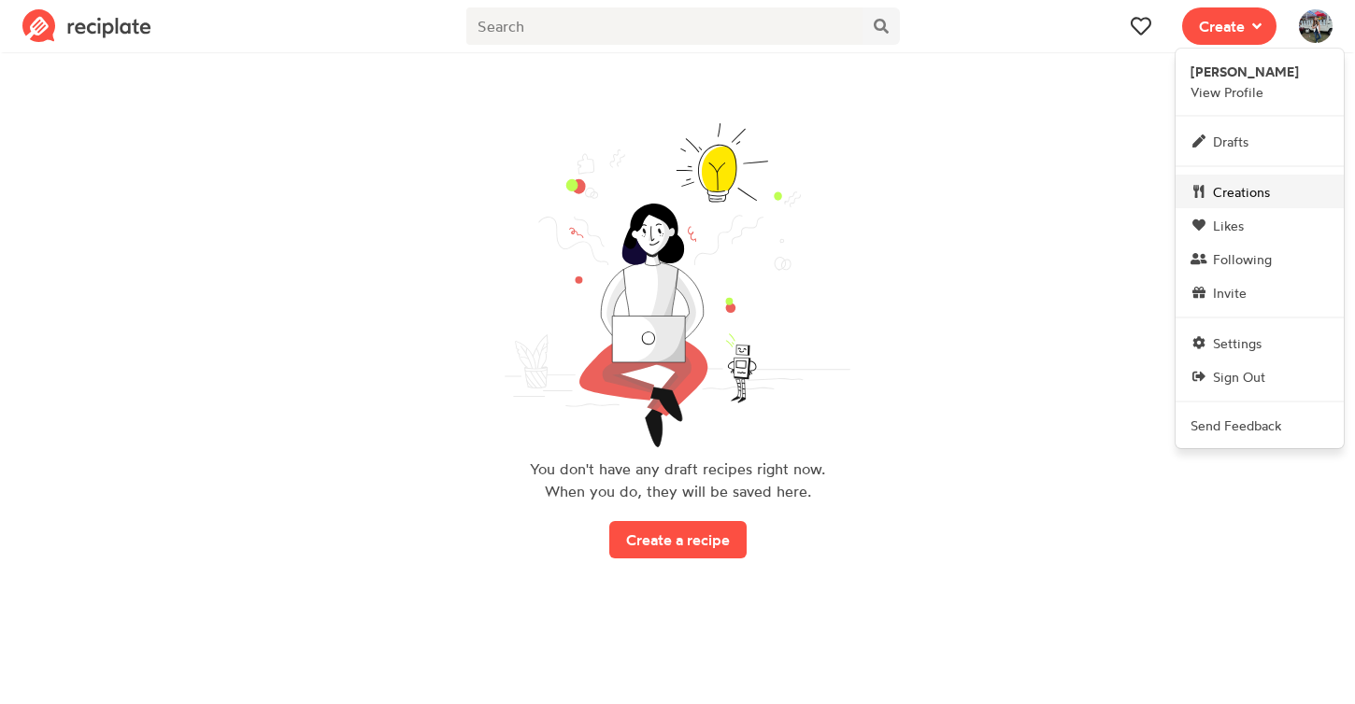
click at [1252, 200] on span "Creations" at bounding box center [1241, 192] width 57 height 20
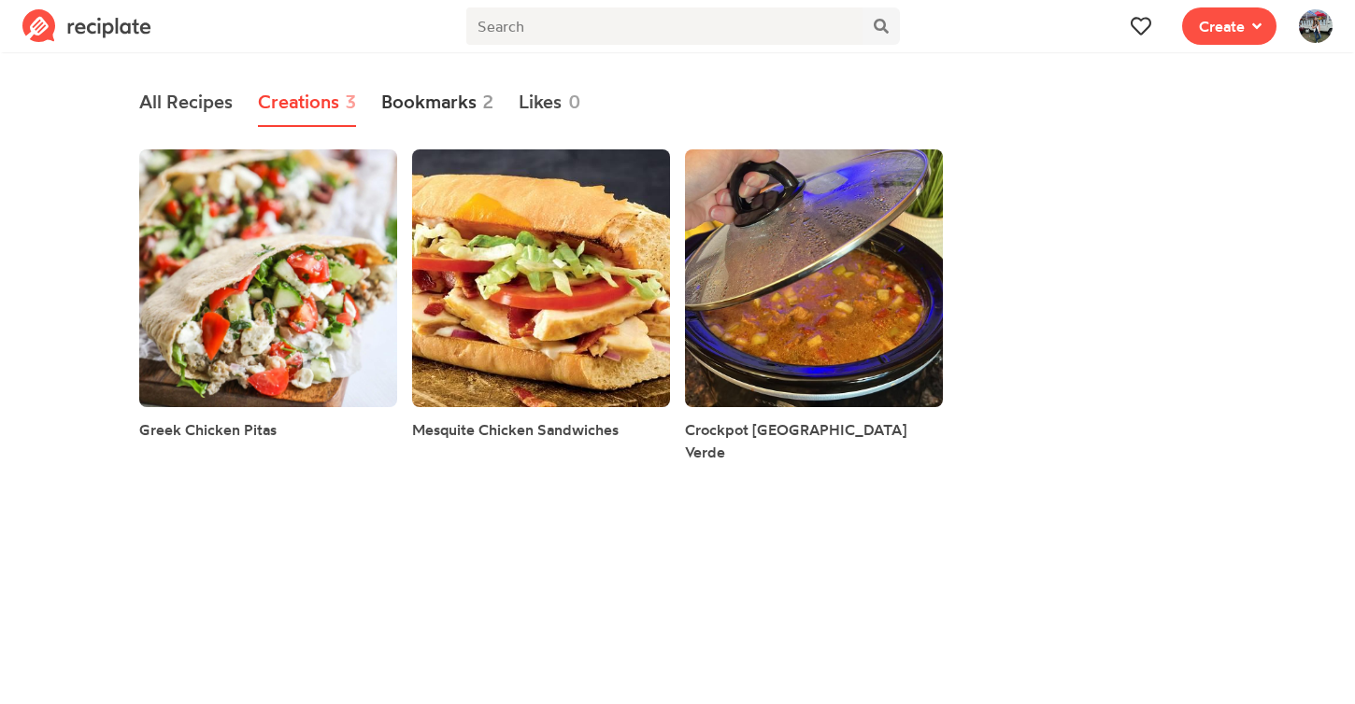
click at [454, 106] on link "Bookmarks 2" at bounding box center [437, 102] width 113 height 49
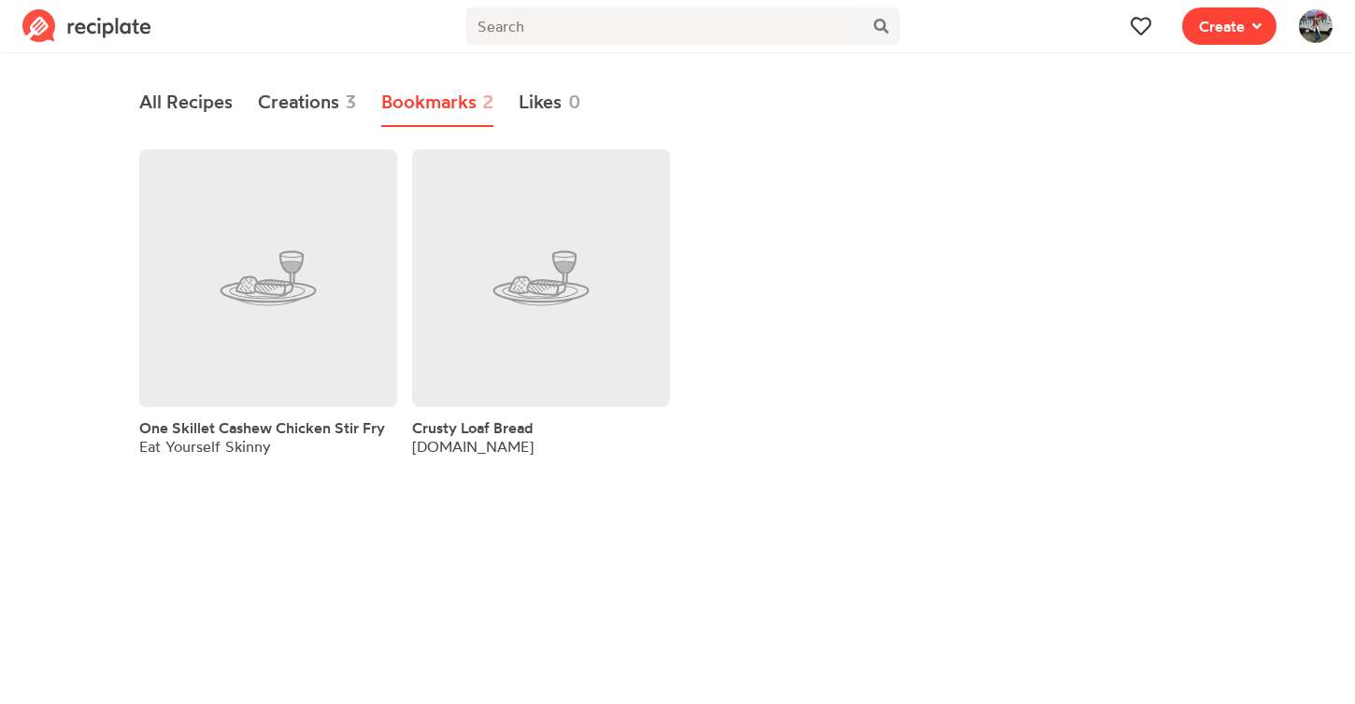
click at [1265, 24] on button "Create" at bounding box center [1229, 25] width 94 height 37
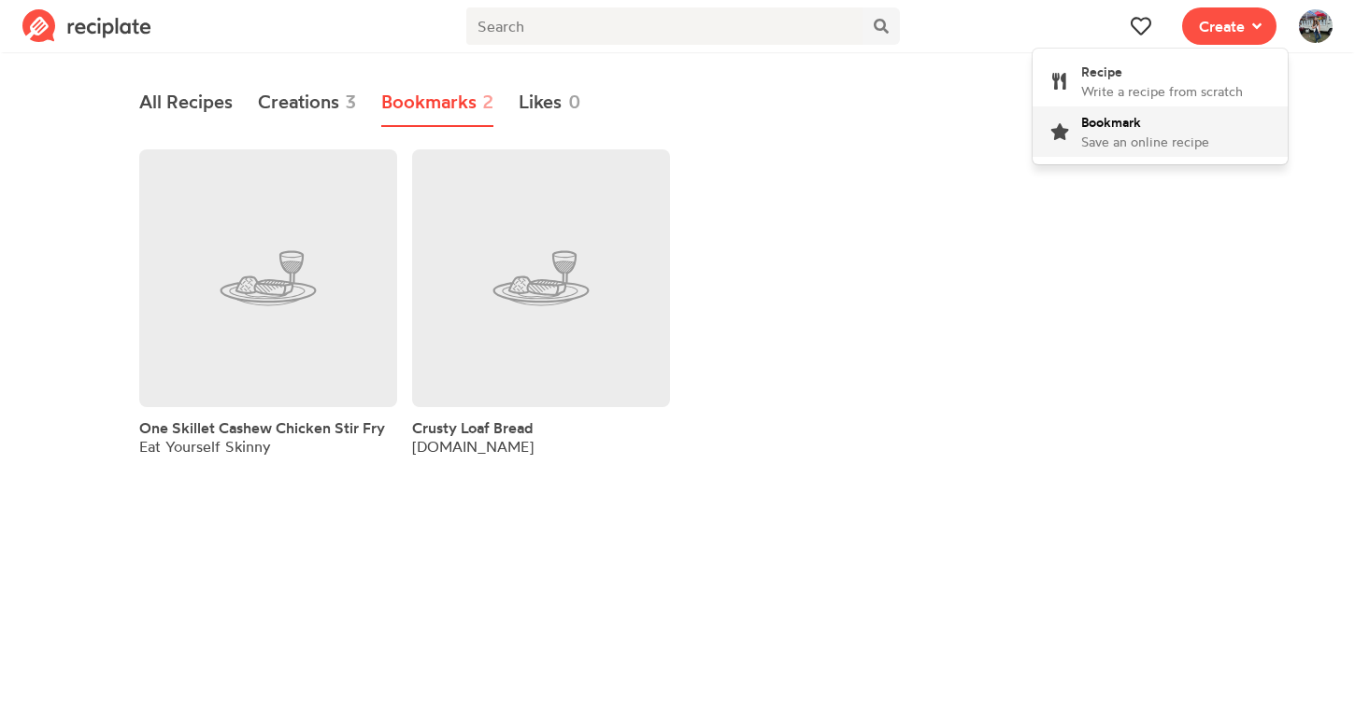
click at [1200, 139] on span "Save an online recipe" at bounding box center [1145, 142] width 128 height 16
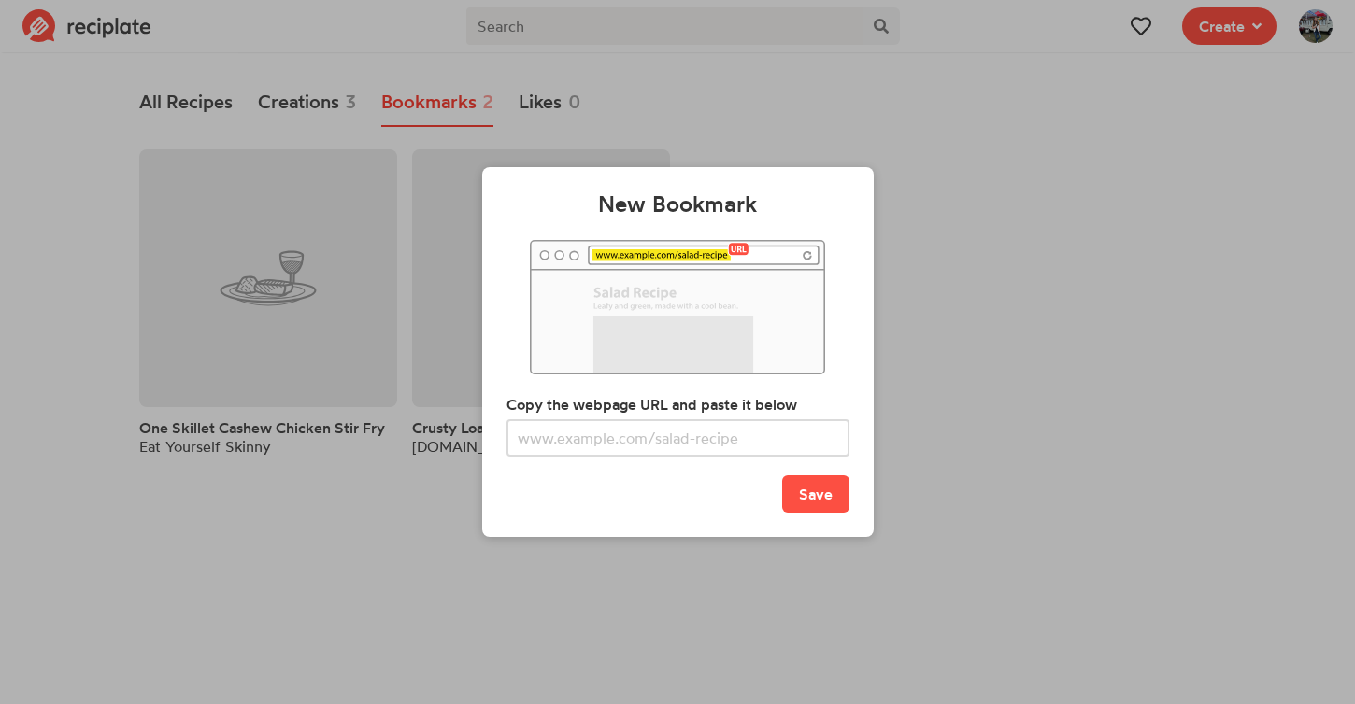
click at [1186, 369] on div "New Bookmark Copy the webpage URL and paste it below Save" at bounding box center [677, 352] width 1355 height 704
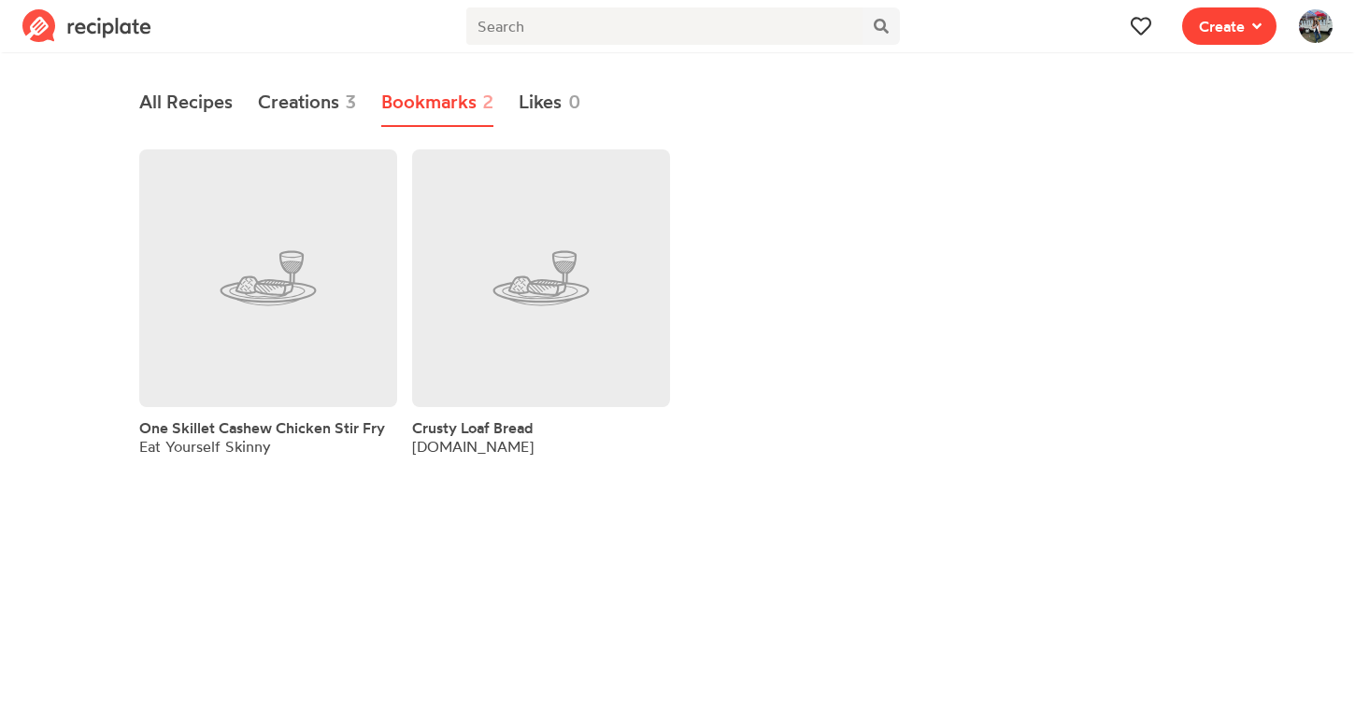
click at [1210, 30] on span "Create" at bounding box center [1222, 26] width 46 height 22
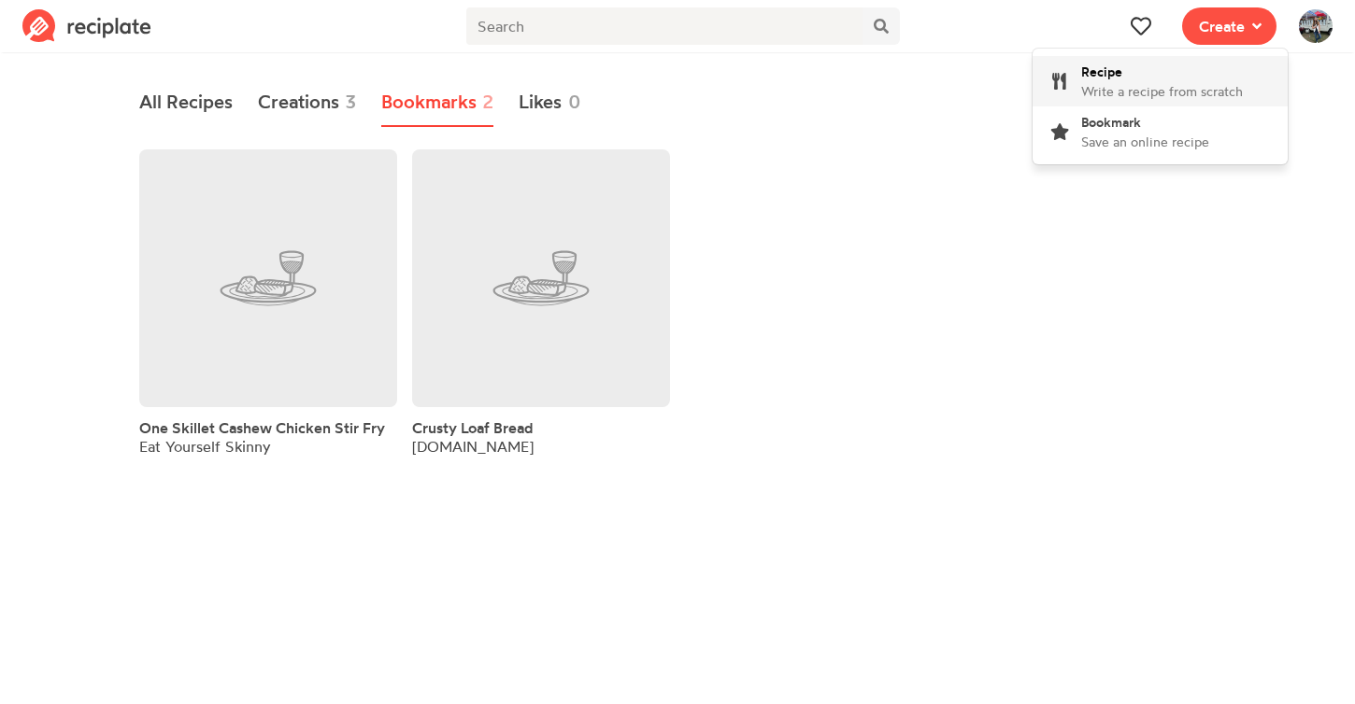
click at [1150, 95] on span "Write a recipe from scratch" at bounding box center [1162, 91] width 162 height 16
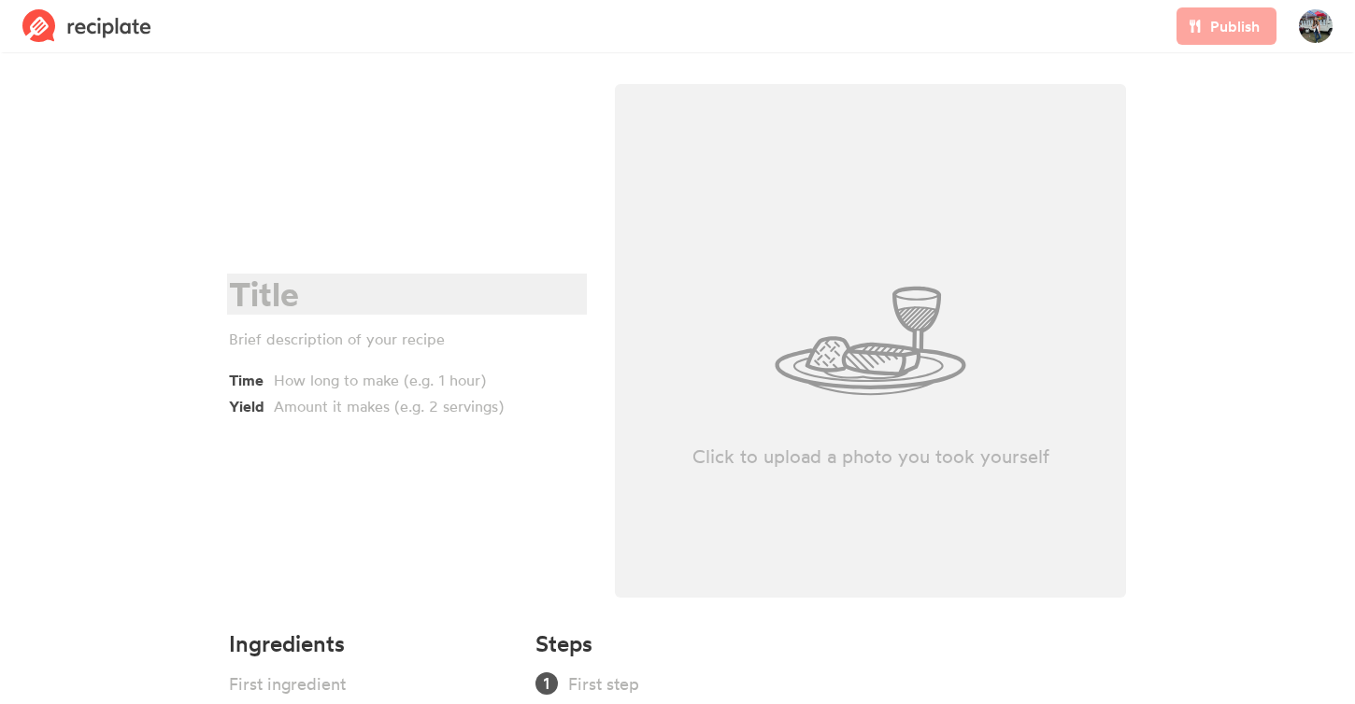
click at [462, 305] on div at bounding box center [404, 295] width 350 height 38
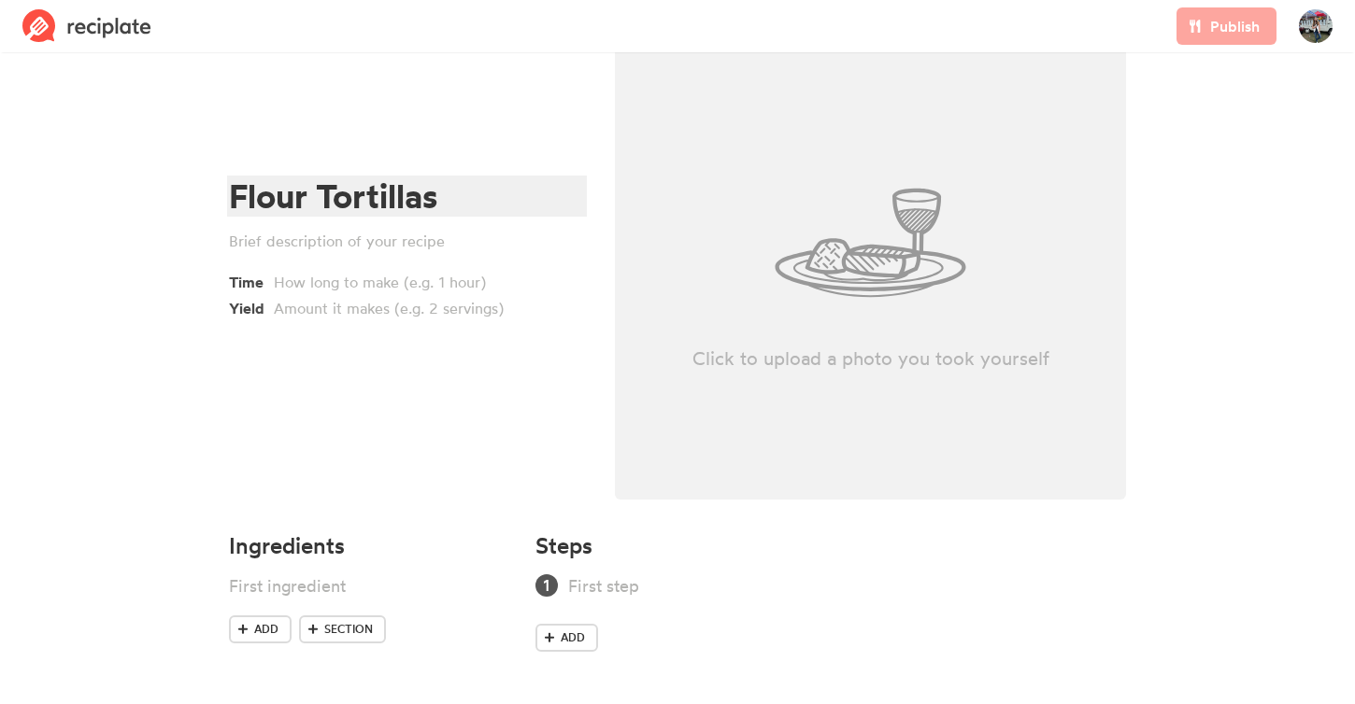
scroll to position [98, 0]
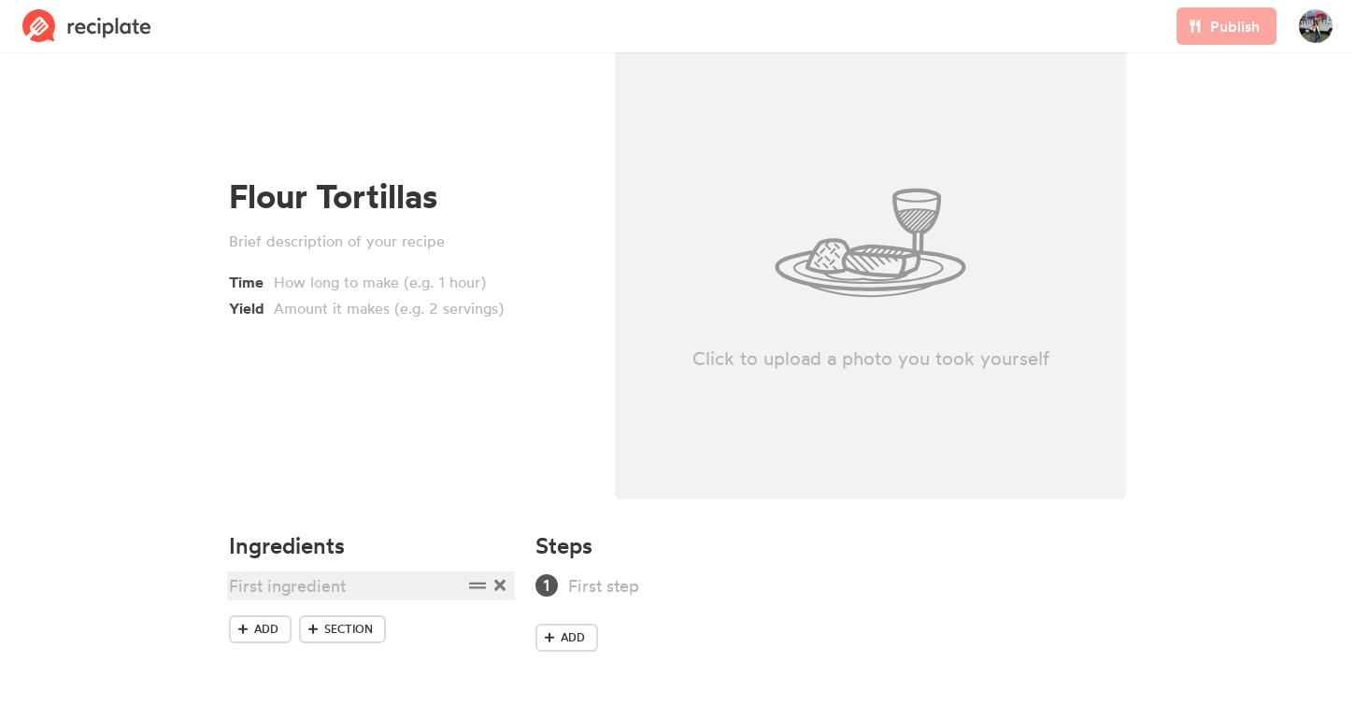
click at [312, 581] on div at bounding box center [346, 586] width 234 height 25
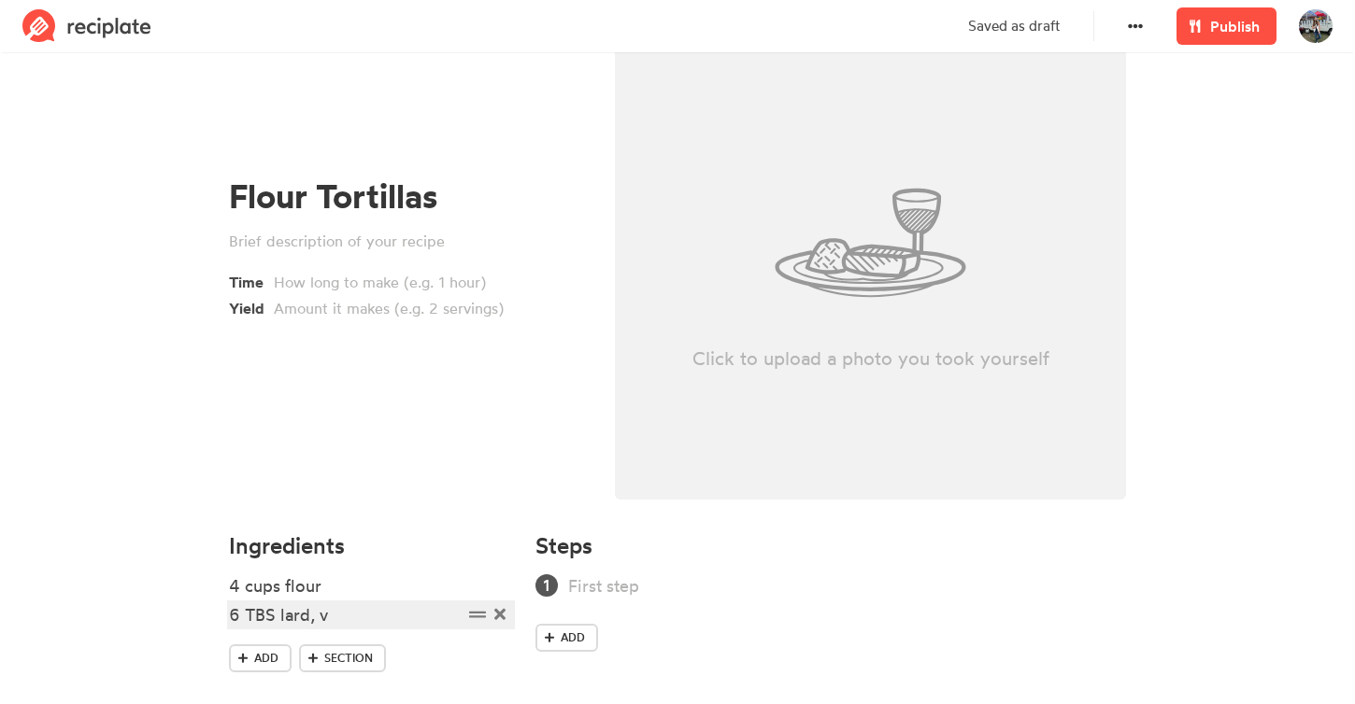
click at [375, 627] on div "6 TBS lard, v" at bounding box center [346, 615] width 234 height 25
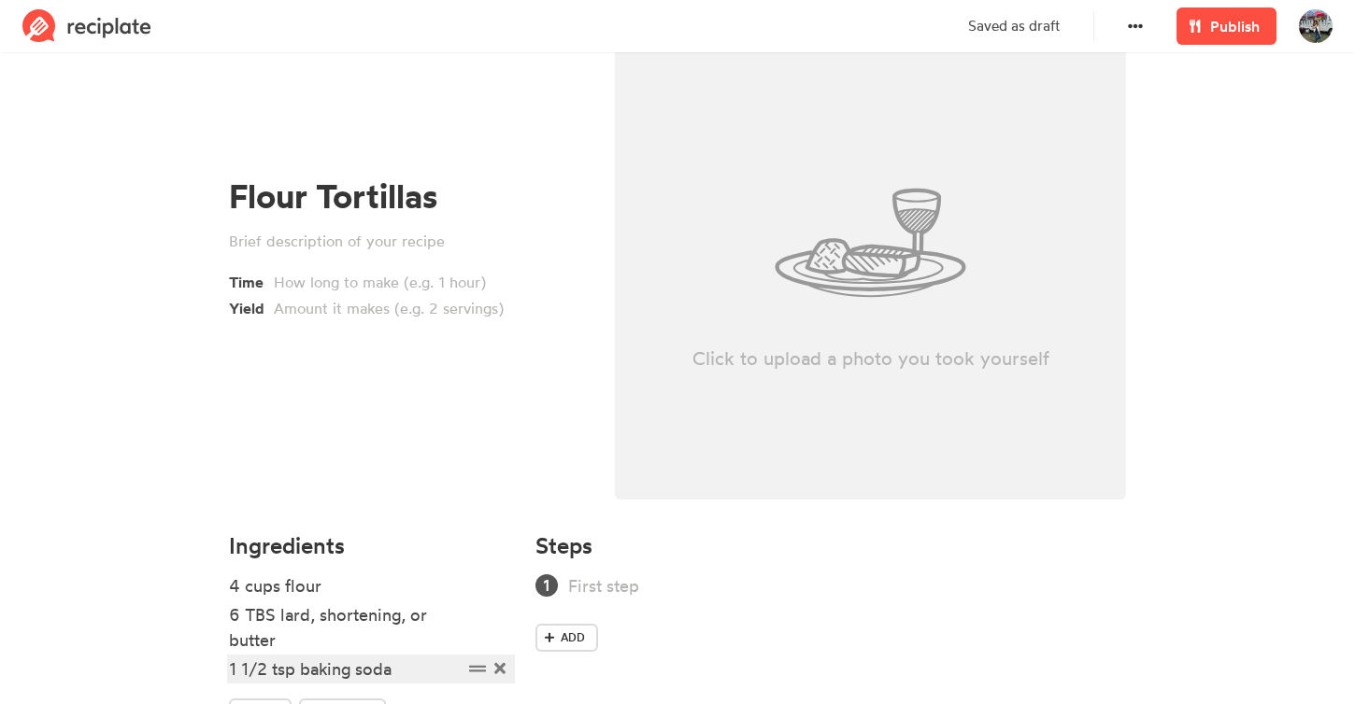
click at [410, 664] on div "1 1/2 tsp baking soda" at bounding box center [346, 669] width 234 height 25
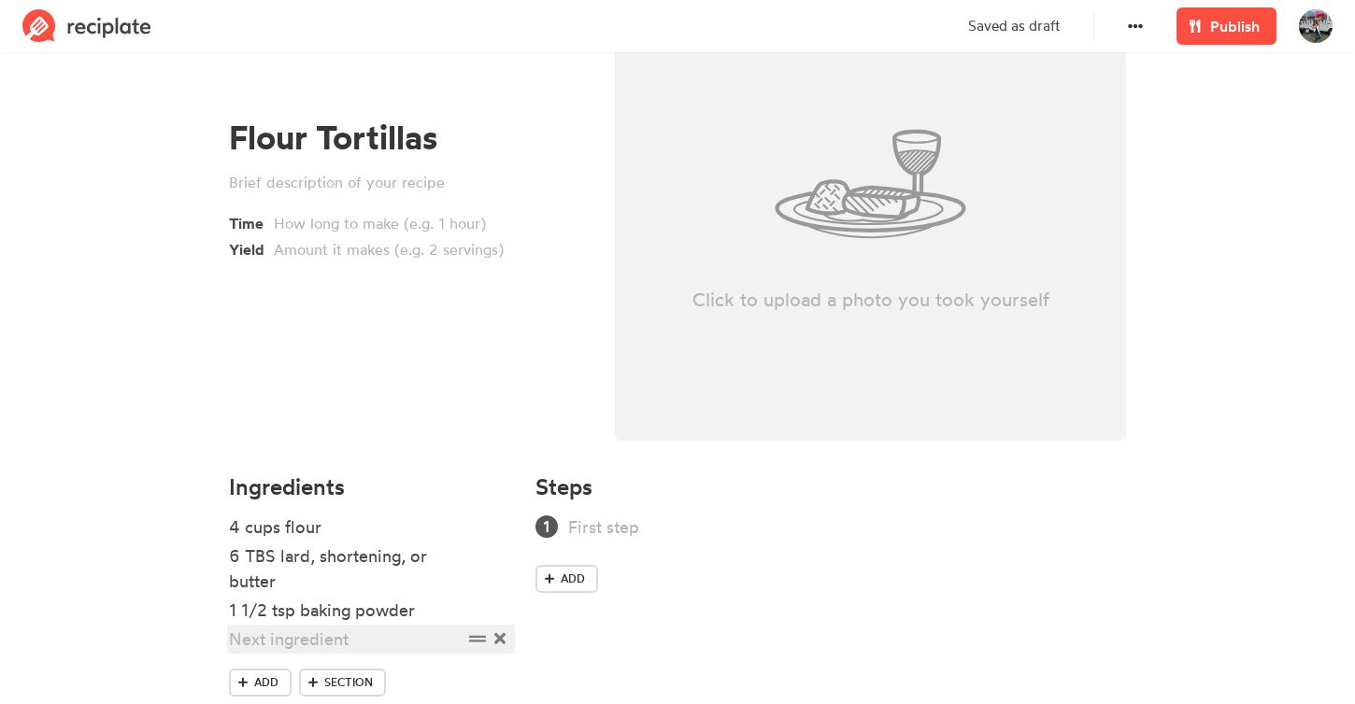
scroll to position [167, 0]
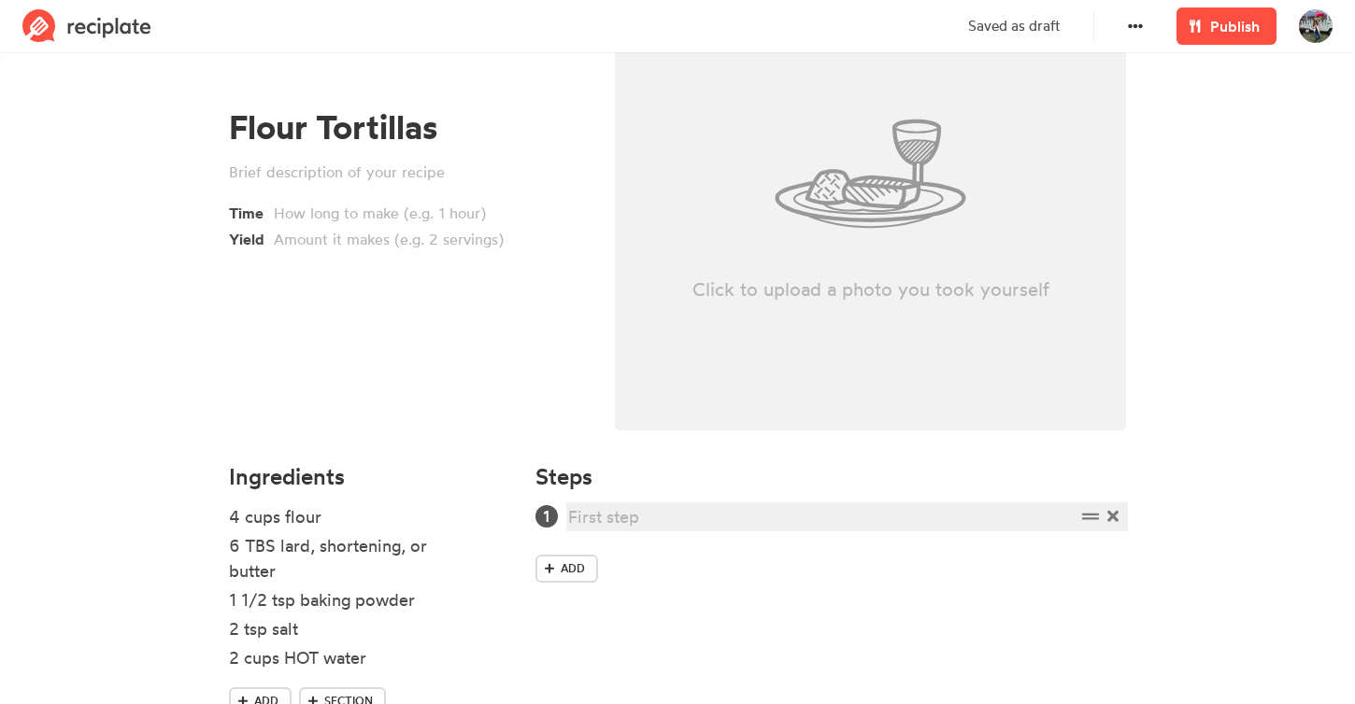
click at [602, 512] on div at bounding box center [821, 516] width 507 height 25
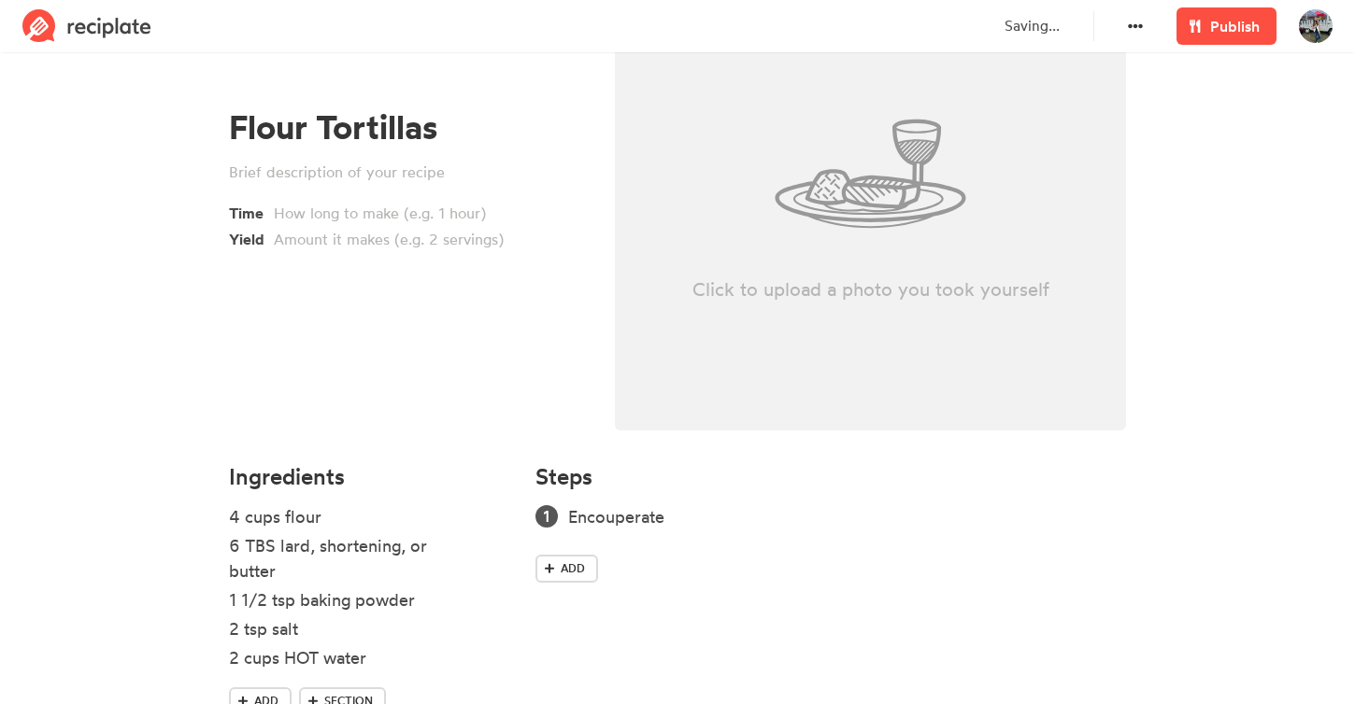
click at [632, 504] on div "Steps Encouperate Add" at bounding box center [830, 607] width 613 height 308
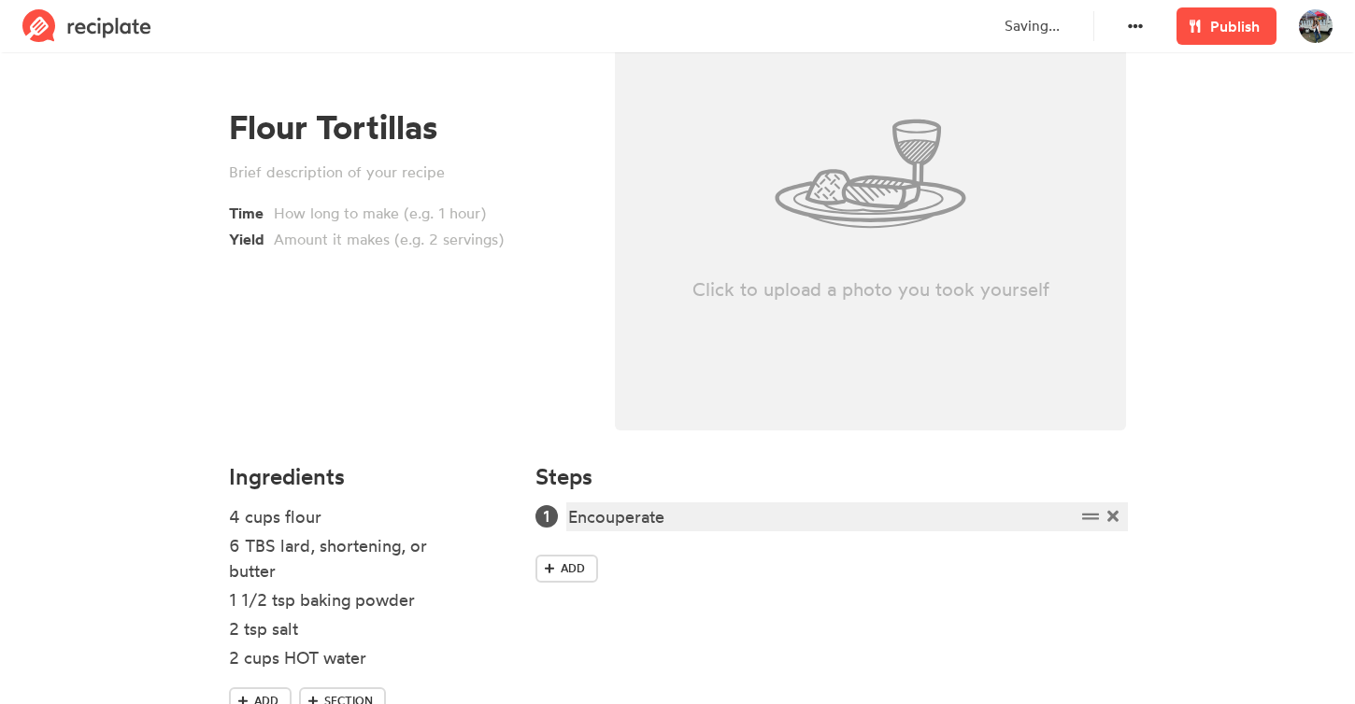
click at [632, 512] on div "Encouperate" at bounding box center [821, 516] width 507 height 25
click at [698, 515] on div "Encouperate" at bounding box center [821, 516] width 507 height 25
click at [634, 519] on div "Encouperate" at bounding box center [821, 516] width 507 height 25
drag, startPoint x: 731, startPoint y: 518, endPoint x: 577, endPoint y: 521, distance: 154.2
click at [575, 520] on div "E" at bounding box center [821, 516] width 507 height 25
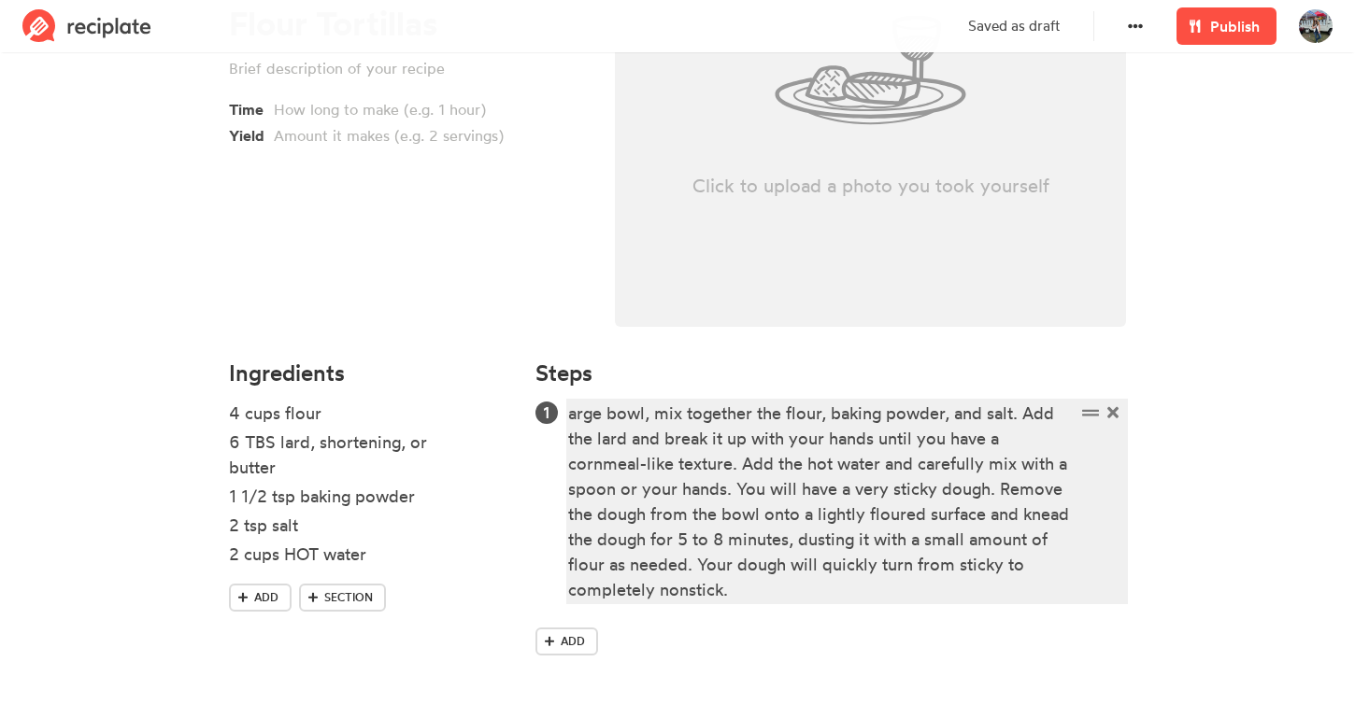
scroll to position [271, 0]
click at [571, 415] on div "arge bowl, mix together the flour, baking powder, and salt. Add the lard and br…" at bounding box center [821, 502] width 507 height 202
drag, startPoint x: 738, startPoint y: 465, endPoint x: 813, endPoint y: 598, distance: 152.3
click at [816, 600] on div "In a large bowl, mix together the flour, baking powder, and salt. Add the lard …" at bounding box center [821, 502] width 507 height 202
copy div "Add the hot water and carefully mix with a spoon or your hands. You will have a…"
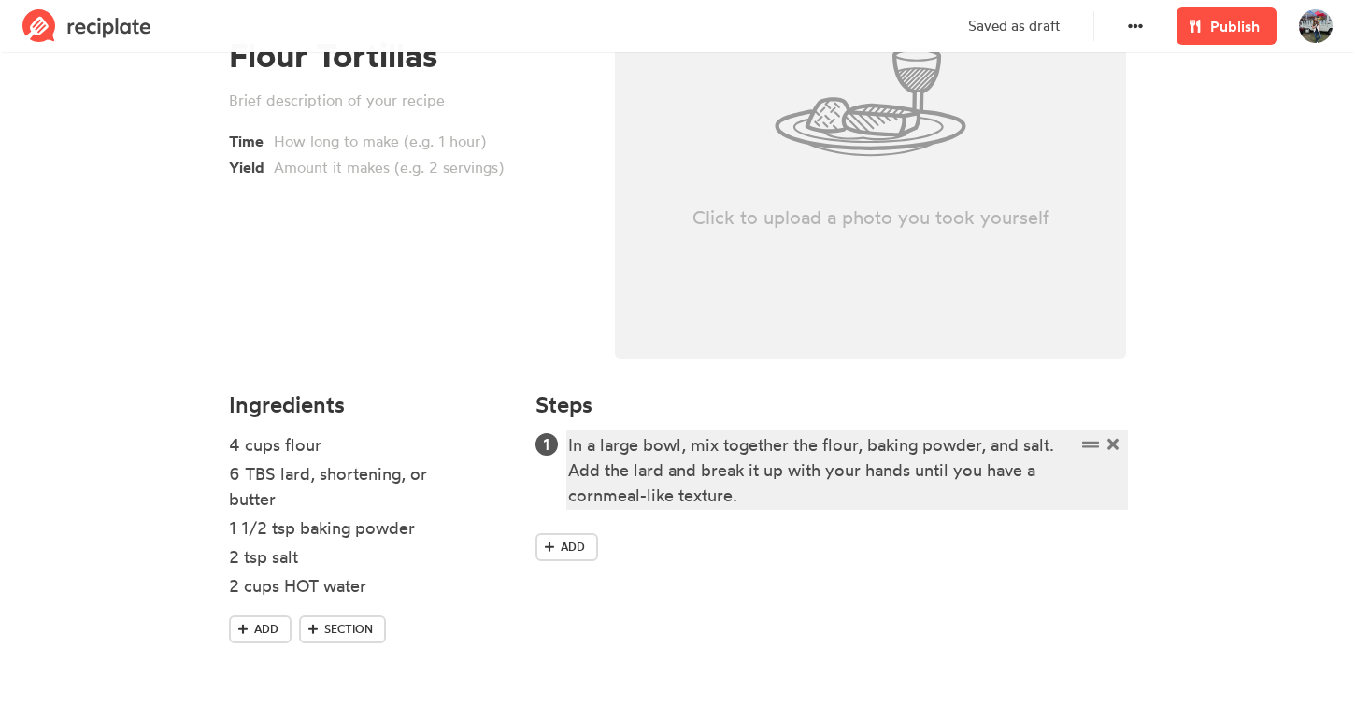
scroll to position [239, 0]
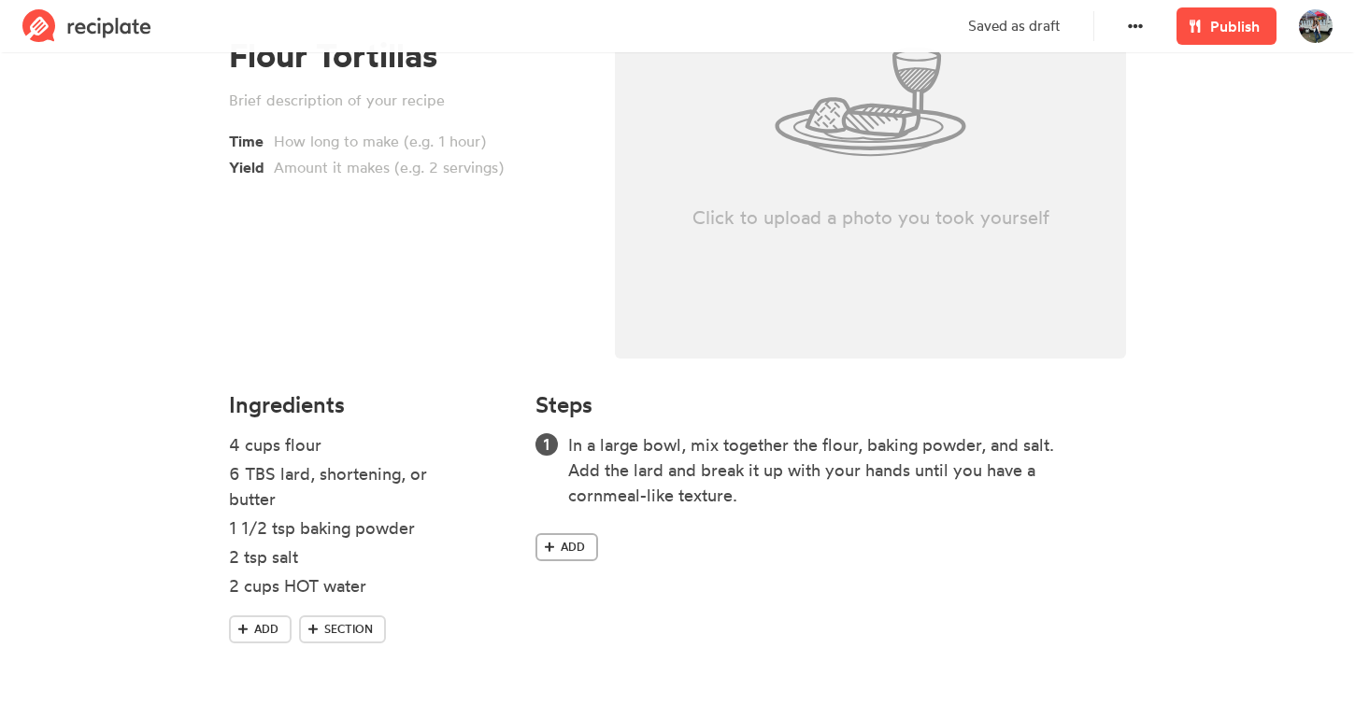
click at [584, 546] on link "Add" at bounding box center [566, 547] width 63 height 28
click at [636, 542] on div at bounding box center [821, 545] width 507 height 25
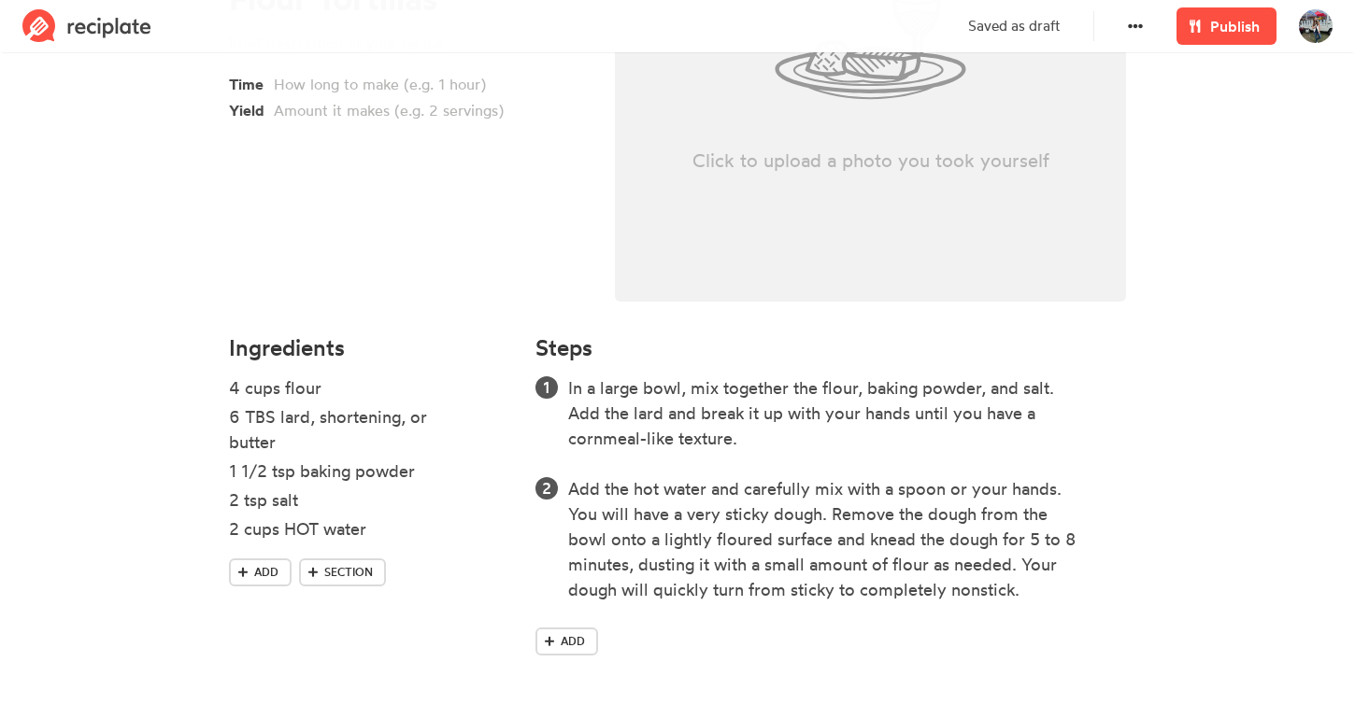
scroll to position [296, 0]
click at [575, 634] on span "Add" at bounding box center [573, 641] width 24 height 17
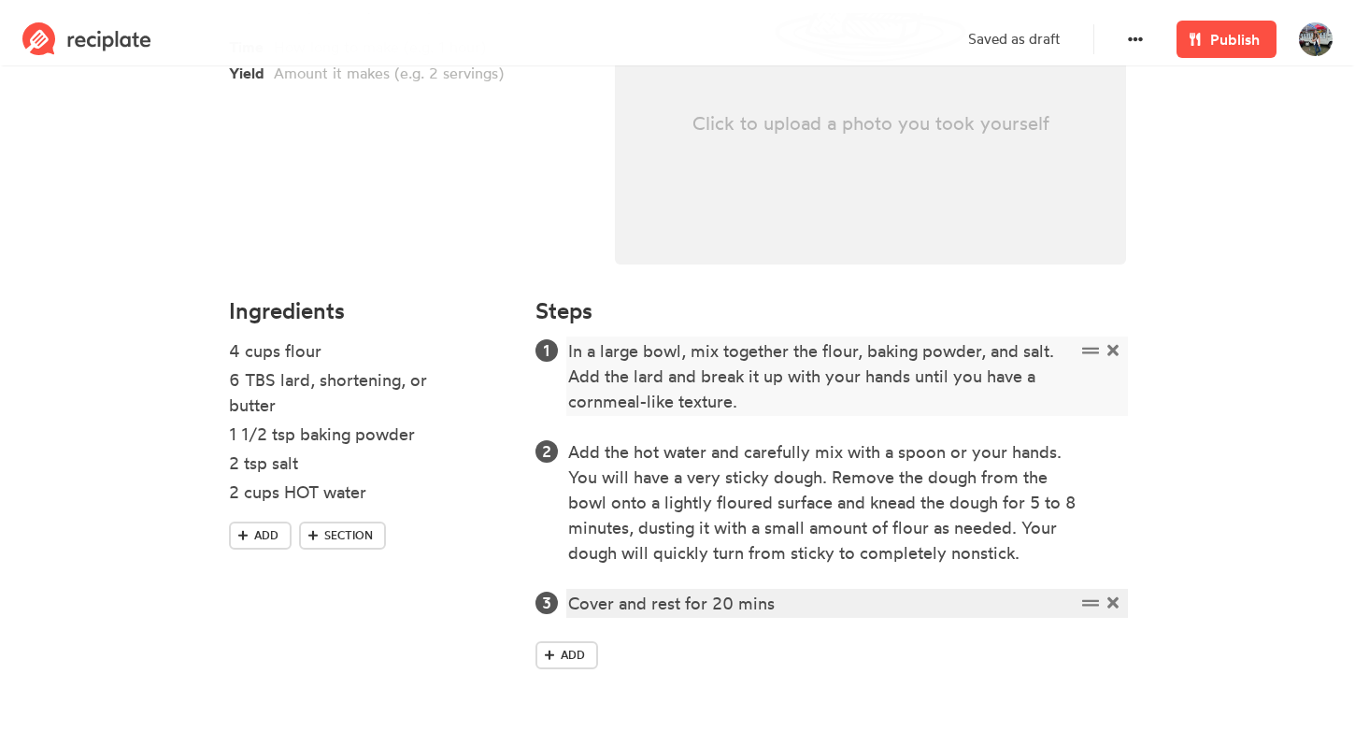
scroll to position [347, 0]
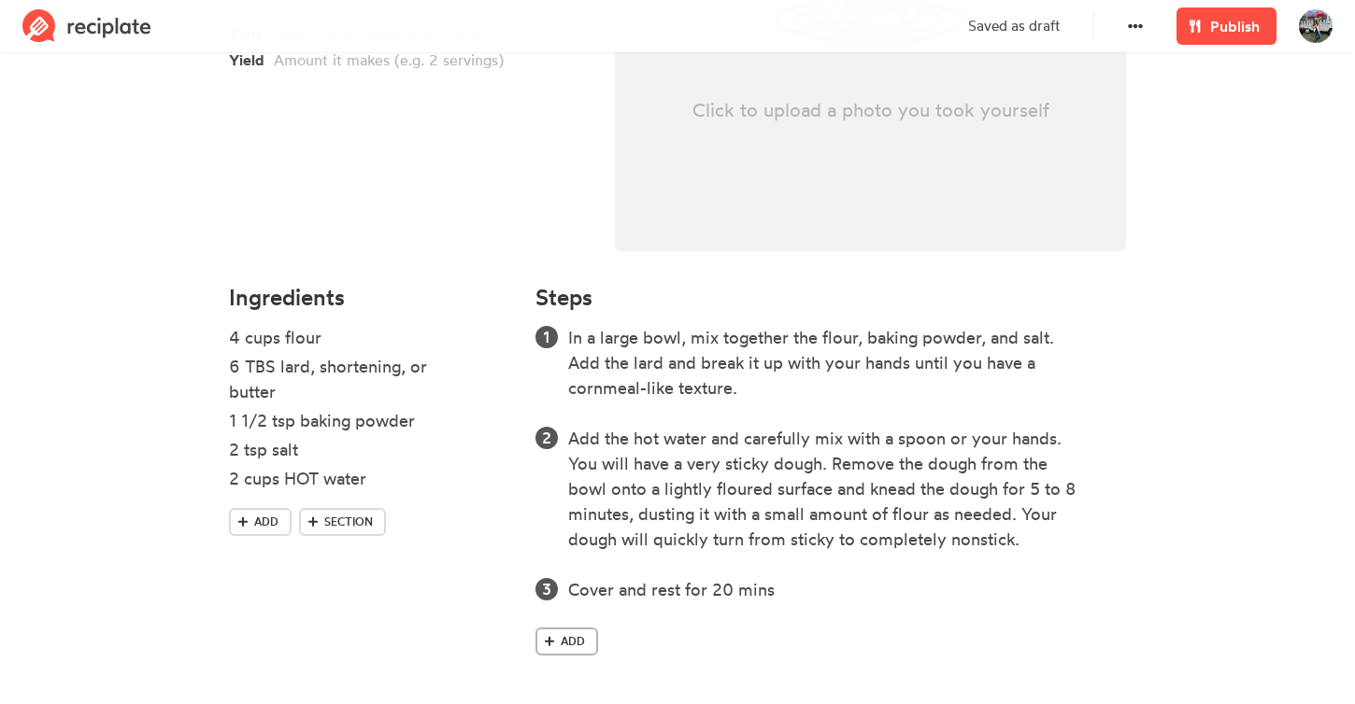
click at [580, 643] on span "Add" at bounding box center [573, 641] width 24 height 17
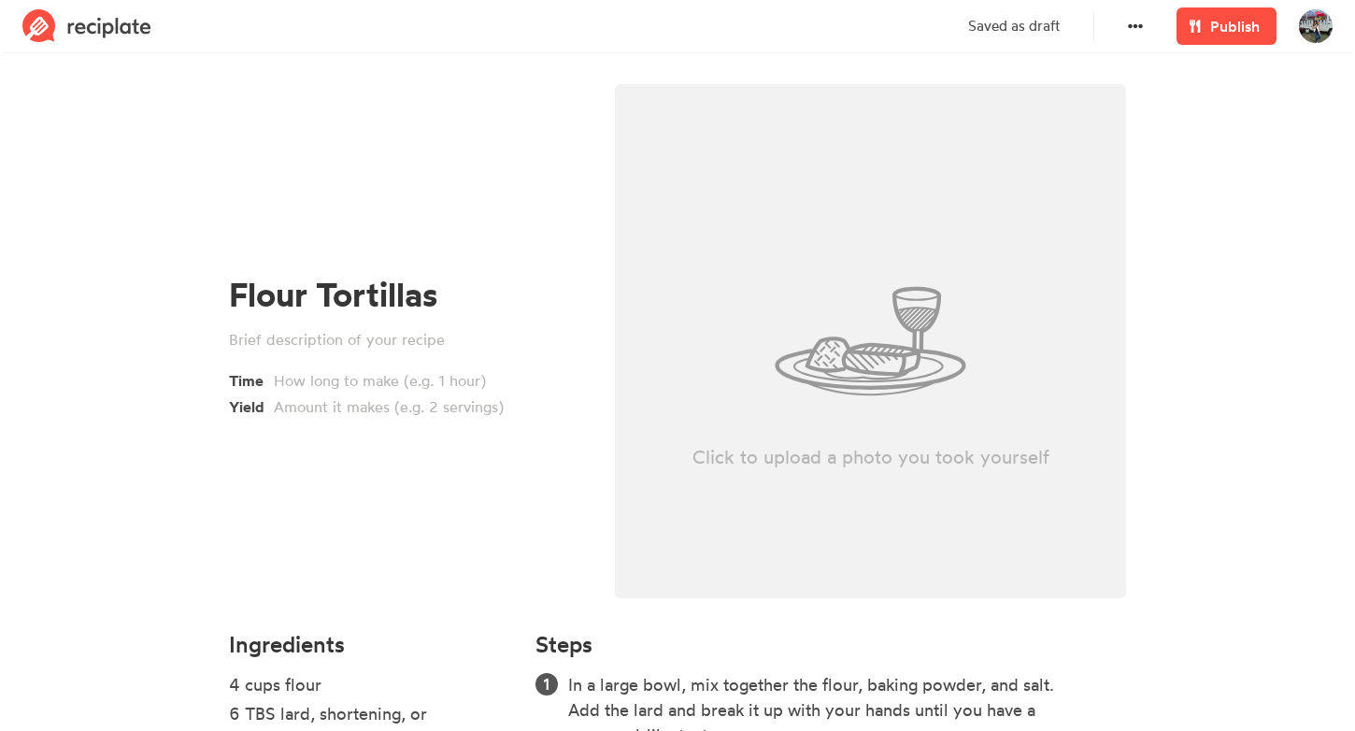
scroll to position [0, 0]
